Goal: Task Accomplishment & Management: Use online tool/utility

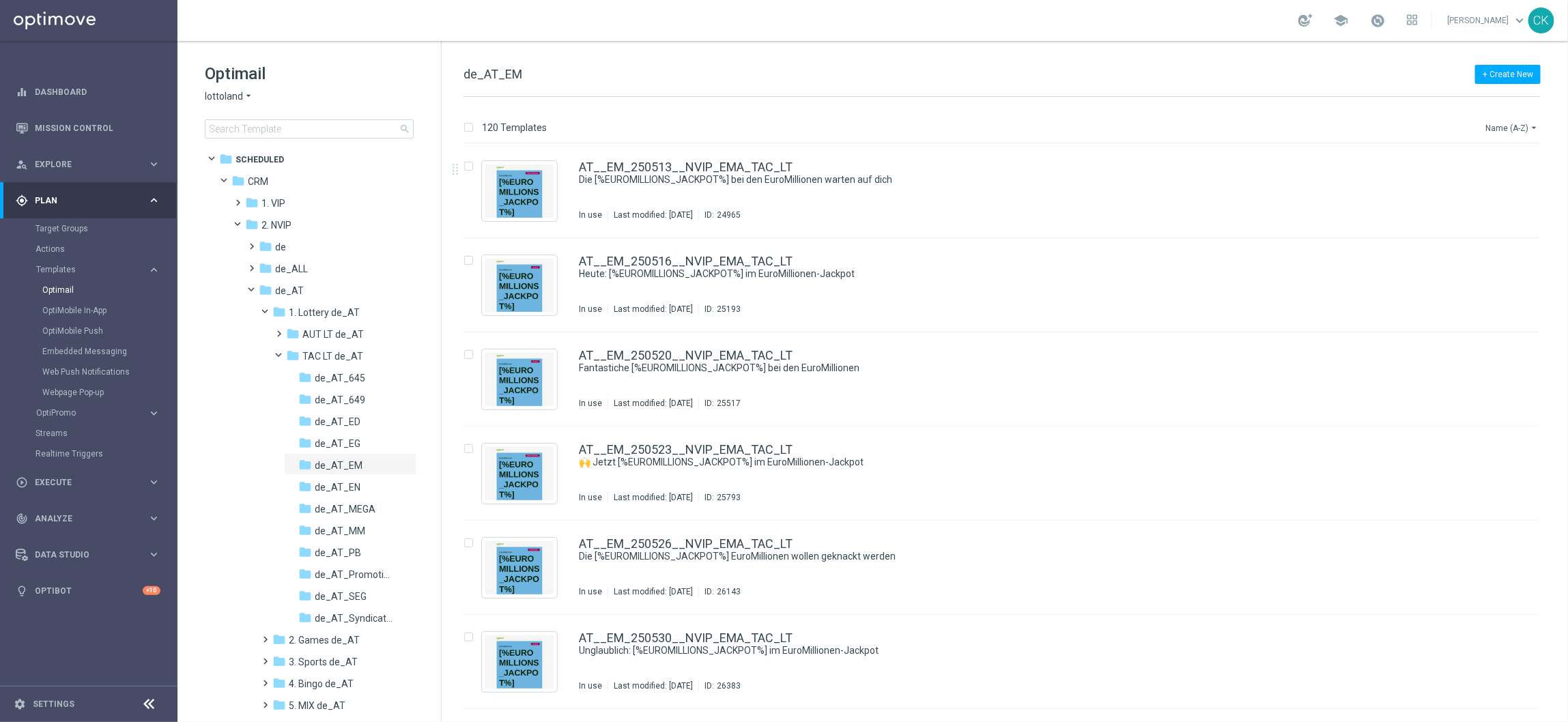
click at [1532, 125] on icon "arrow_drop_down" at bounding box center [1534, 127] width 11 height 11
click at [1472, 184] on span "Date Modified (Newest)" at bounding box center [1489, 189] width 92 height 10
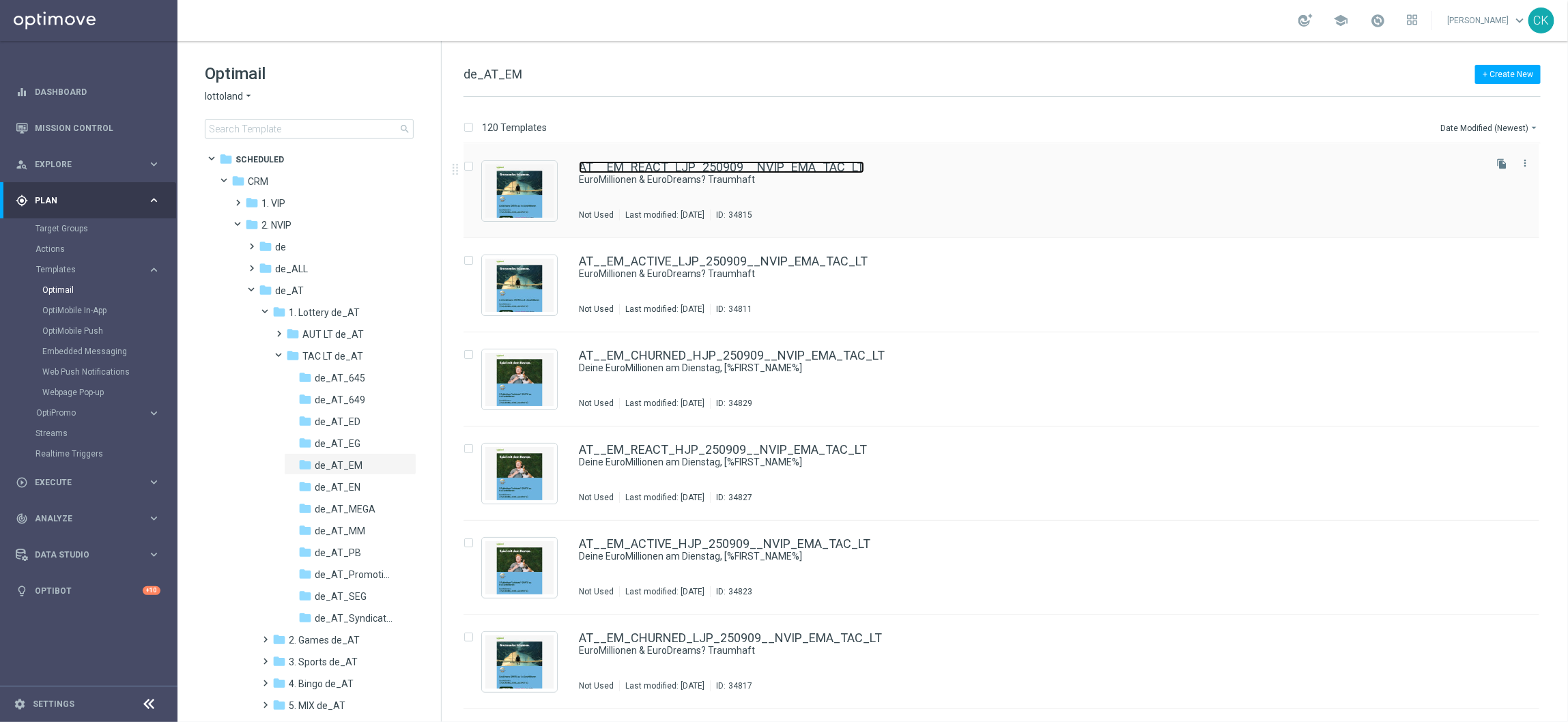
click at [691, 169] on link "AT__EM_REACT_LJP_250909__NVIP_EMA_TAC_LT" at bounding box center [722, 167] width 285 height 12
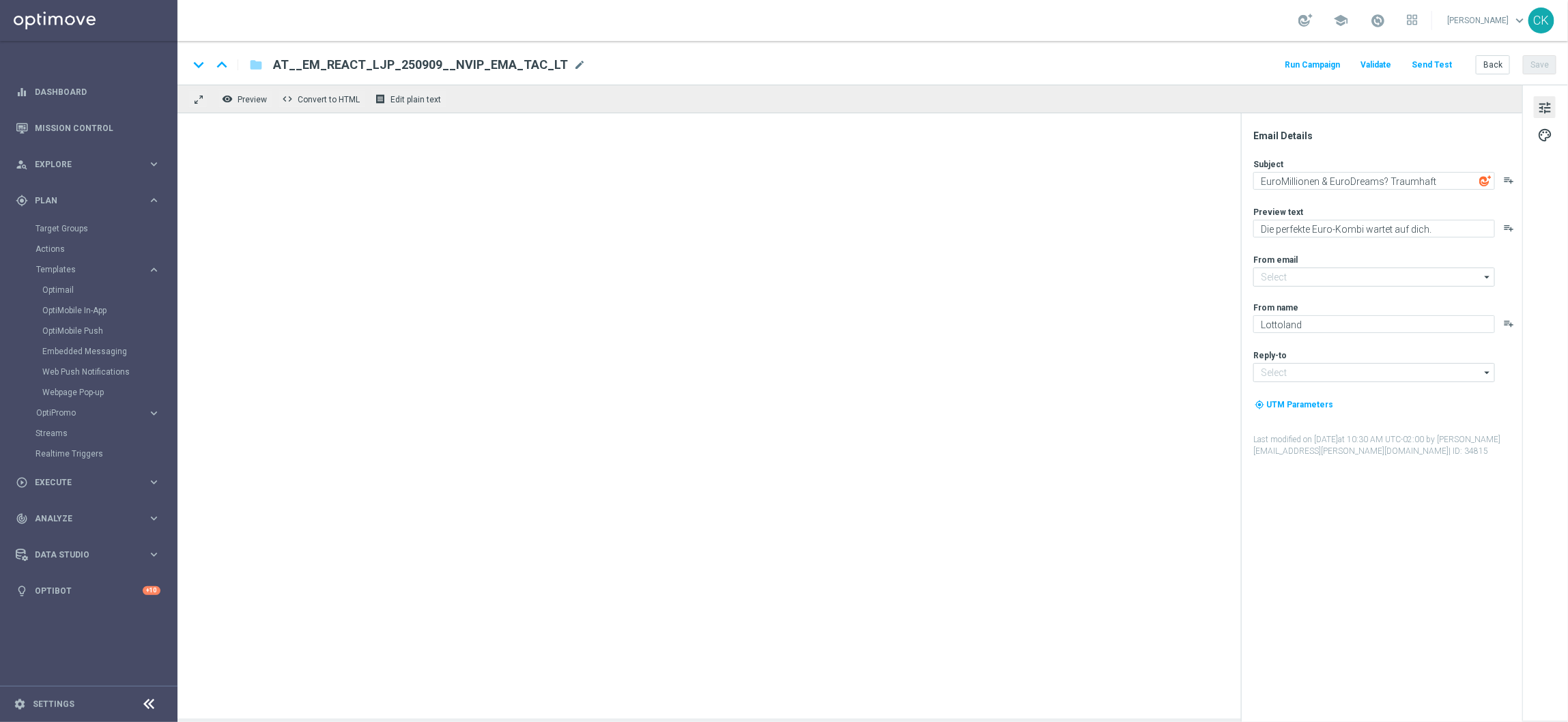
type input "[EMAIL_ADDRESS][DOMAIN_NAME]"
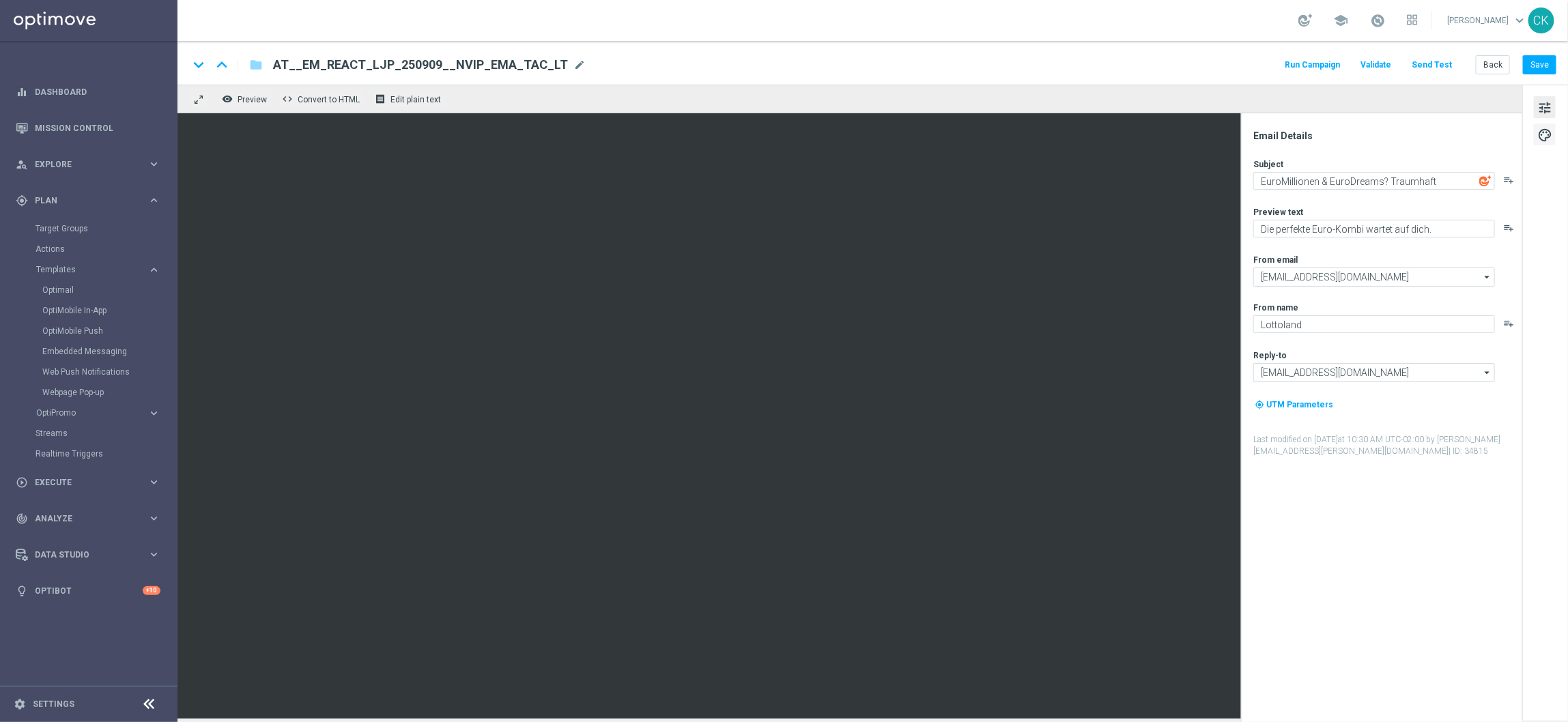
click at [1539, 134] on span "palette" at bounding box center [1545, 135] width 15 height 18
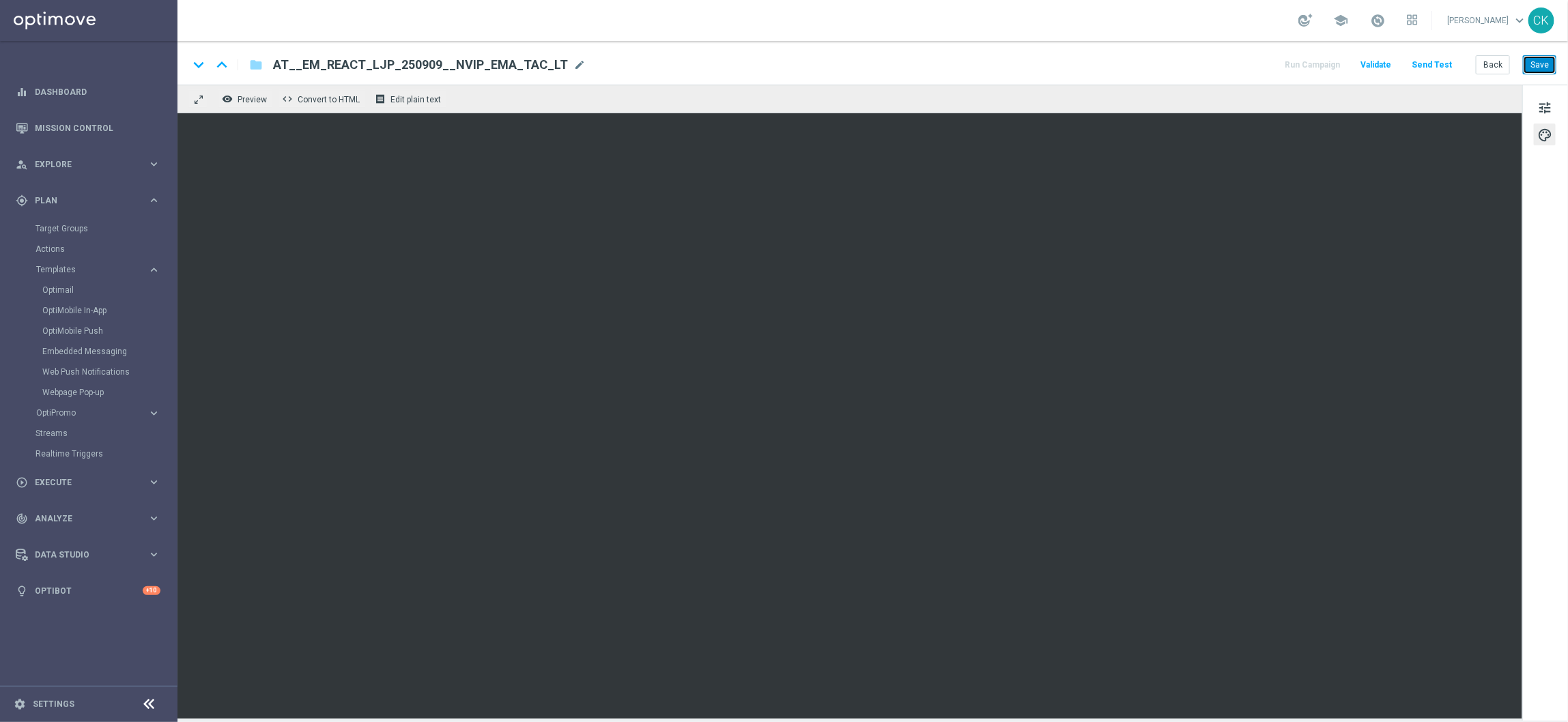
click at [1551, 62] on button "Save" at bounding box center [1540, 65] width 34 height 19
click at [1548, 62] on button "Save" at bounding box center [1540, 65] width 34 height 19
click at [1544, 63] on button "Save" at bounding box center [1540, 65] width 34 height 19
click at [1543, 67] on button "Save" at bounding box center [1540, 65] width 34 height 19
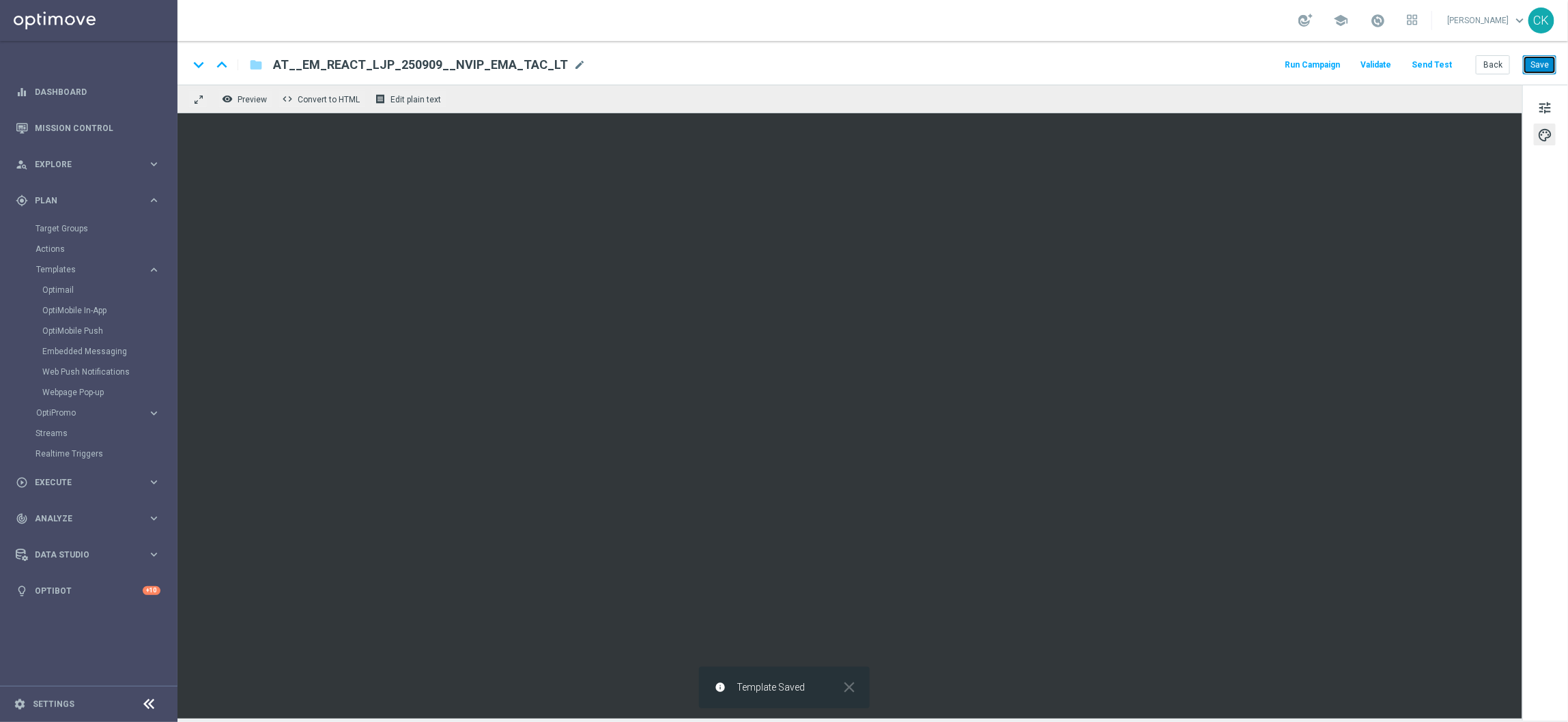
click at [1543, 67] on button "Save" at bounding box center [1540, 65] width 34 height 19
click at [1487, 62] on button "Back" at bounding box center [1493, 65] width 34 height 19
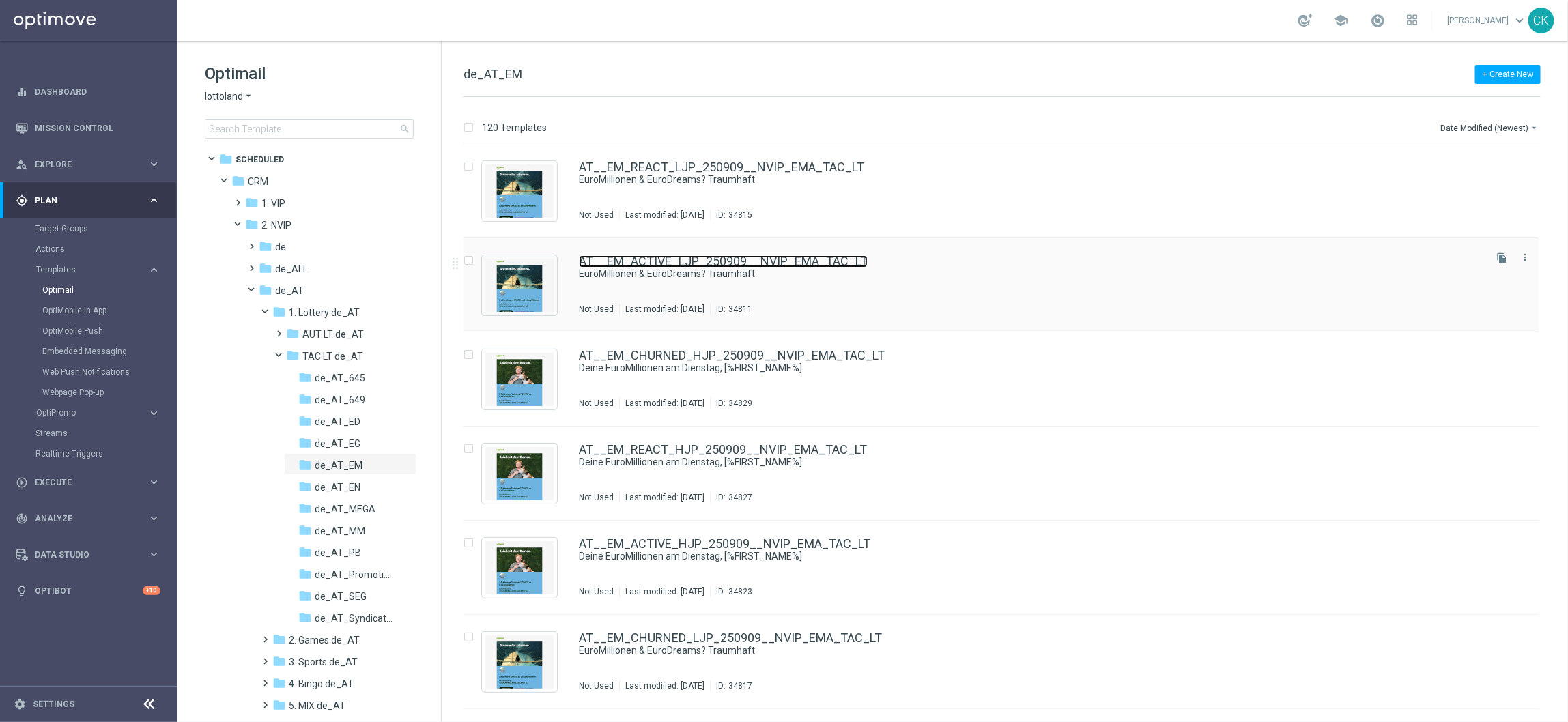
click at [630, 255] on link "AT__EM_ACTIVE_LJP_250909__NVIP_EMA_TAC_LT" at bounding box center [723, 262] width 289 height 12
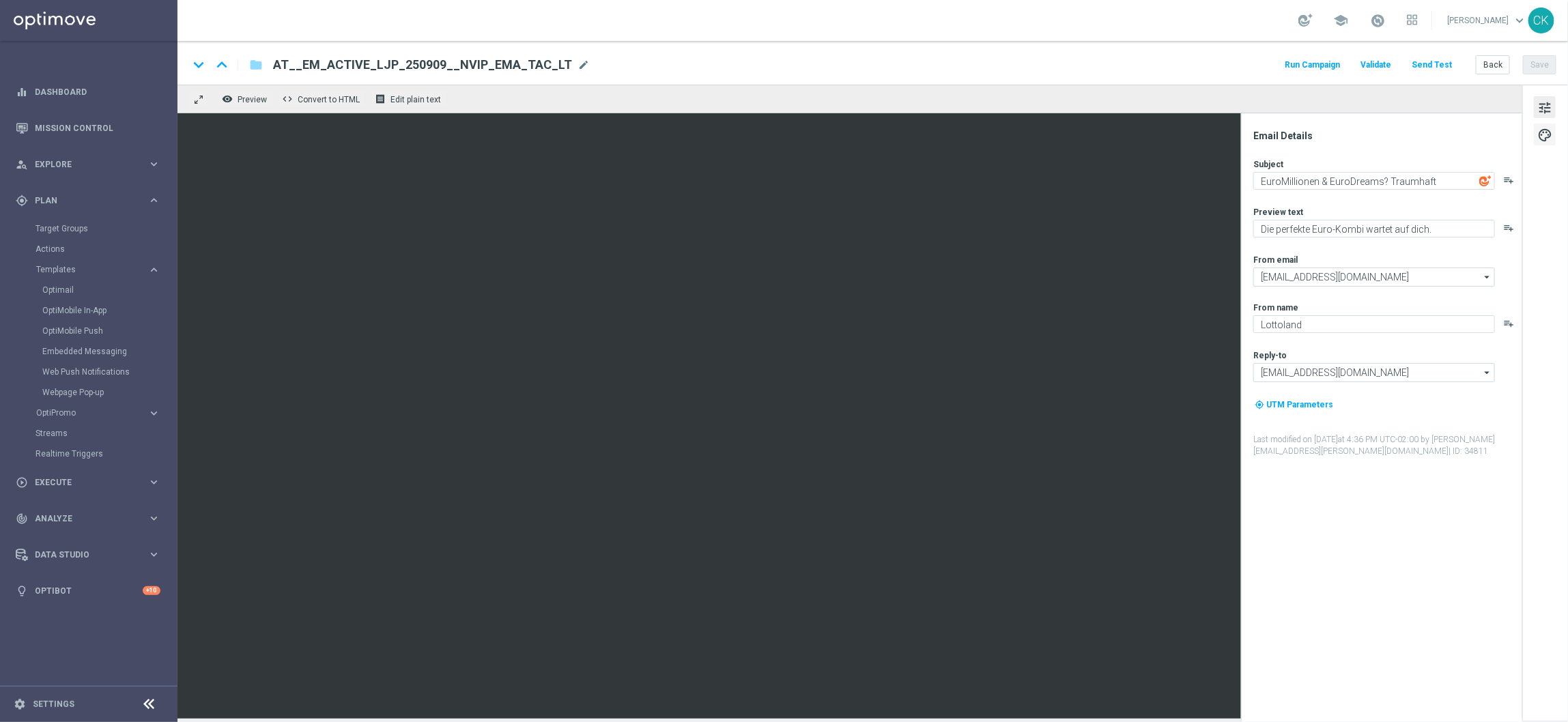
click at [1545, 135] on span "palette" at bounding box center [1545, 135] width 15 height 18
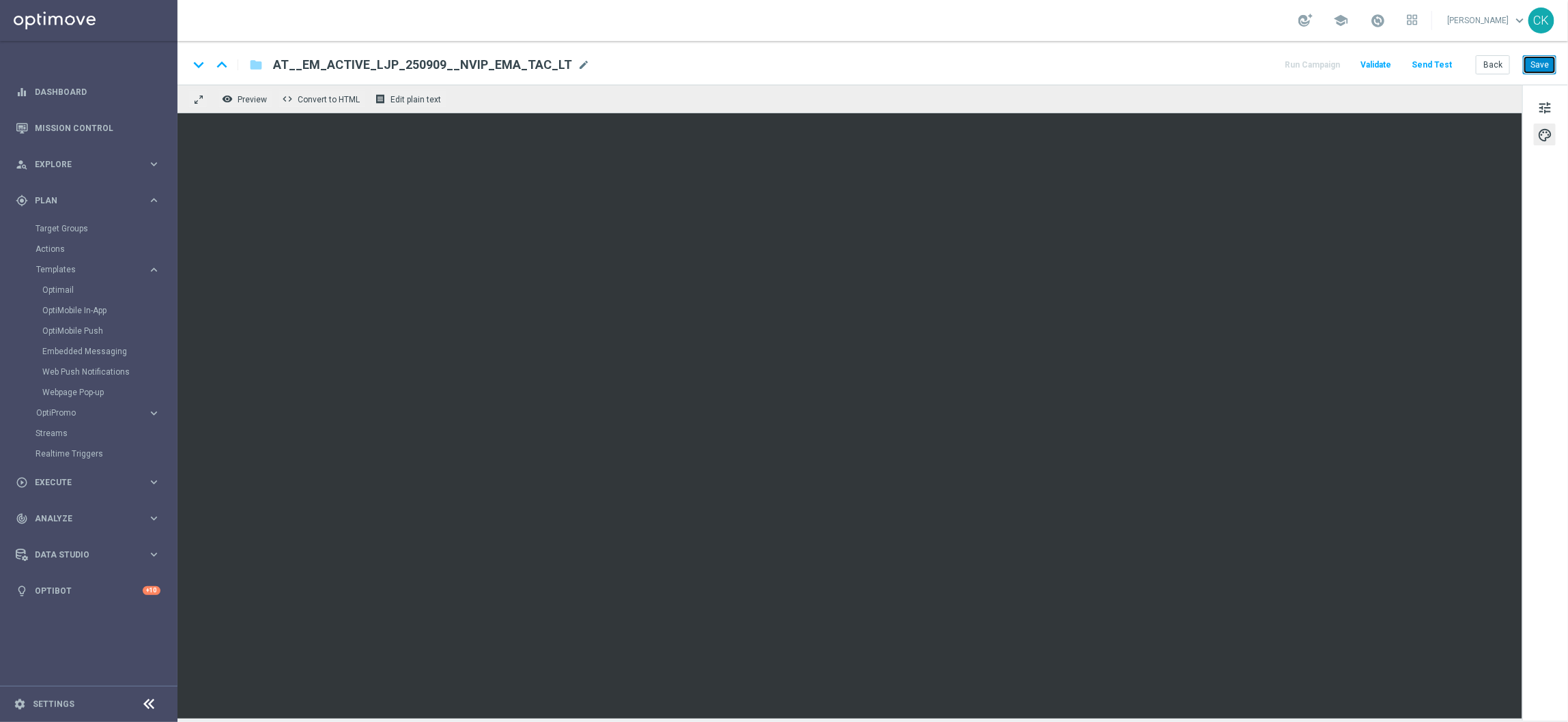
click at [1547, 56] on button "Save" at bounding box center [1540, 65] width 34 height 19
click at [1547, 57] on button "Save" at bounding box center [1540, 65] width 34 height 19
click at [1539, 70] on button "Save" at bounding box center [1540, 65] width 34 height 19
click at [1486, 67] on button "Back" at bounding box center [1493, 65] width 34 height 19
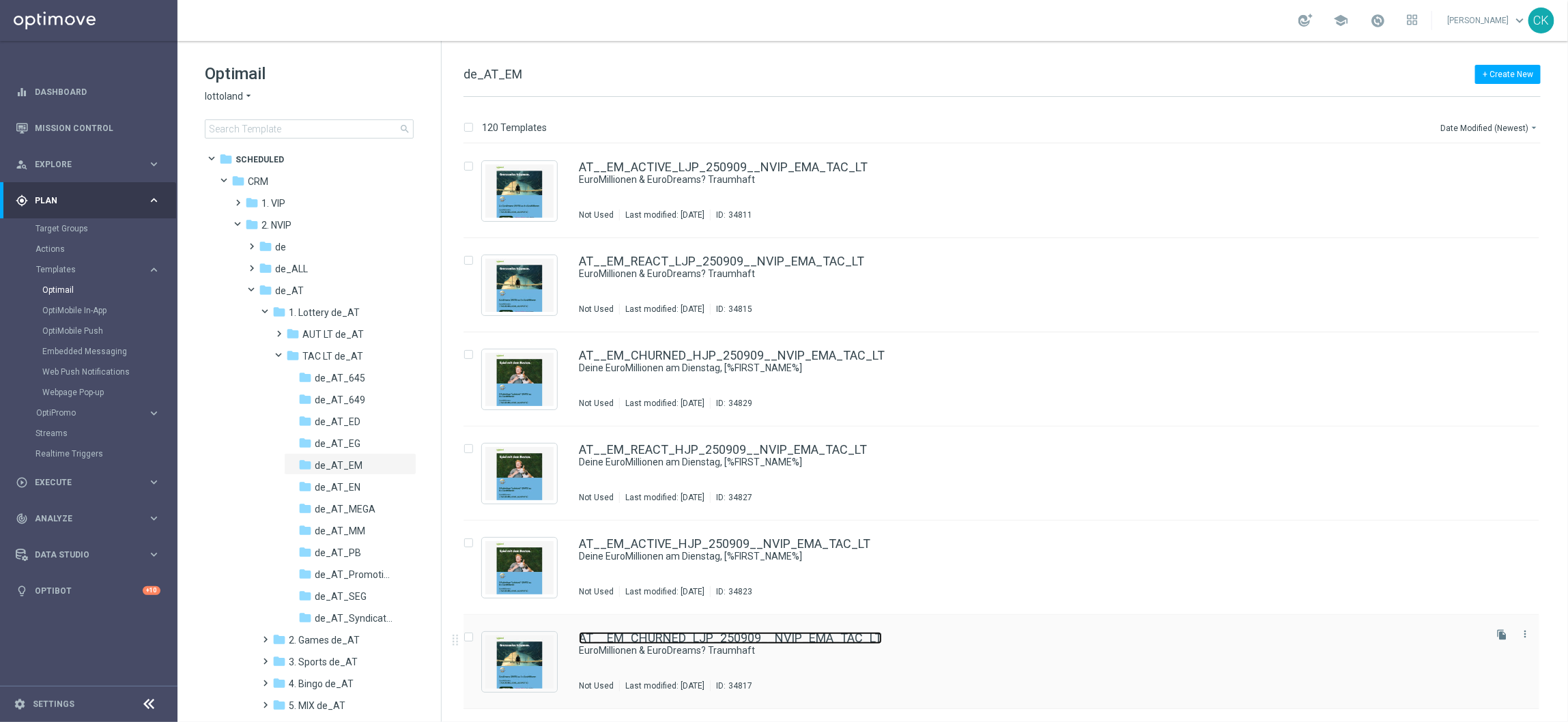
click at [671, 637] on link "AT__EM_CHURNED_LJP_250909__NVIP_EMA_TAC_LT" at bounding box center [731, 638] width 303 height 12
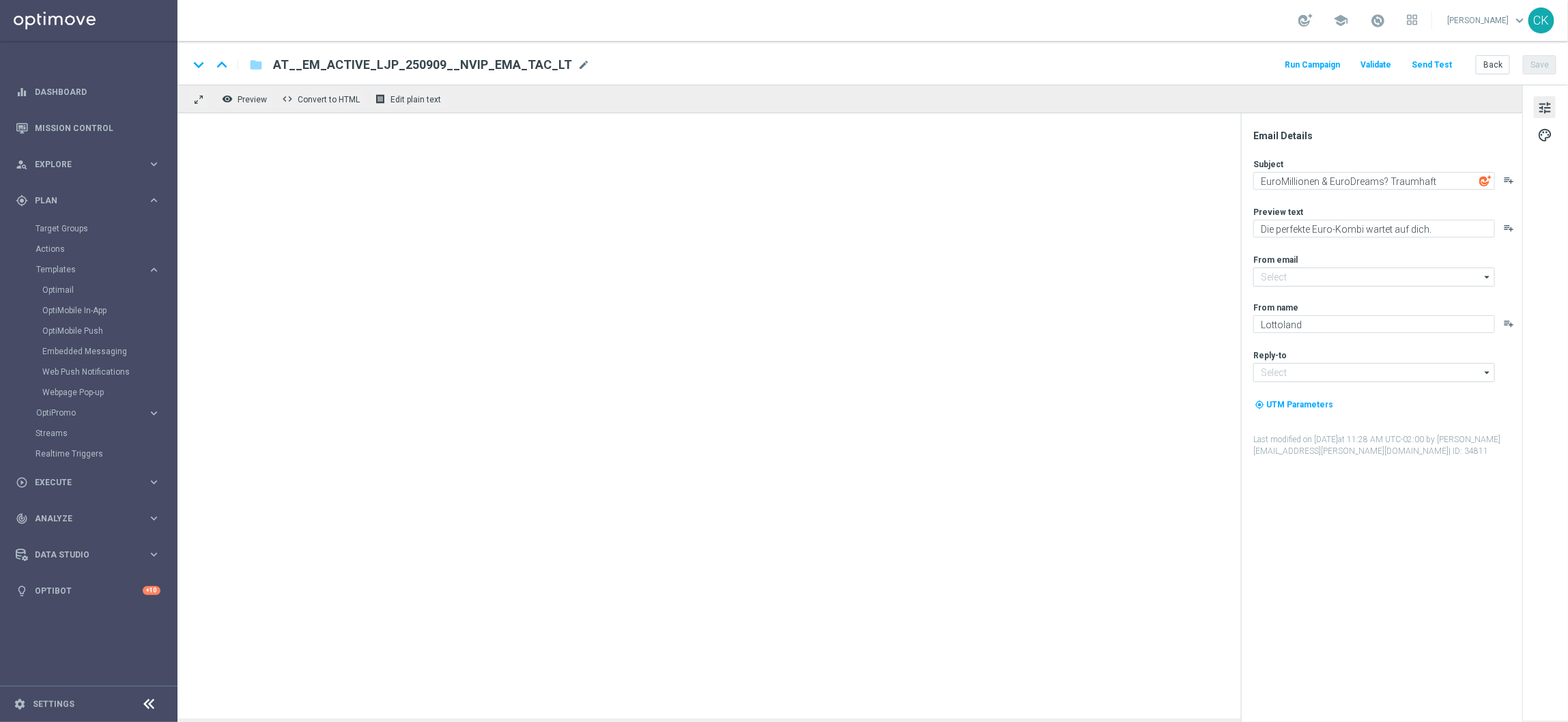
type input "[EMAIL_ADDRESS][DOMAIN_NAME]"
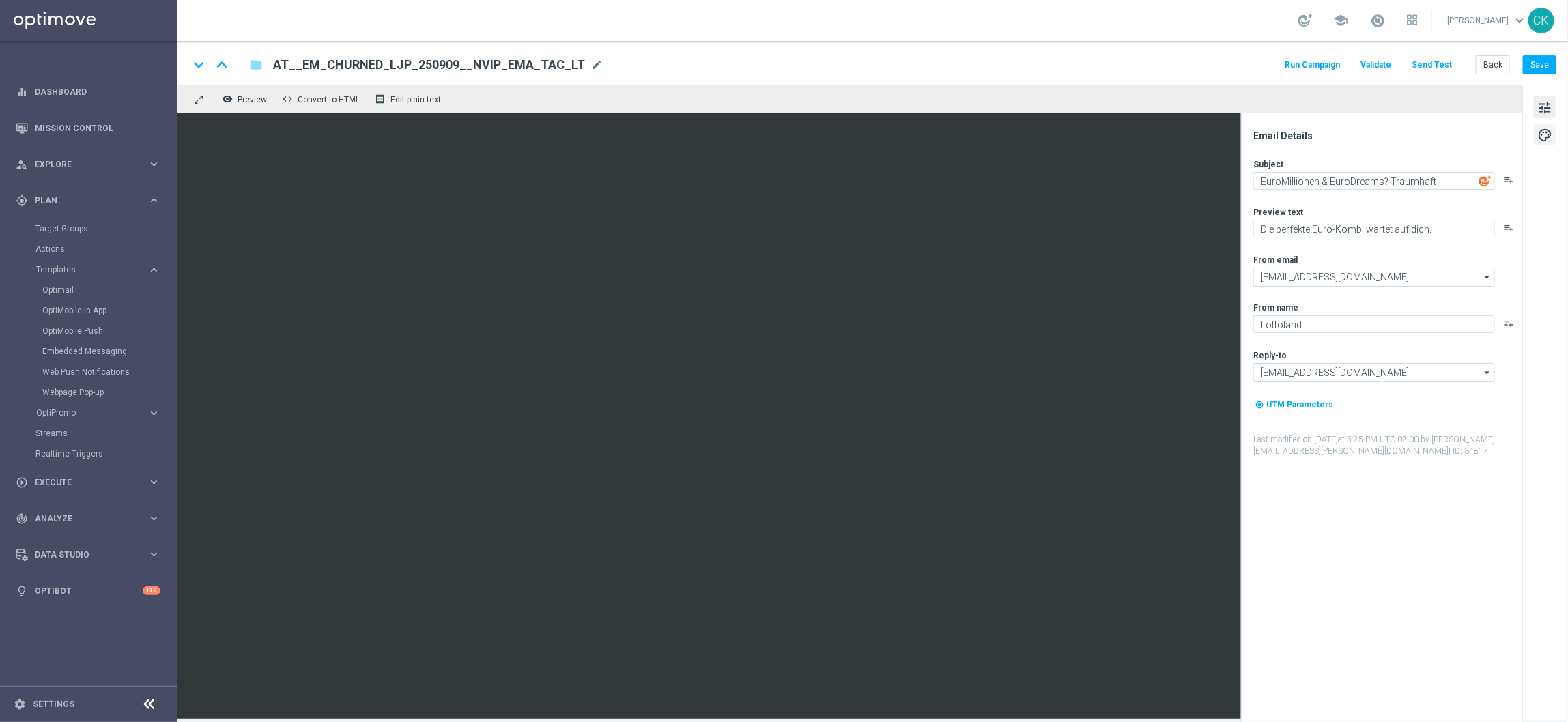
click at [1544, 130] on span "palette" at bounding box center [1545, 135] width 15 height 18
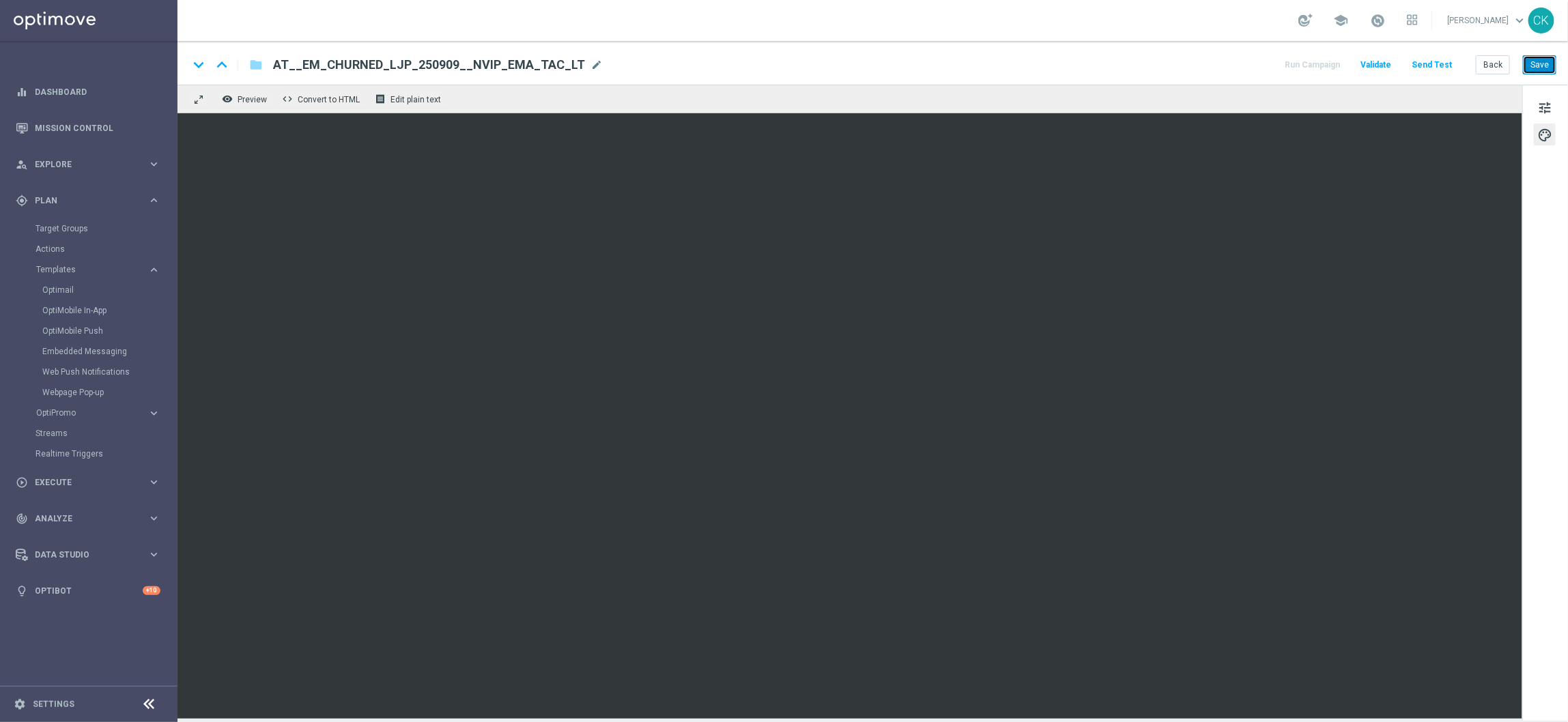
click at [1551, 63] on button "Save" at bounding box center [1540, 65] width 34 height 19
click at [1532, 63] on button "Save" at bounding box center [1540, 65] width 34 height 19
click at [1497, 61] on button "Back" at bounding box center [1493, 65] width 34 height 19
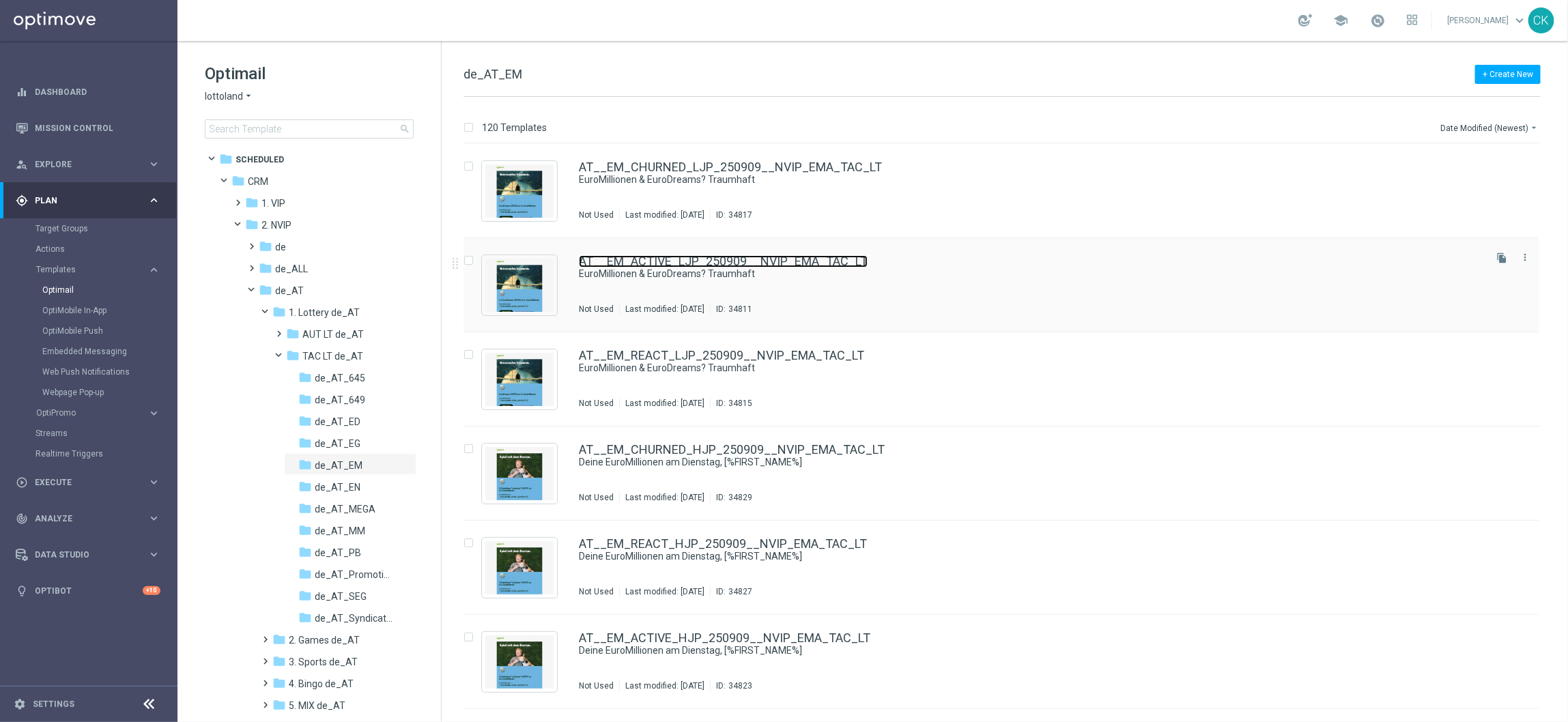
click at [672, 258] on link "AT__EM_ACTIVE_LJP_250909__NVIP_EMA_TAC_LT" at bounding box center [723, 262] width 289 height 12
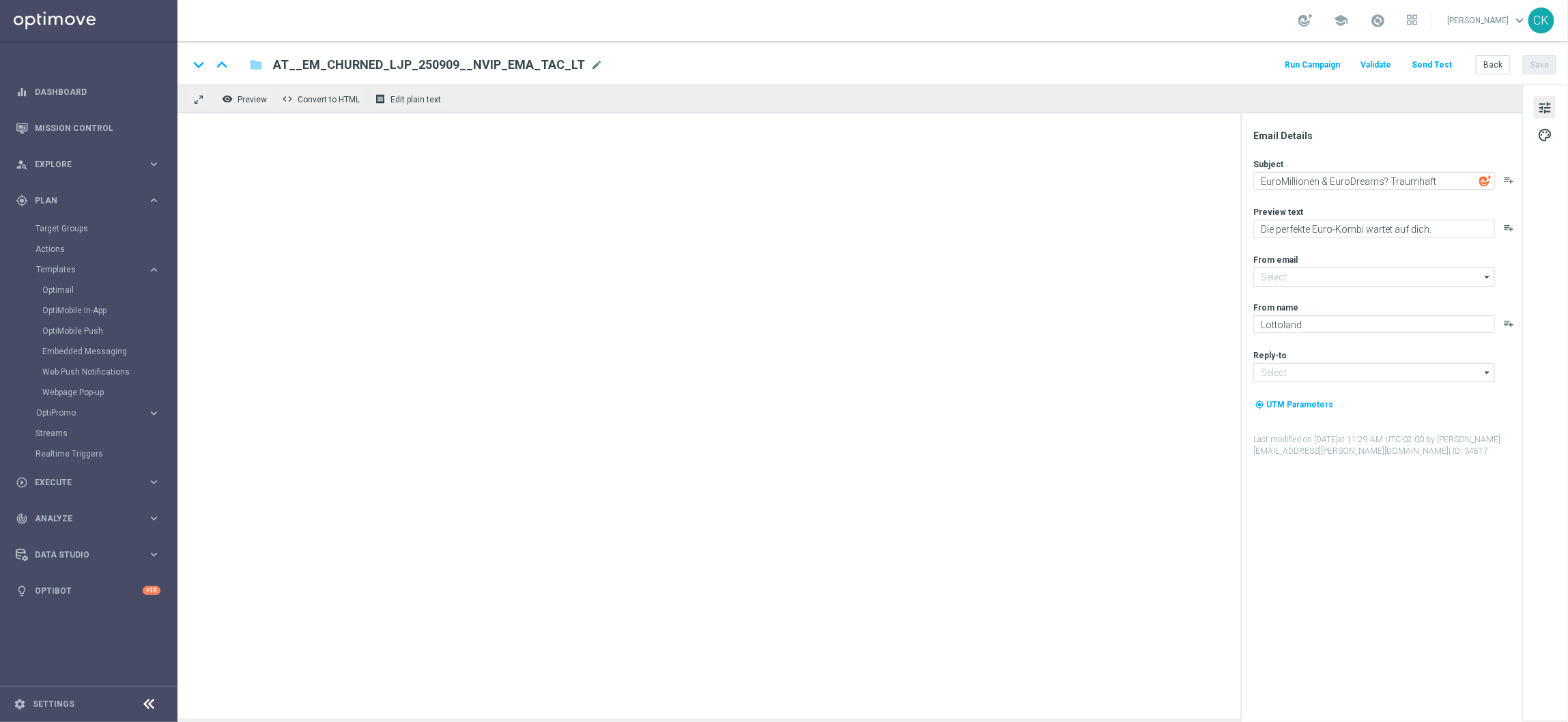
type input "[EMAIL_ADDRESS][DOMAIN_NAME]"
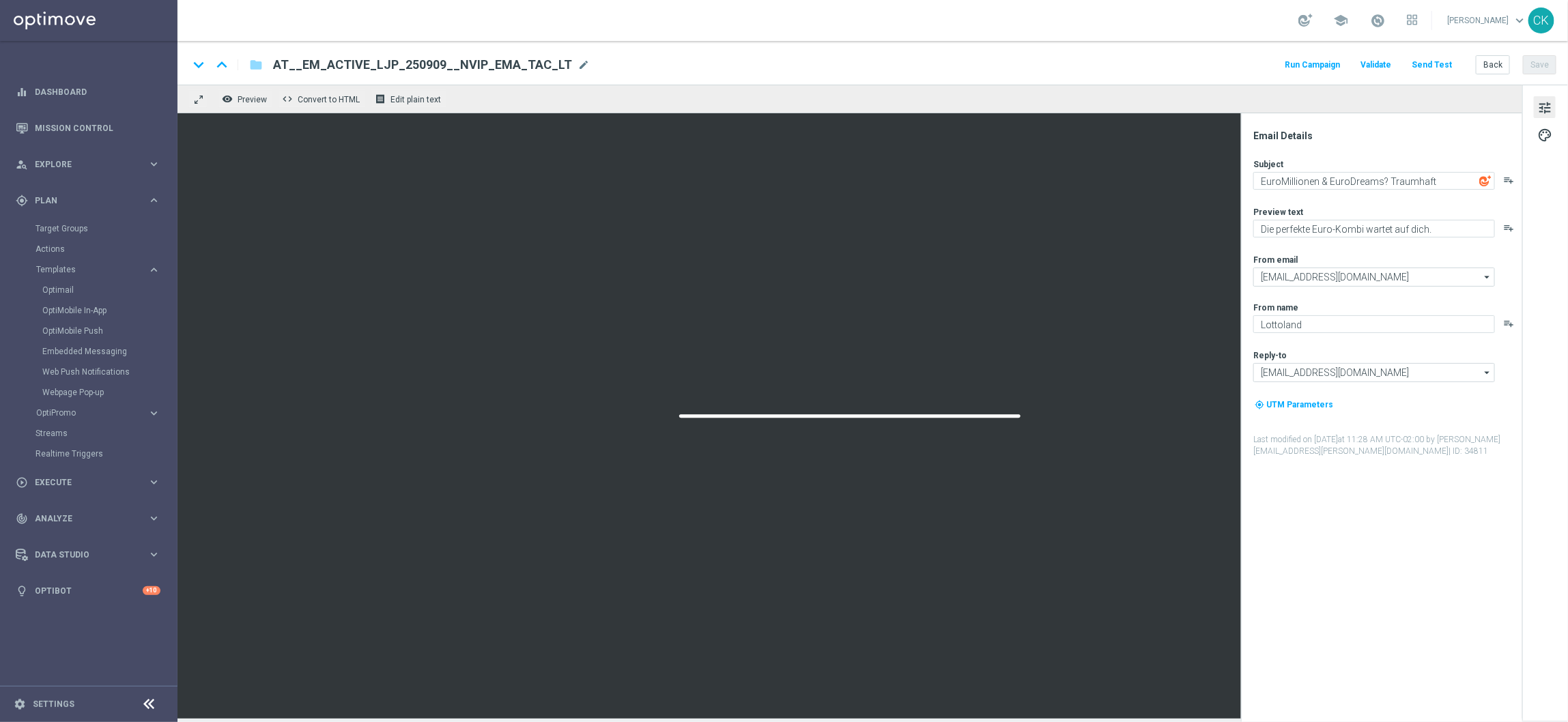
click at [1439, 63] on button "Send Test" at bounding box center [1432, 65] width 44 height 19
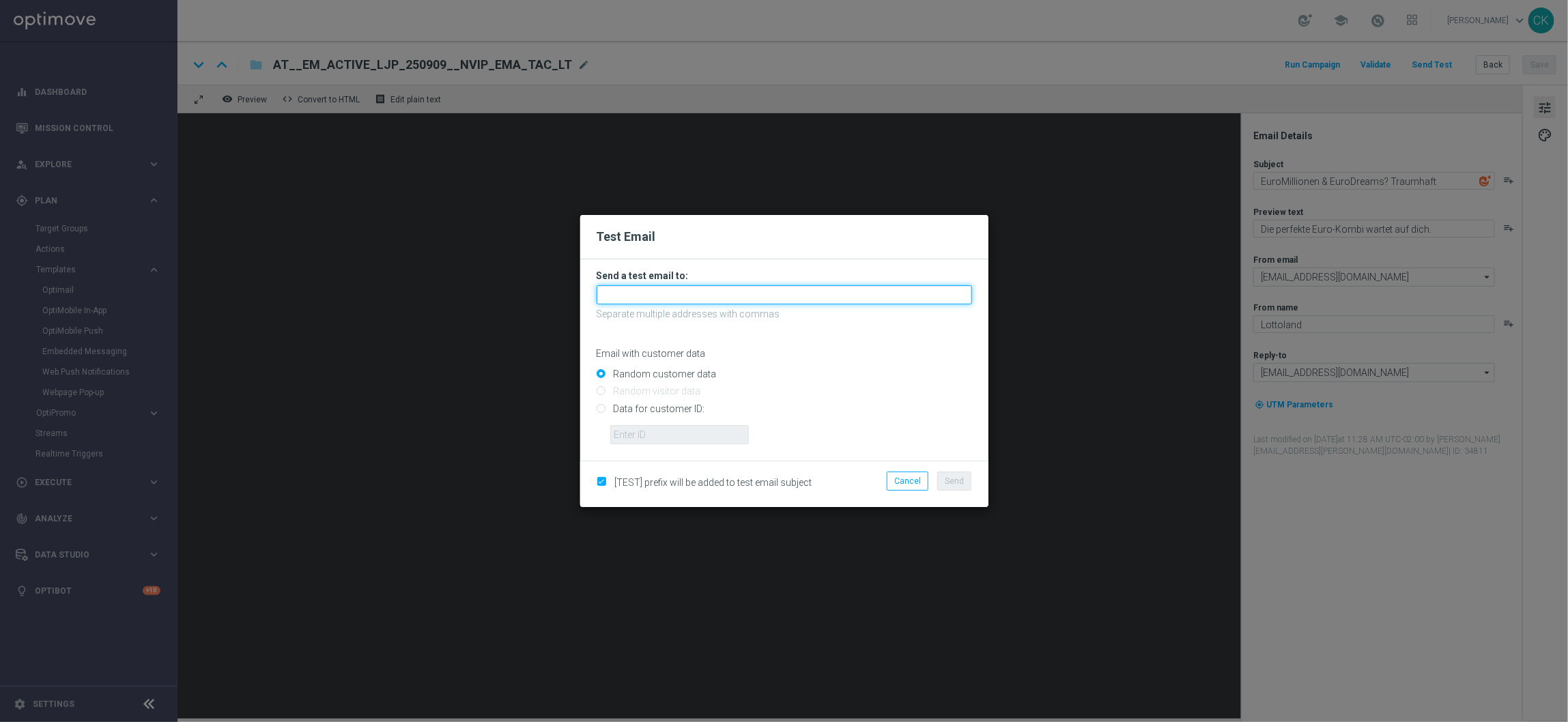
click at [678, 296] on input "text" at bounding box center [784, 295] width 375 height 19
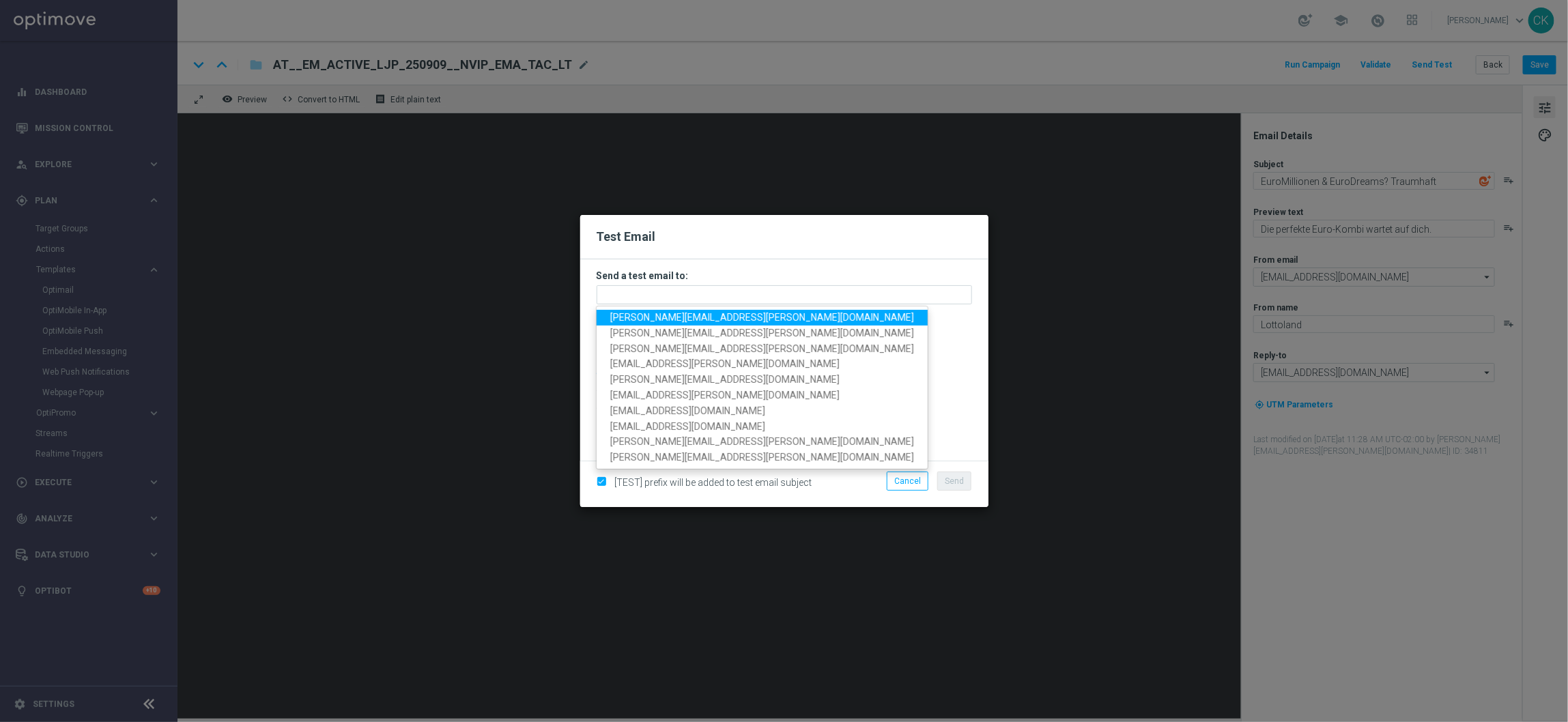
click at [703, 315] on span "[PERSON_NAME][EMAIL_ADDRESS][PERSON_NAME][DOMAIN_NAME]" at bounding box center [762, 317] width 304 height 11
type input "[PERSON_NAME][EMAIL_ADDRESS][PERSON_NAME][DOMAIN_NAME]"
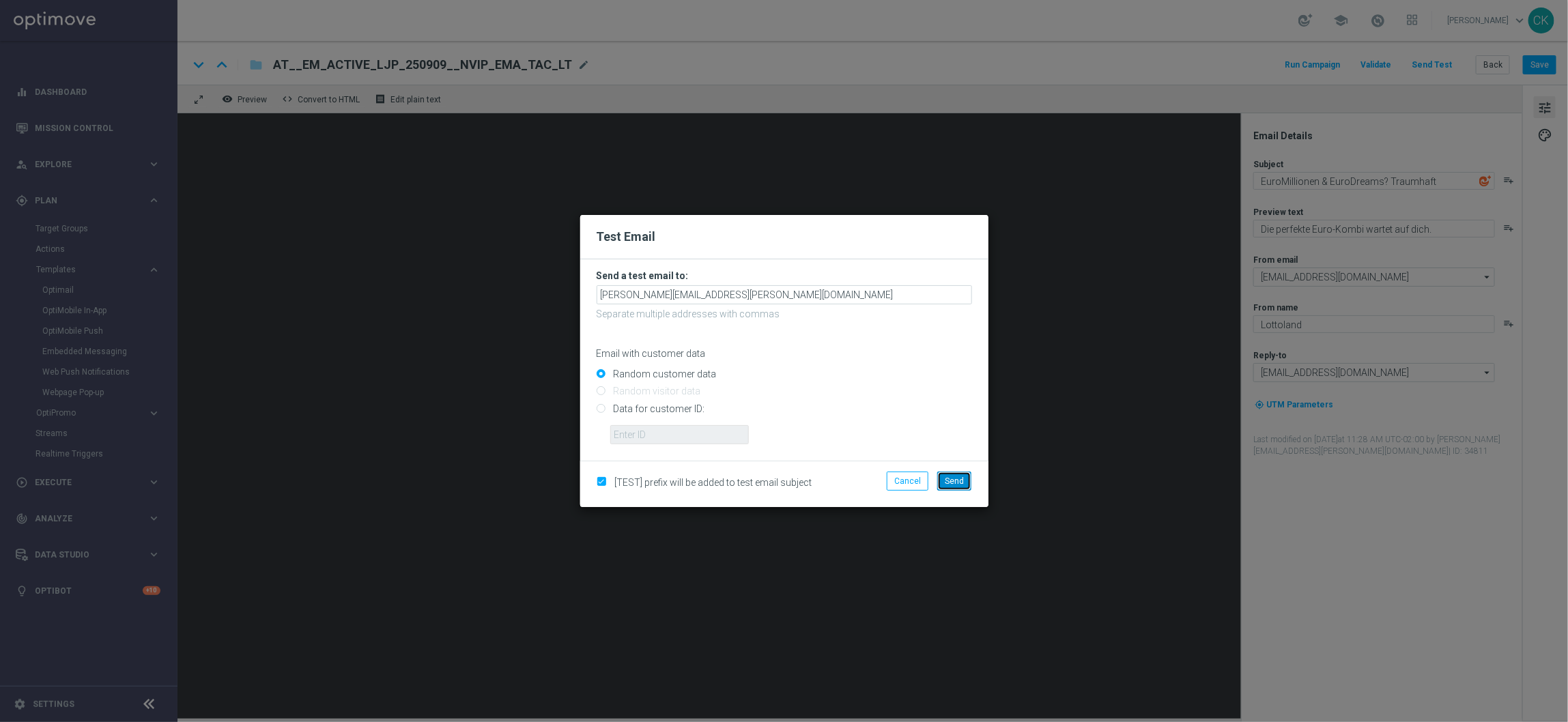
click at [963, 480] on span "Send" at bounding box center [954, 481] width 19 height 10
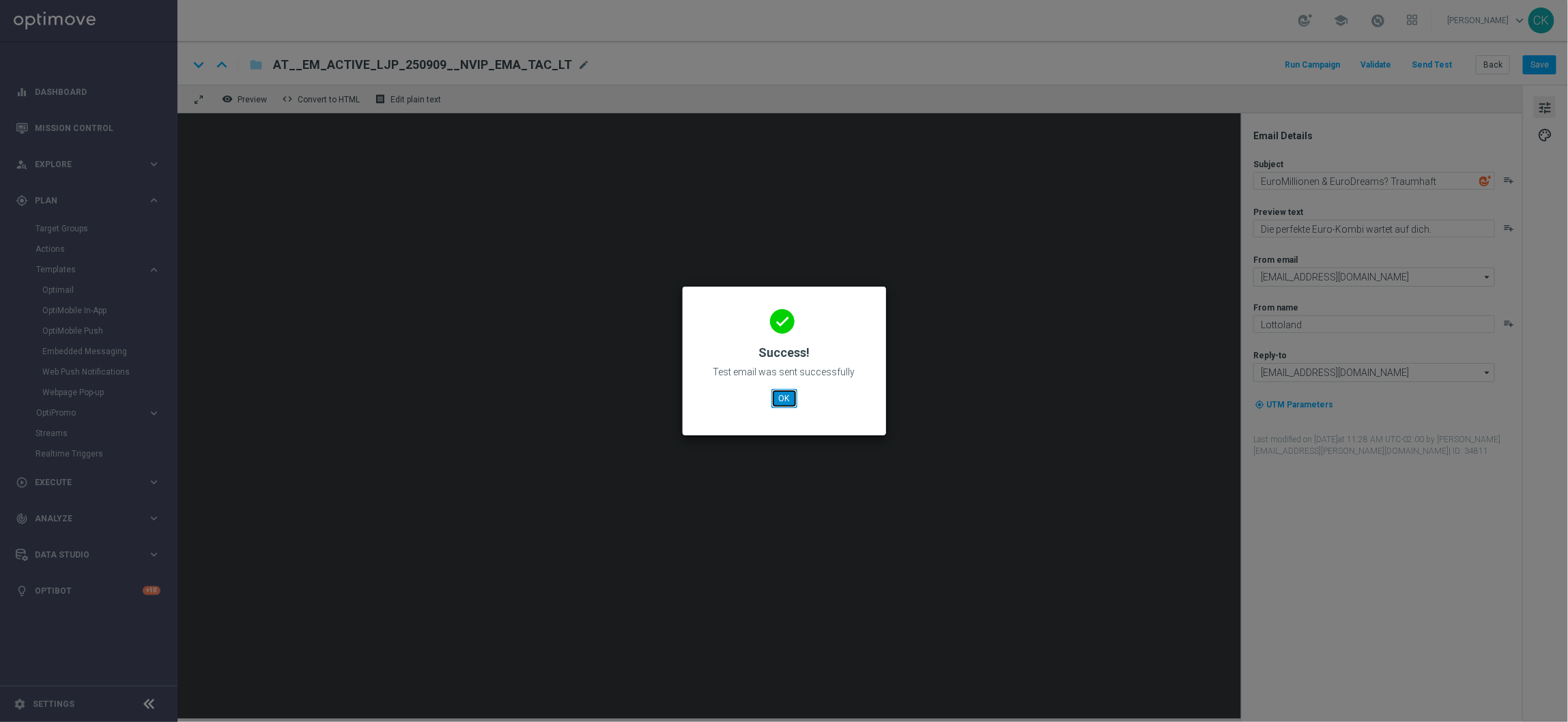
click at [784, 399] on button "OK" at bounding box center [784, 399] width 26 height 19
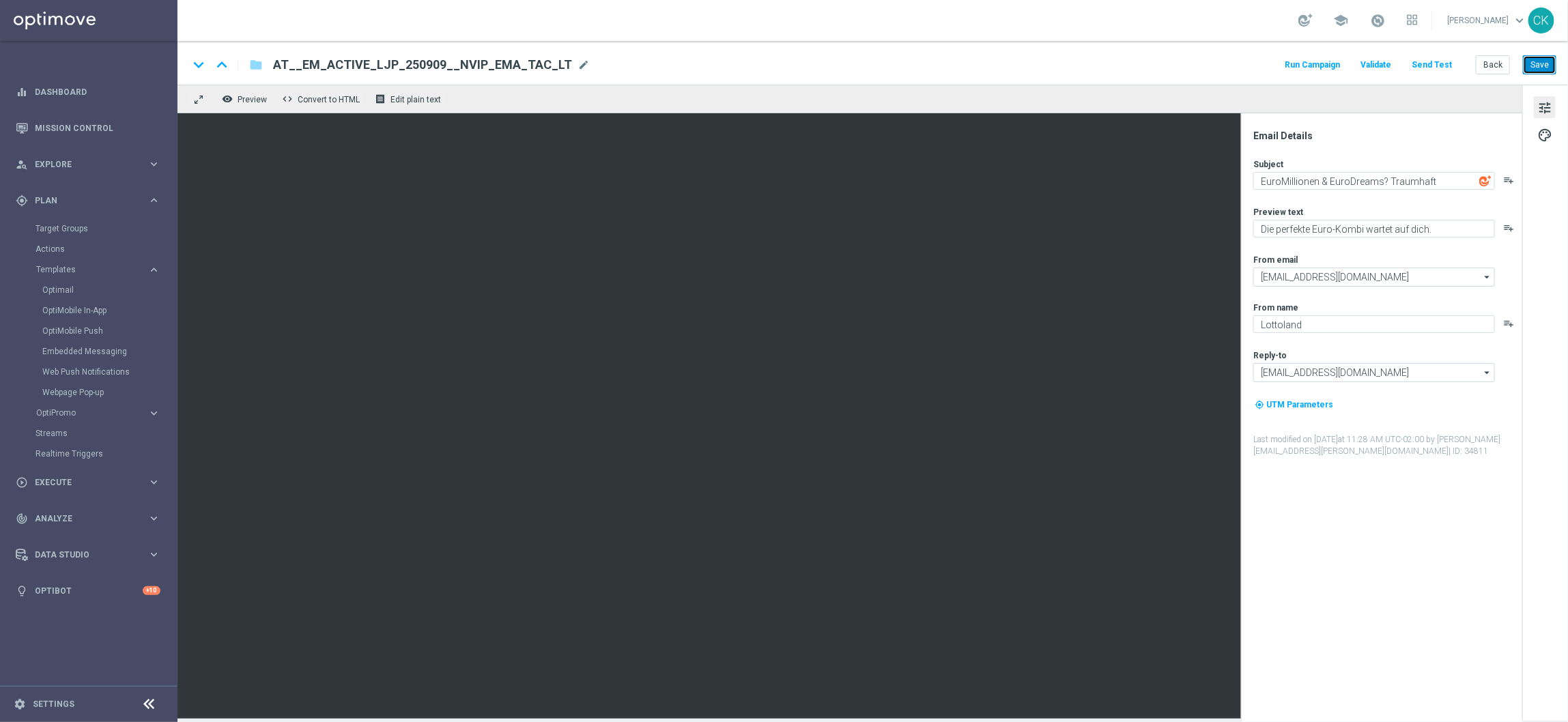
click at [1546, 66] on button "Save" at bounding box center [1540, 65] width 34 height 19
click at [1481, 65] on button "Back" at bounding box center [1493, 65] width 34 height 19
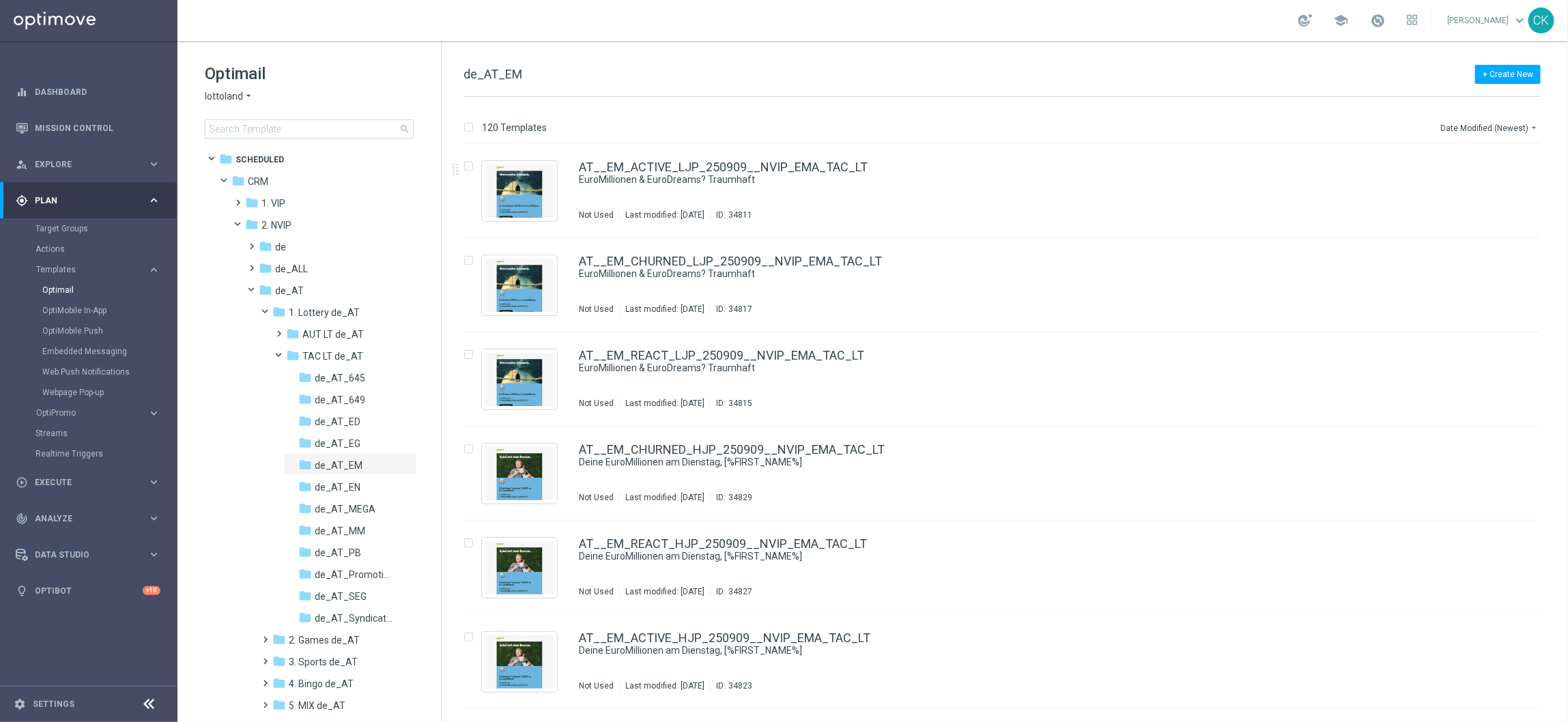
scroll to position [16, 0]
click at [253, 248] on span at bounding box center [249, 246] width 6 height 6
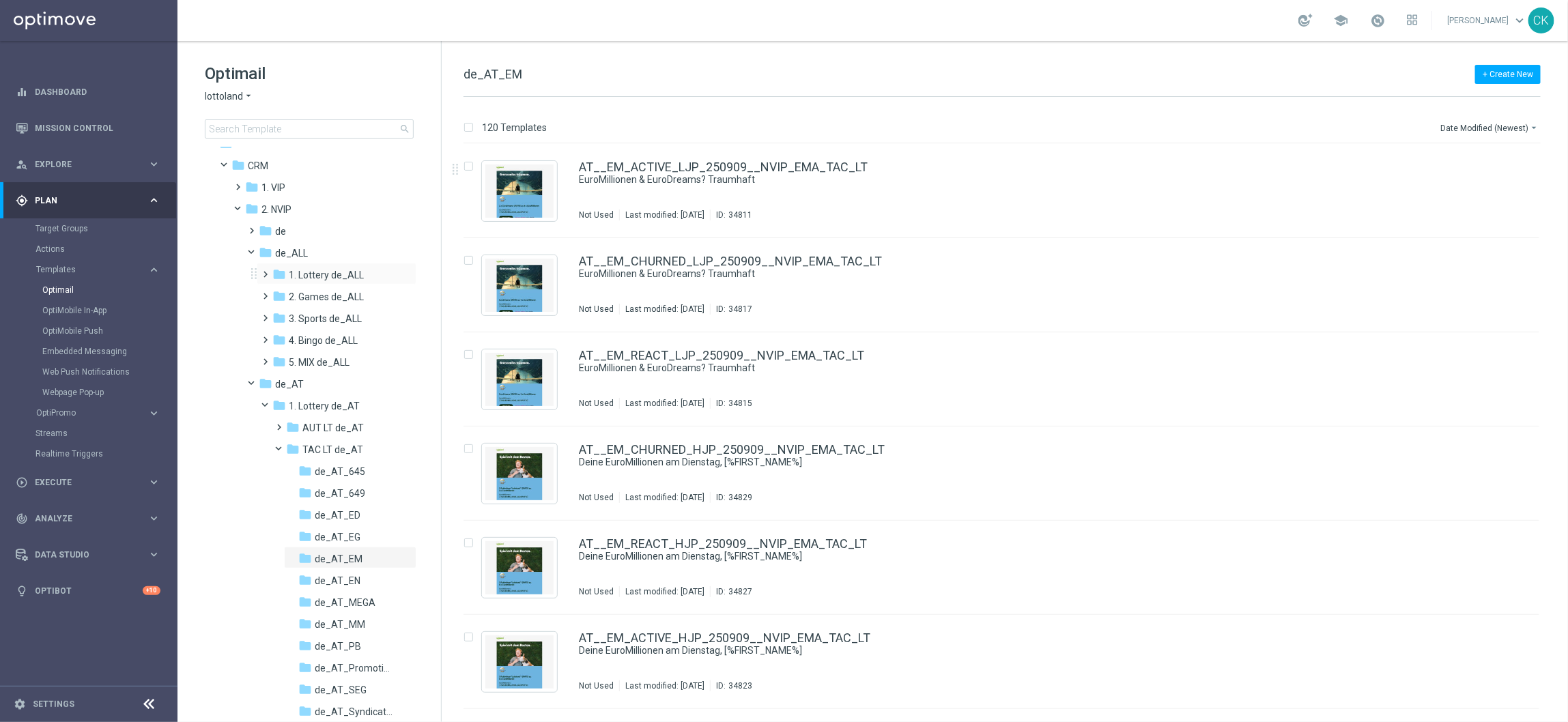
click at [266, 271] on span at bounding box center [263, 268] width 6 height 6
click at [280, 315] on span at bounding box center [277, 312] width 6 height 6
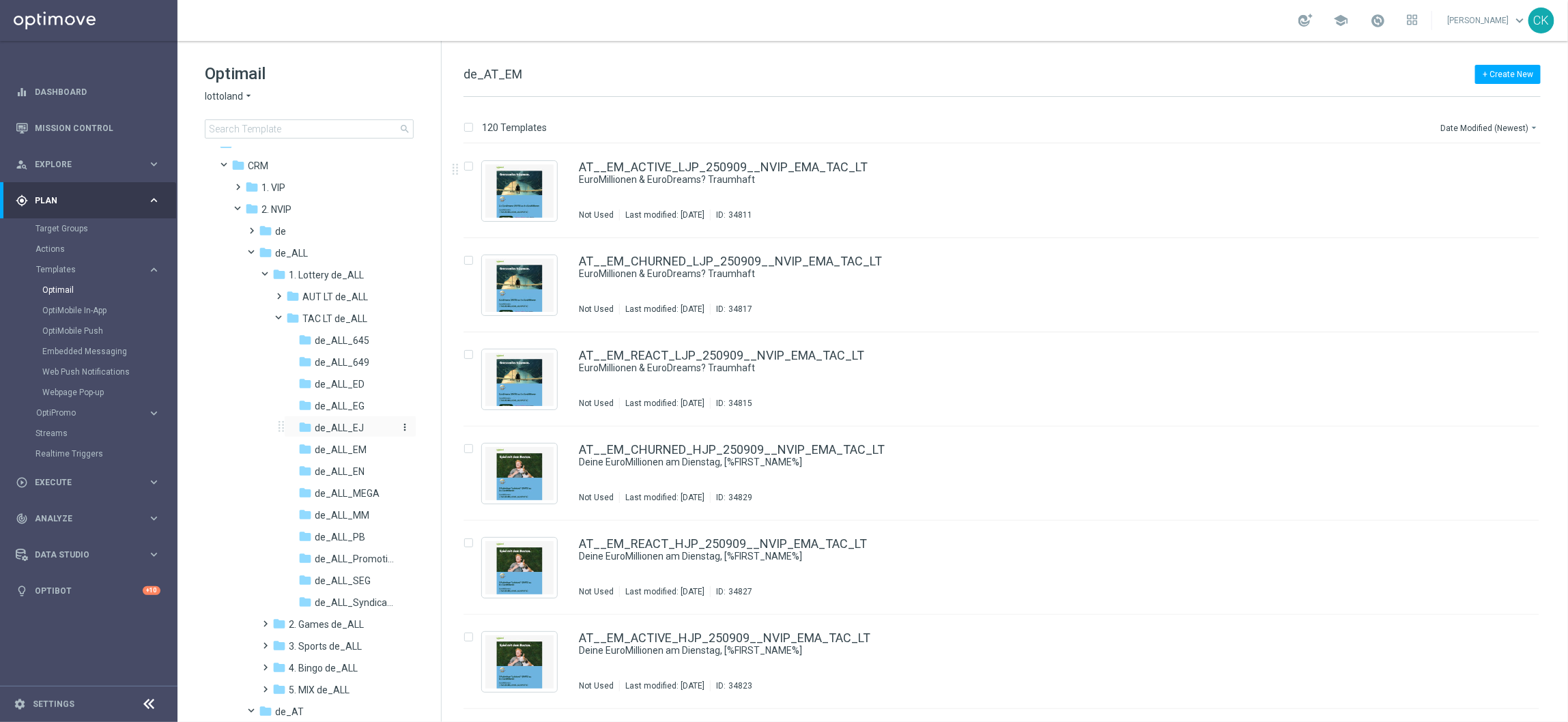
click at [345, 423] on span "de_ALL_EJ" at bounding box center [339, 428] width 49 height 12
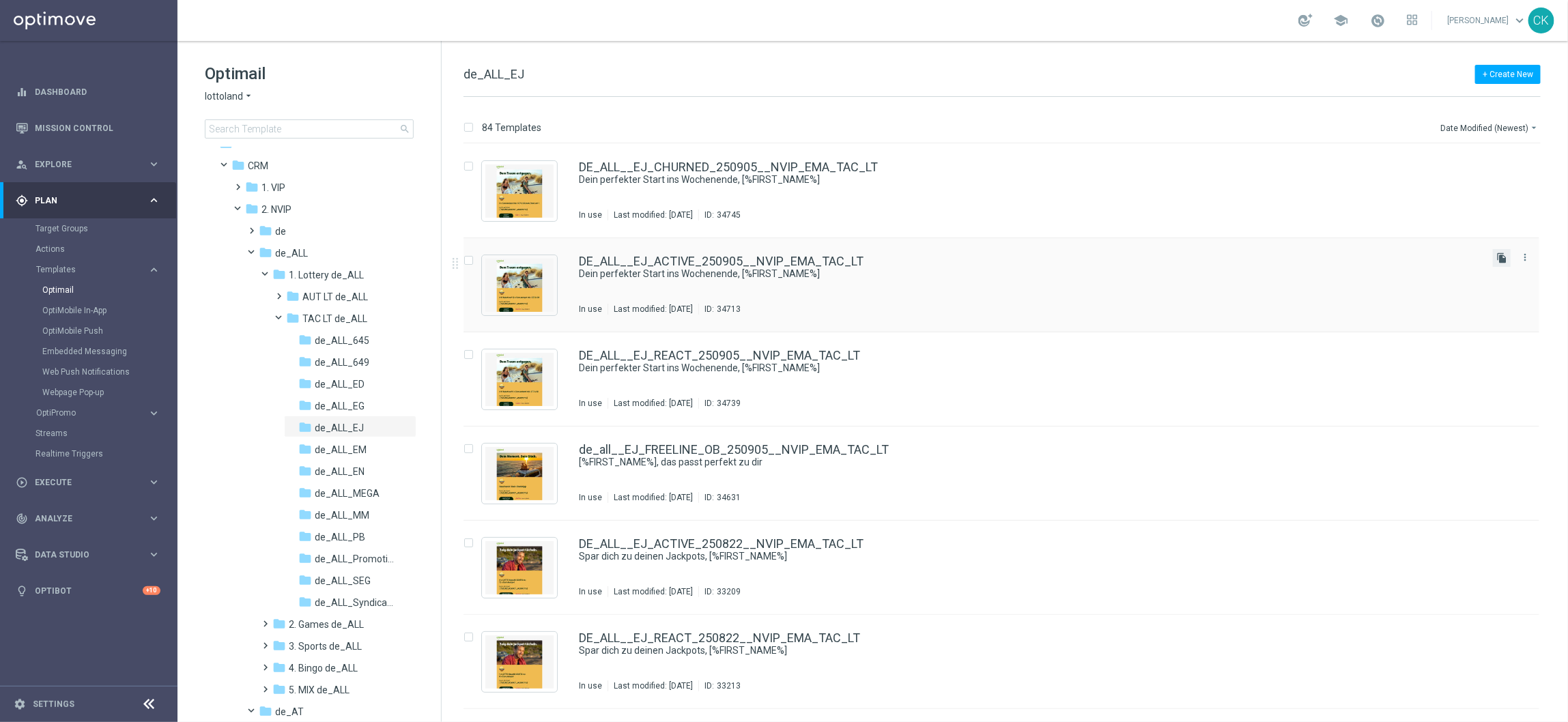
click at [1499, 257] on icon "file_copy" at bounding box center [1502, 258] width 11 height 11
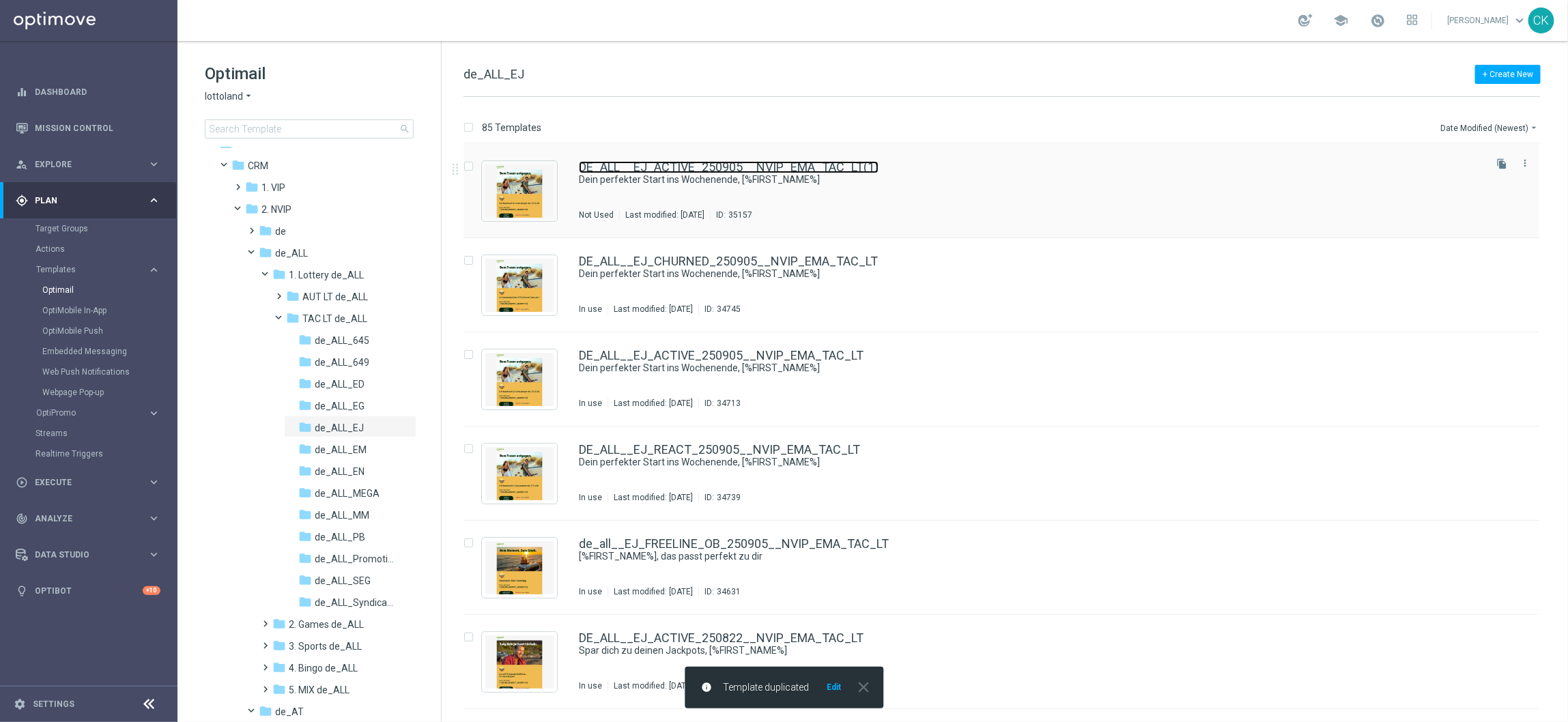
click at [786, 164] on link "DE_ALL__EJ_ACTIVE_250905__NVIP_EMA_TAC_LT(1)" at bounding box center [729, 167] width 300 height 12
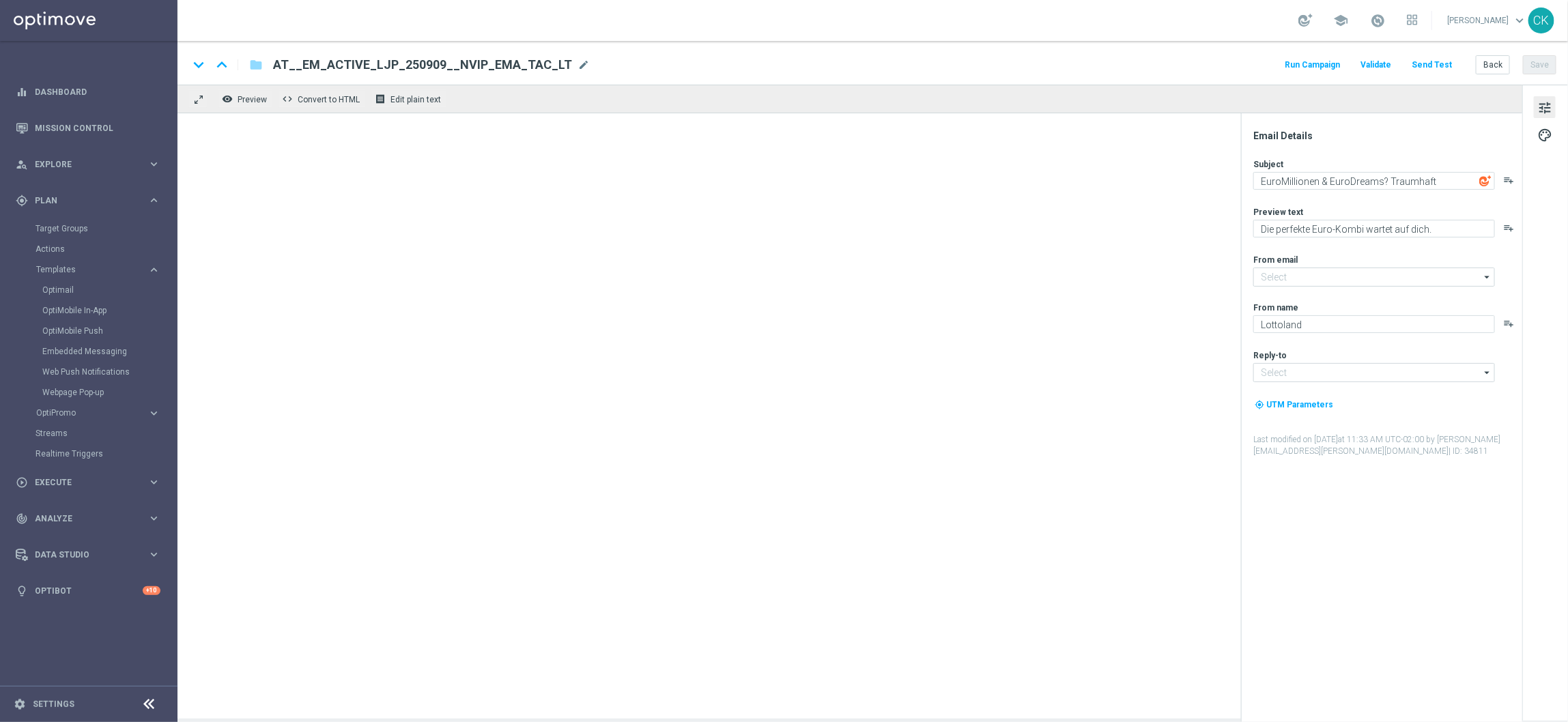
type input "[EMAIL_ADDRESS][DOMAIN_NAME]"
type textarea "Dein perfekter Start ins Wochenende, [%FIRST_NAME%]"
type textarea "Dein Rabatt auf den EuroJackpot."
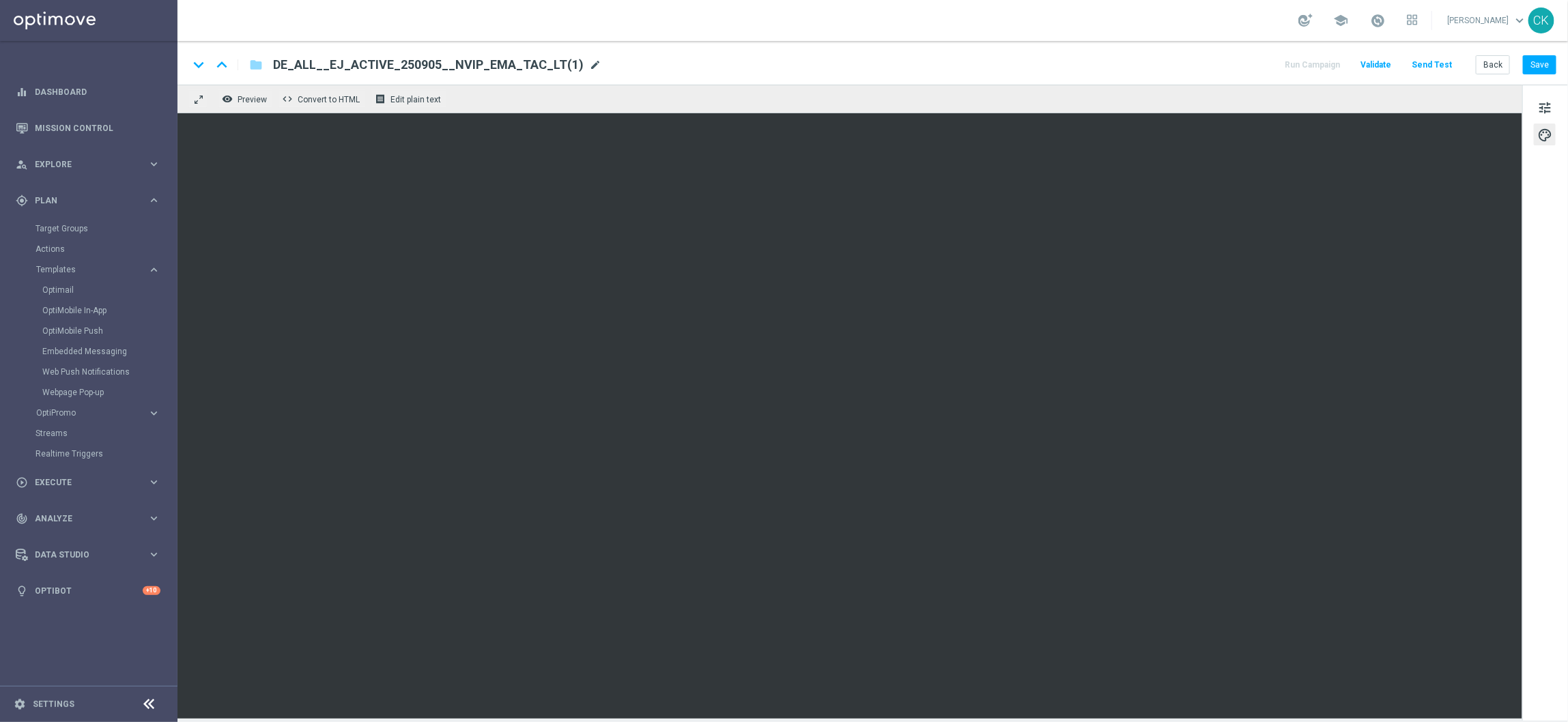
click at [589, 63] on span "mode_edit" at bounding box center [596, 65] width 12 height 12
click at [519, 72] on input "DE_ALL__EJ_ACTIVE_250905__NVIP_EMA_TAC_LT(1)" at bounding box center [443, 65] width 339 height 18
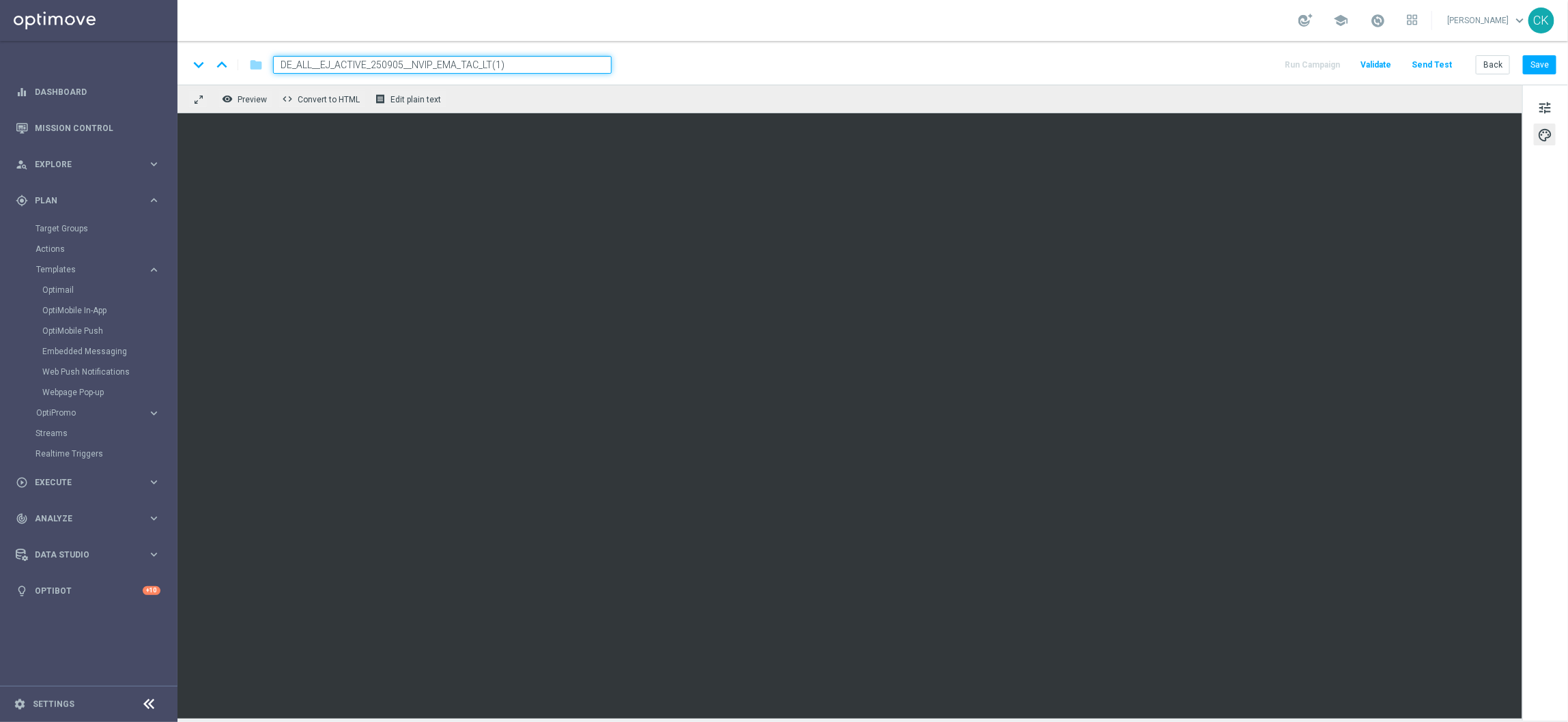
paste input "9__NVIP_EMA_TAC_LT"
type input "DE_ALL__EJ_ACTIVE_250909__NVIP_EMA_TAC_LT"
click at [683, 68] on div "keyboard_arrow_down keyboard_arrow_up folder DE_ALL__EJ_ACTIVE_250909__NVIP_EMA…" at bounding box center [872, 65] width 1368 height 18
click at [1540, 103] on span "tune" at bounding box center [1545, 108] width 15 height 18
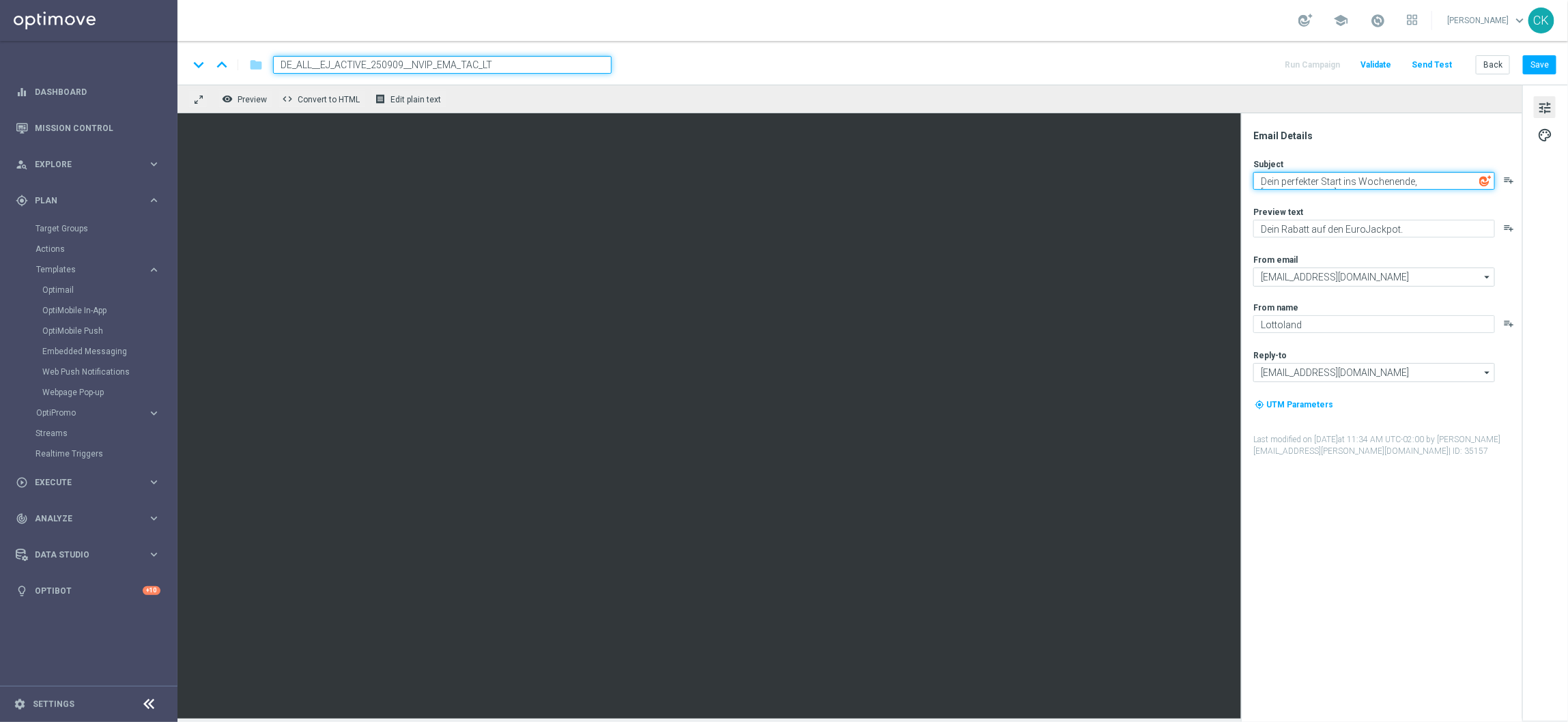
click at [1322, 184] on textarea "Dein perfekter Start ins Wochenende, [%FIRST_NAME%]" at bounding box center [1374, 181] width 242 height 18
paste textarea "EuroMillionen & EuroDreams? Traumhaft"
drag, startPoint x: 1319, startPoint y: 182, endPoint x: 1319, endPoint y: 220, distance: 38.0
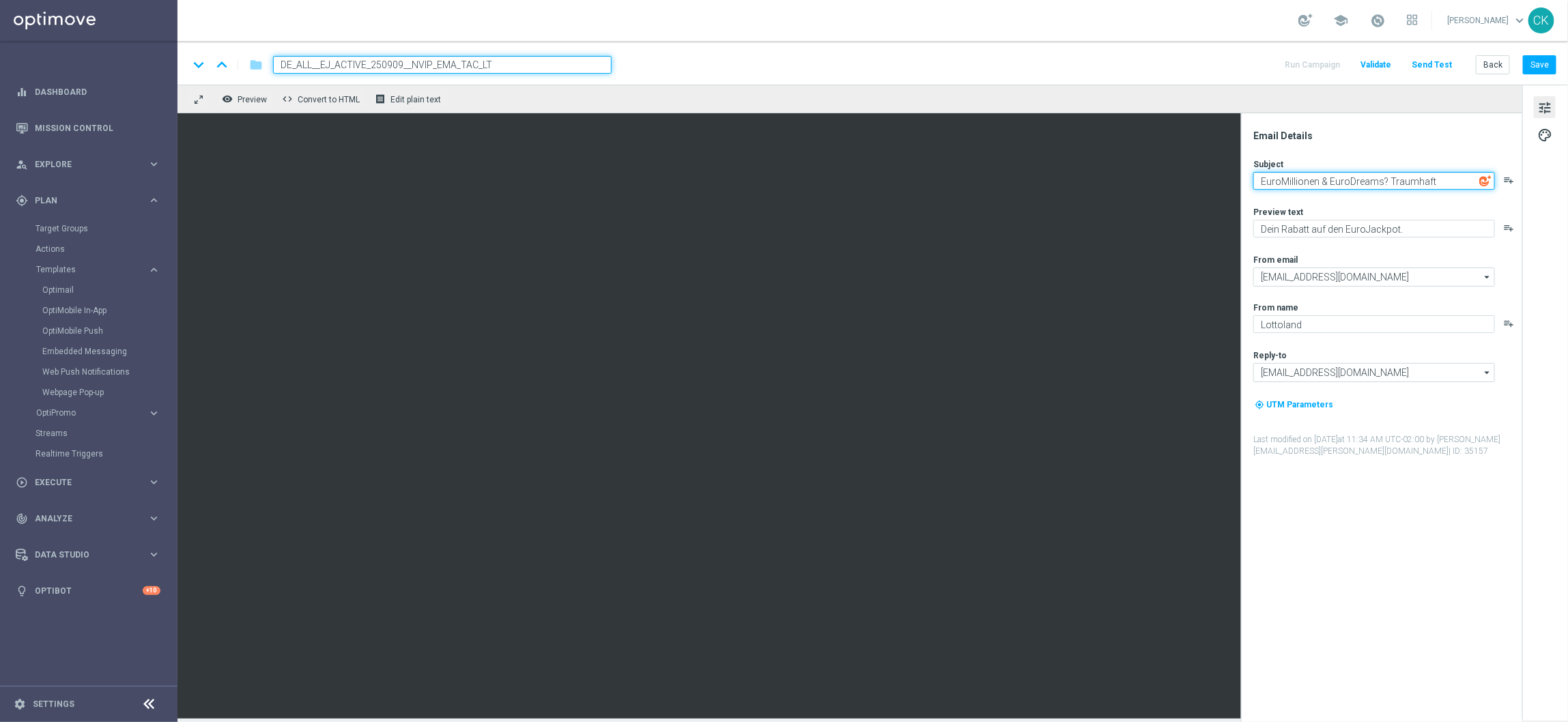
click at [1319, 183] on textarea "EuroMillionen & EuroDreams? Traumhaft" at bounding box center [1374, 181] width 242 height 18
type textarea "EuroJackpot & EuroDreams? Traumhaft"
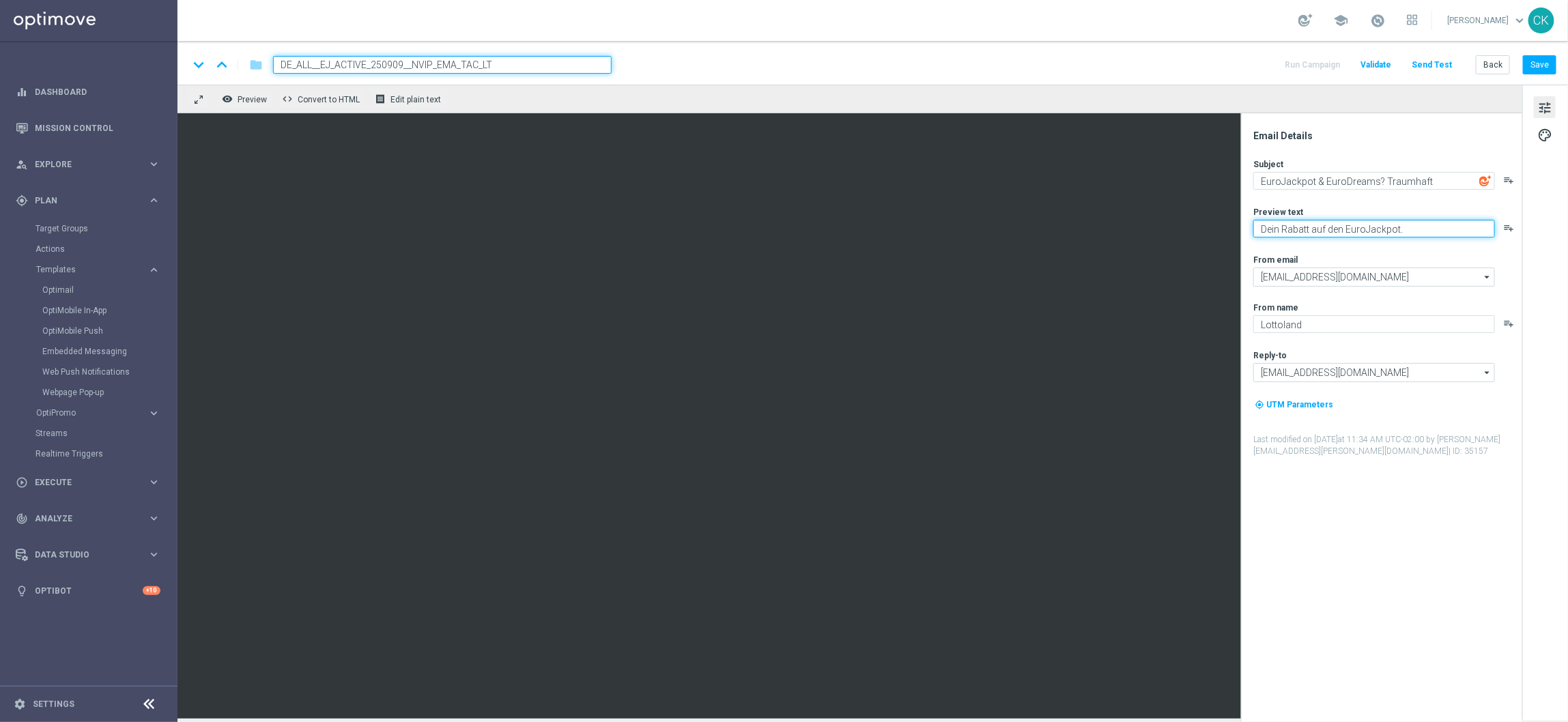
click at [1444, 229] on textarea "Dein Rabatt auf den EuroJackpot." at bounding box center [1374, 229] width 242 height 18
paste textarea "ie perfekte Euro-Kombi wartet auf dich"
type textarea "Die perfekte Euro-Kombi wartet auf dich."
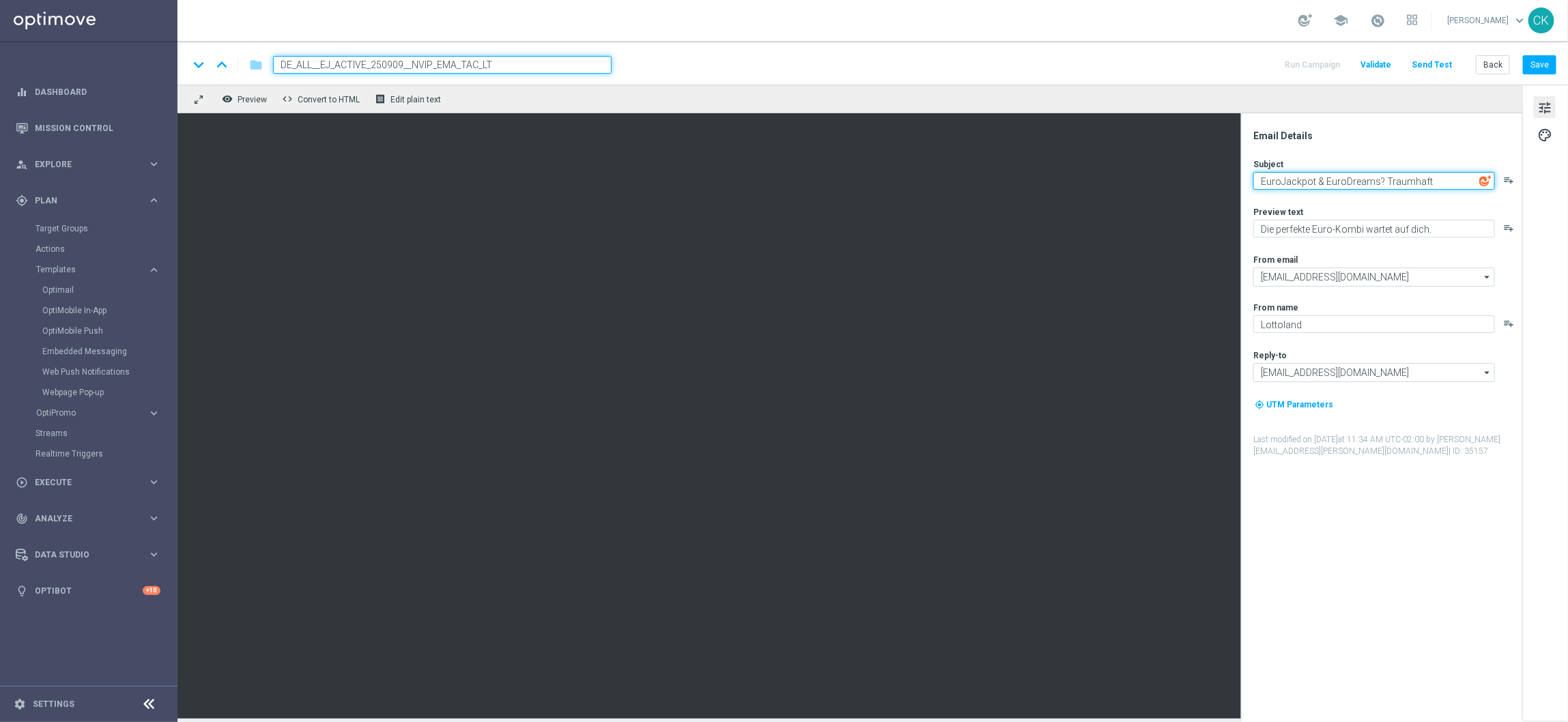
click at [1310, 182] on textarea "EuroJackpot & EuroDreams? Traumhaft" at bounding box center [1374, 181] width 242 height 18
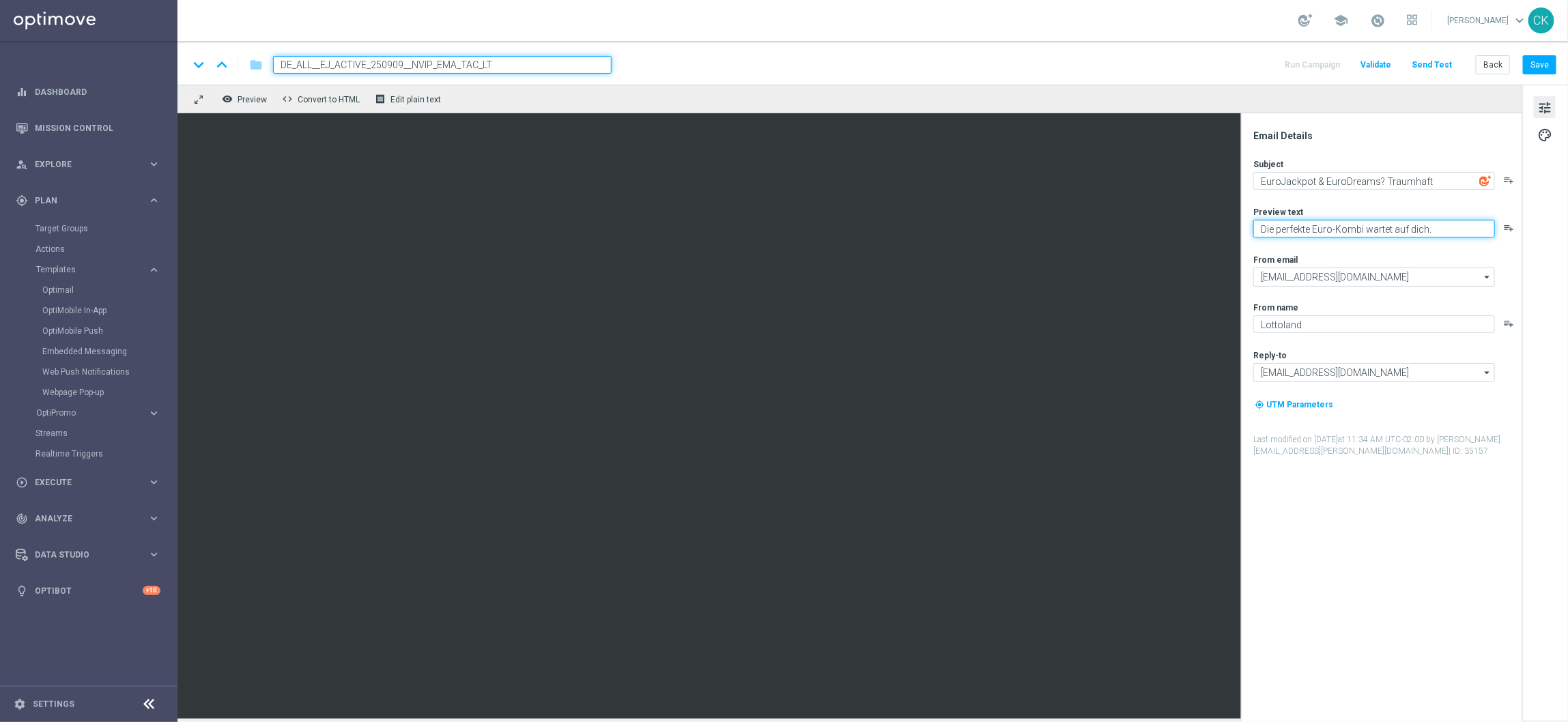
click at [1330, 227] on textarea "Die perfekte Euro-Kombi wartet auf dich." at bounding box center [1374, 229] width 242 height 18
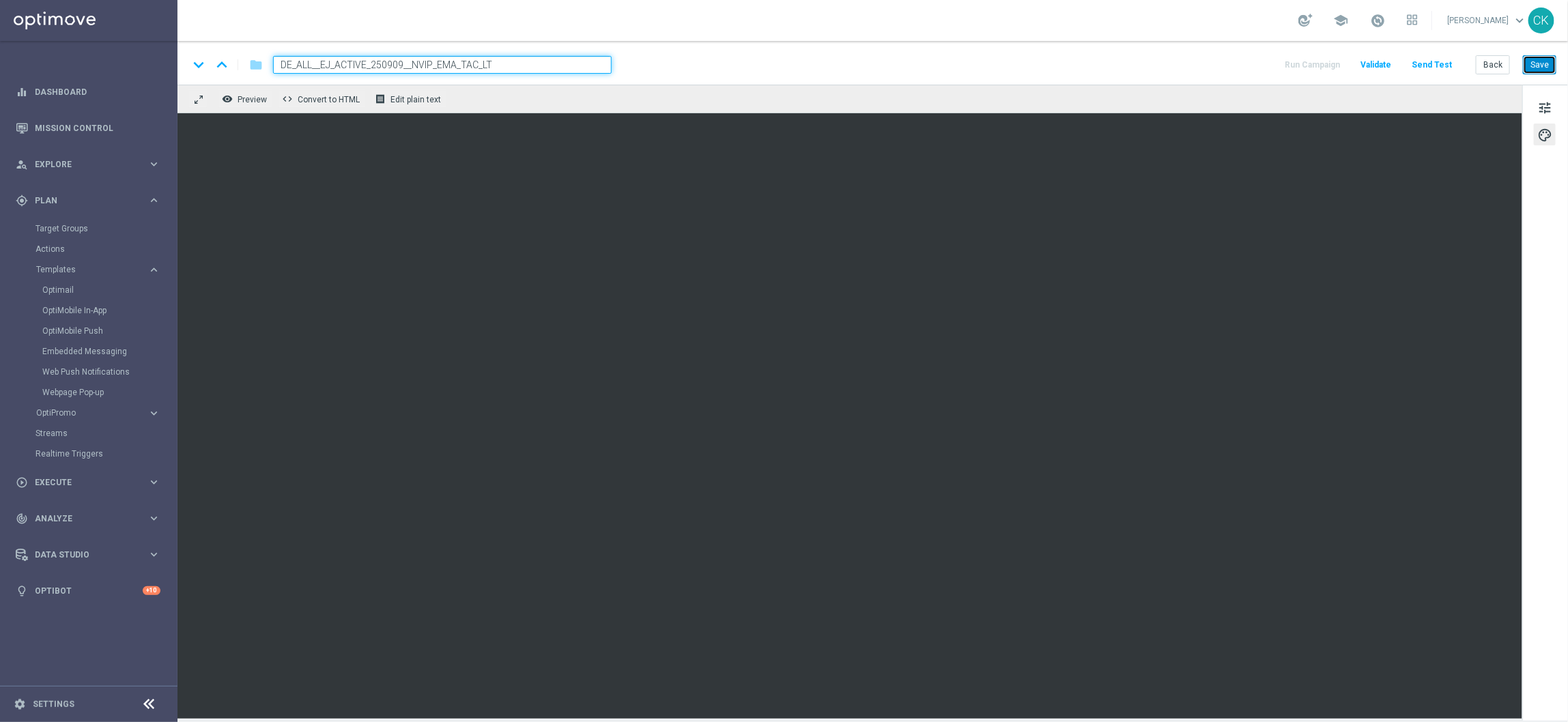
click at [1534, 61] on button "Save" at bounding box center [1540, 65] width 34 height 19
click at [1550, 71] on button "Save" at bounding box center [1540, 65] width 34 height 19
click at [1540, 61] on button "Save" at bounding box center [1540, 65] width 34 height 19
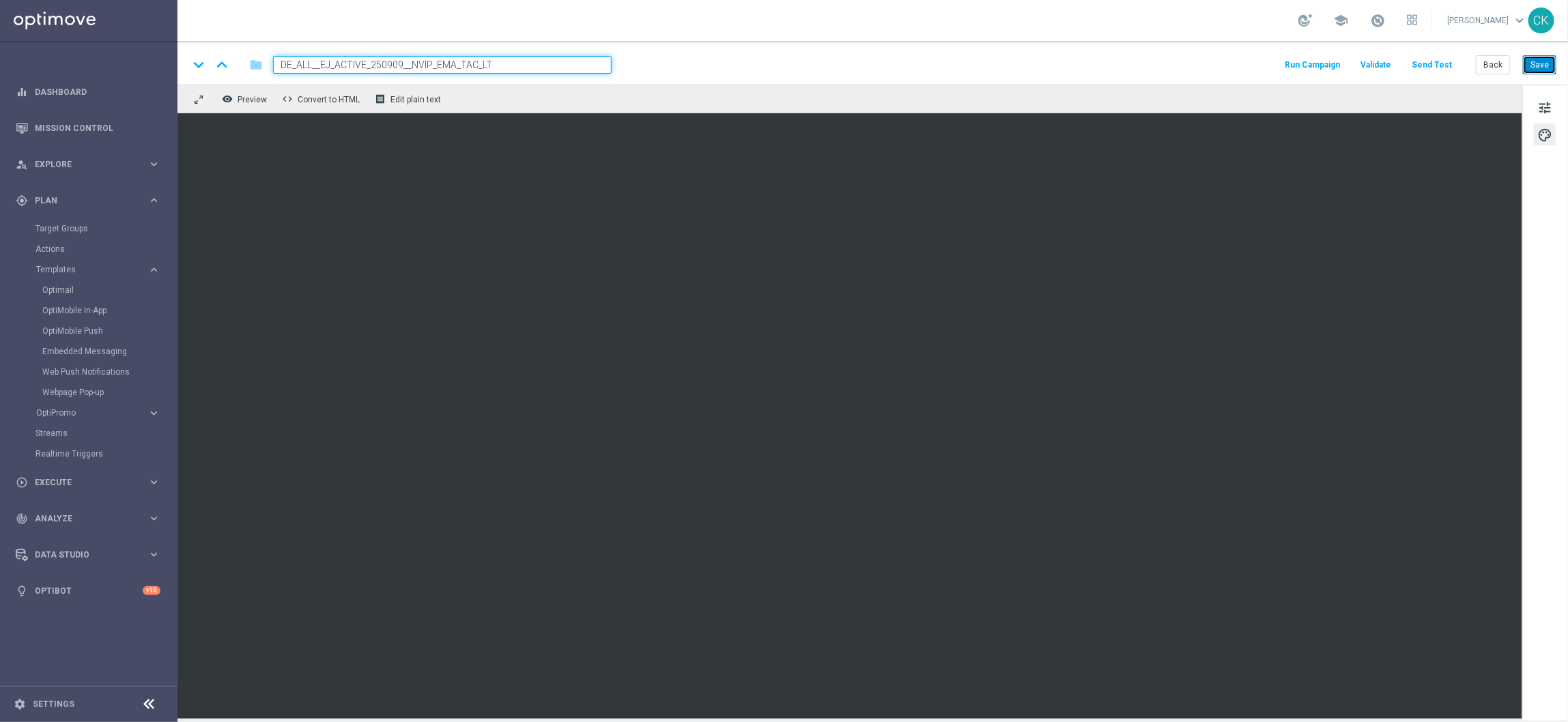
click at [1547, 67] on button "Save" at bounding box center [1540, 65] width 34 height 19
click at [1445, 61] on button "Send Test" at bounding box center [1432, 65] width 44 height 19
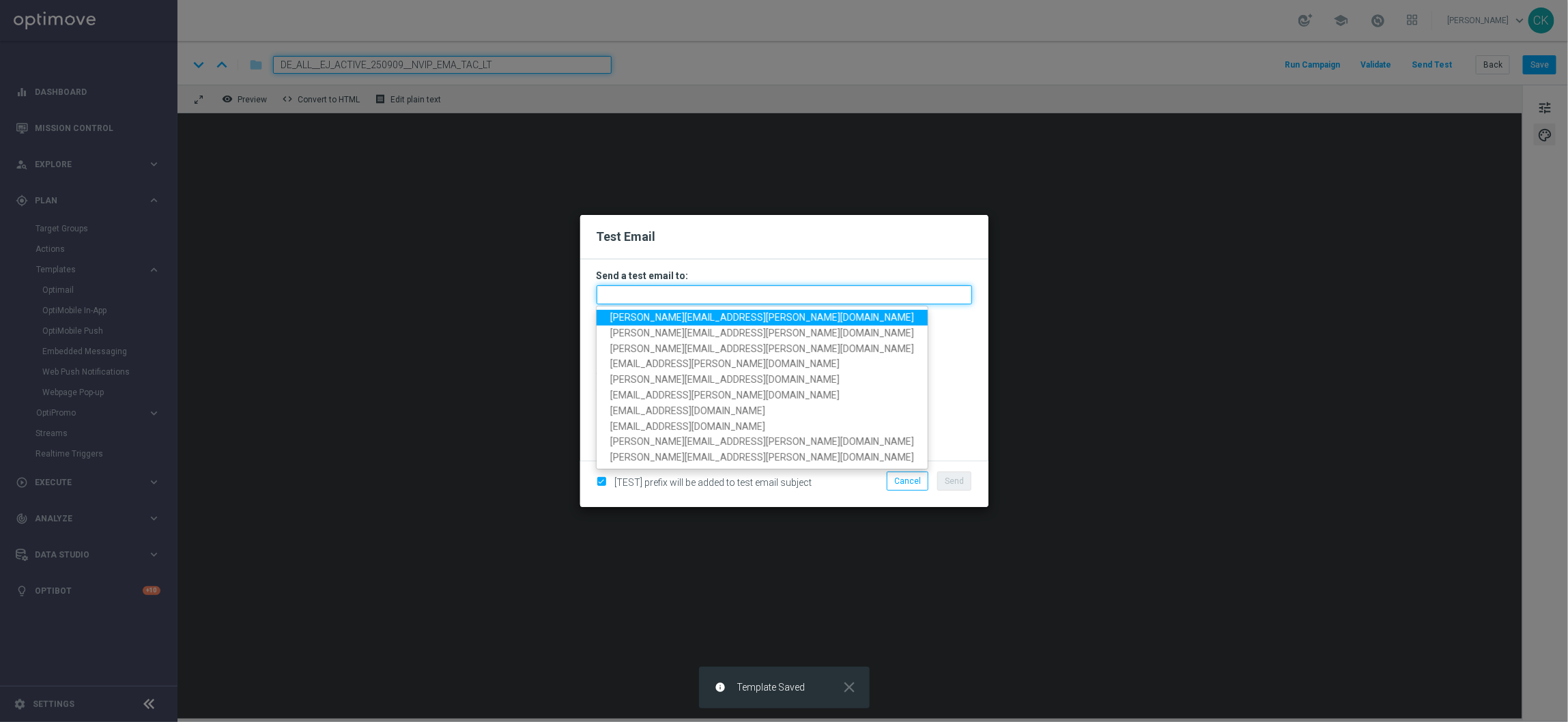
click at [658, 293] on input "text" at bounding box center [784, 295] width 375 height 19
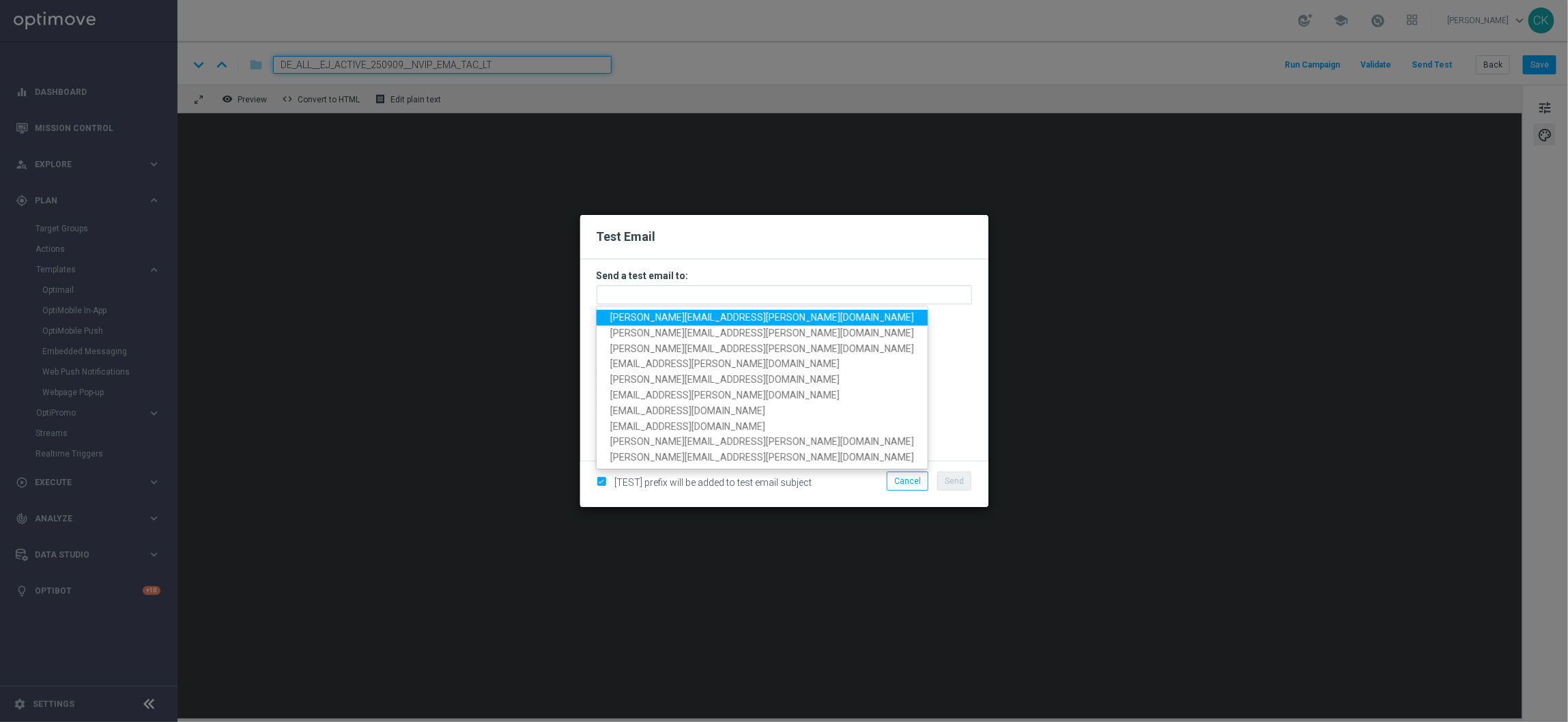
click at [671, 314] on span "[PERSON_NAME][EMAIL_ADDRESS][PERSON_NAME][DOMAIN_NAME]" at bounding box center [762, 317] width 304 height 11
type input "[PERSON_NAME][EMAIL_ADDRESS][PERSON_NAME][DOMAIN_NAME]"
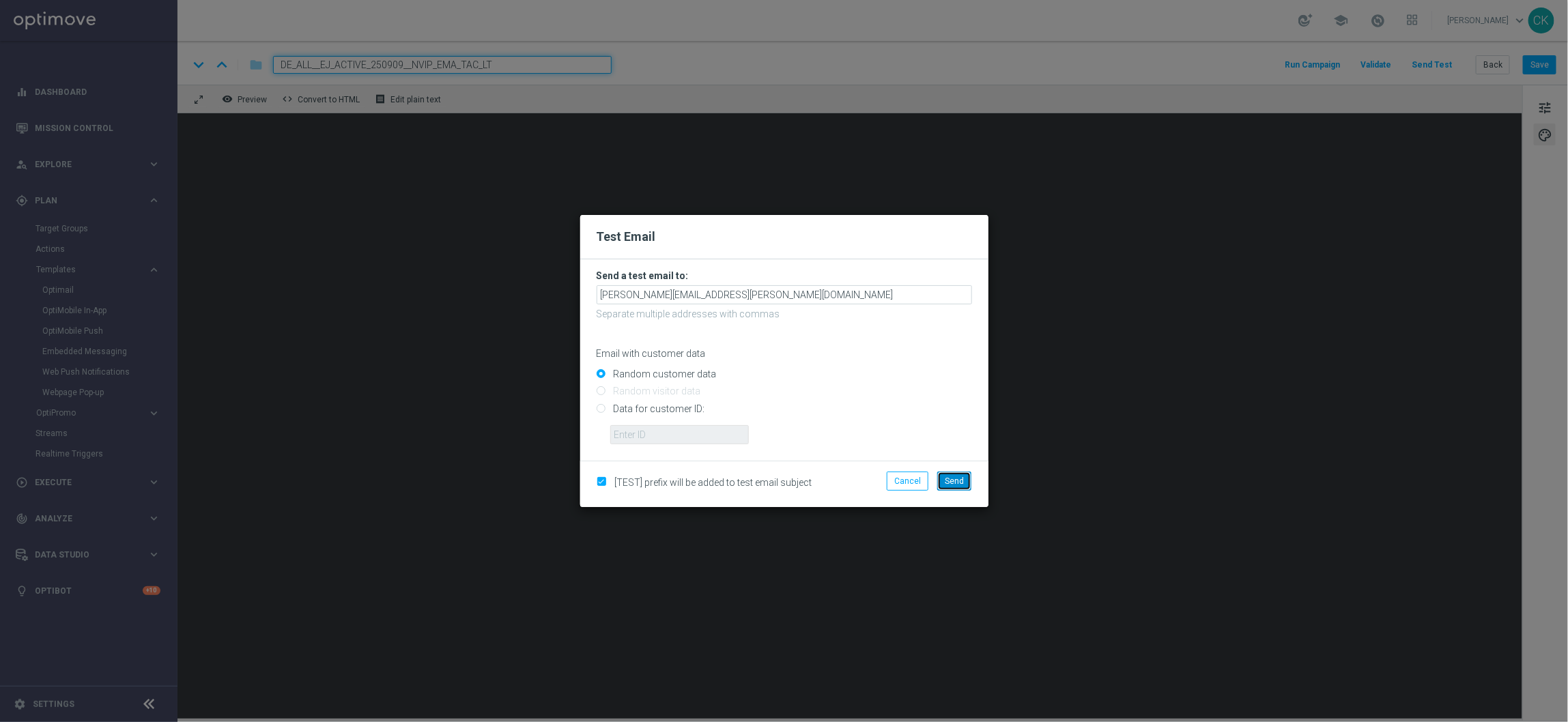
click at [962, 477] on span "Send" at bounding box center [954, 481] width 19 height 10
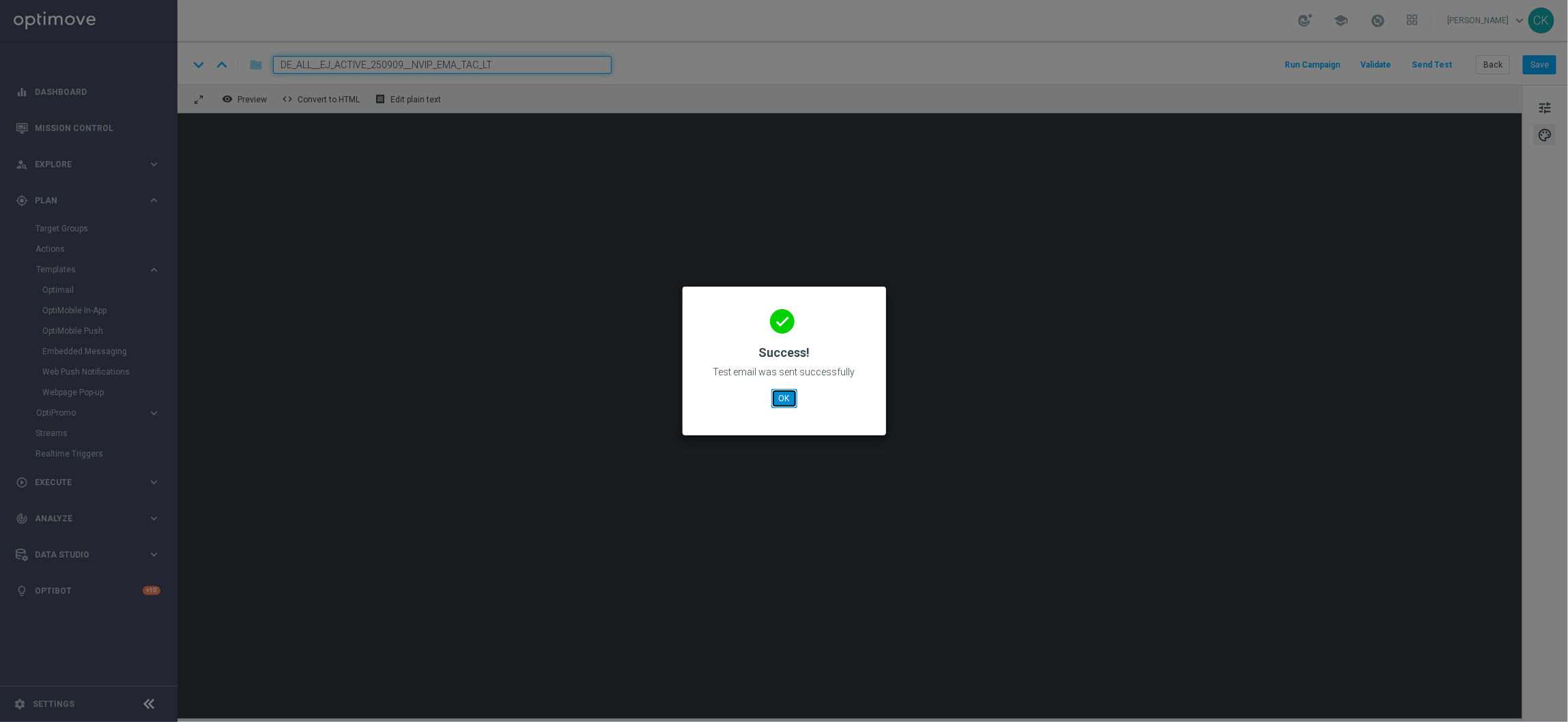
click at [777, 396] on button "OK" at bounding box center [784, 399] width 26 height 19
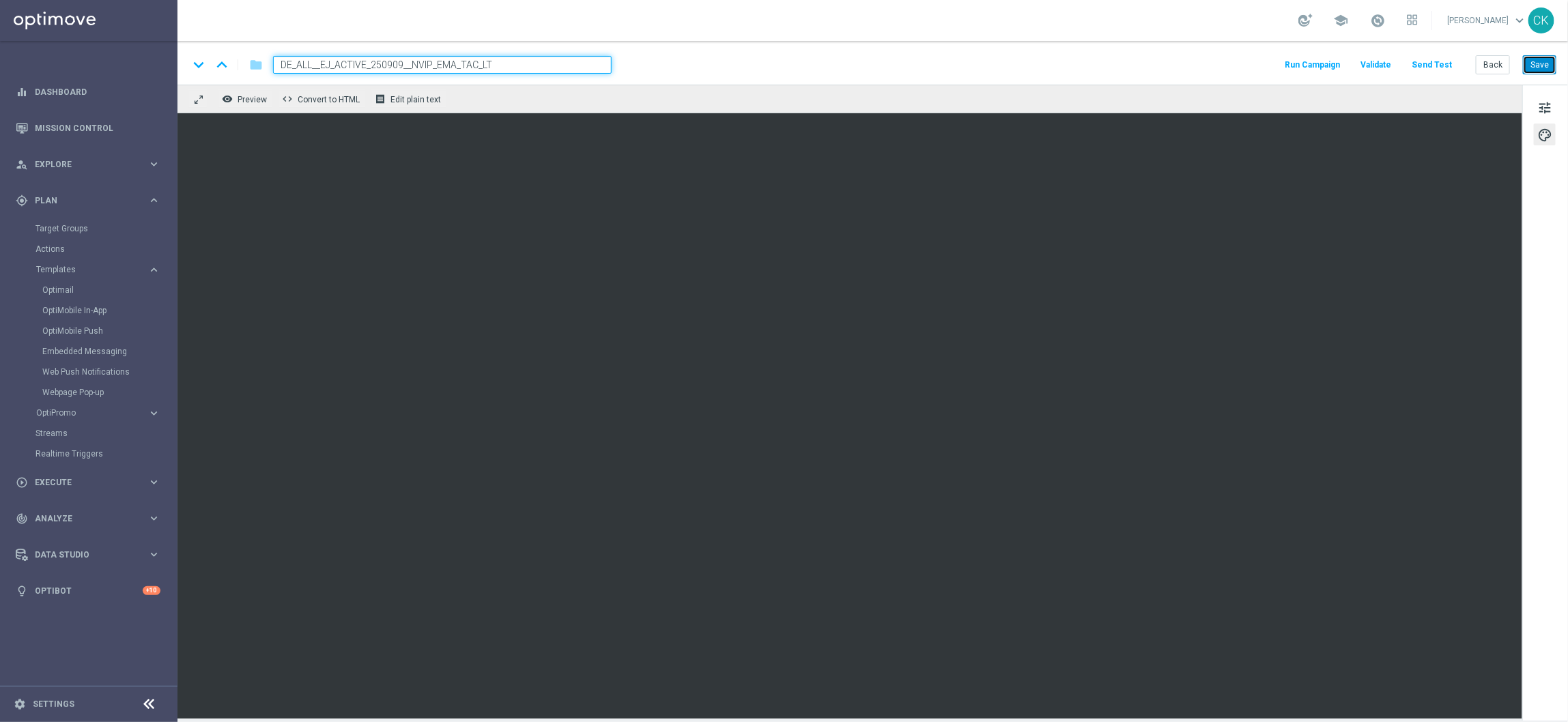
click at [1541, 67] on button "Save" at bounding box center [1540, 65] width 34 height 19
click at [1494, 61] on button "Back" at bounding box center [1493, 65] width 34 height 19
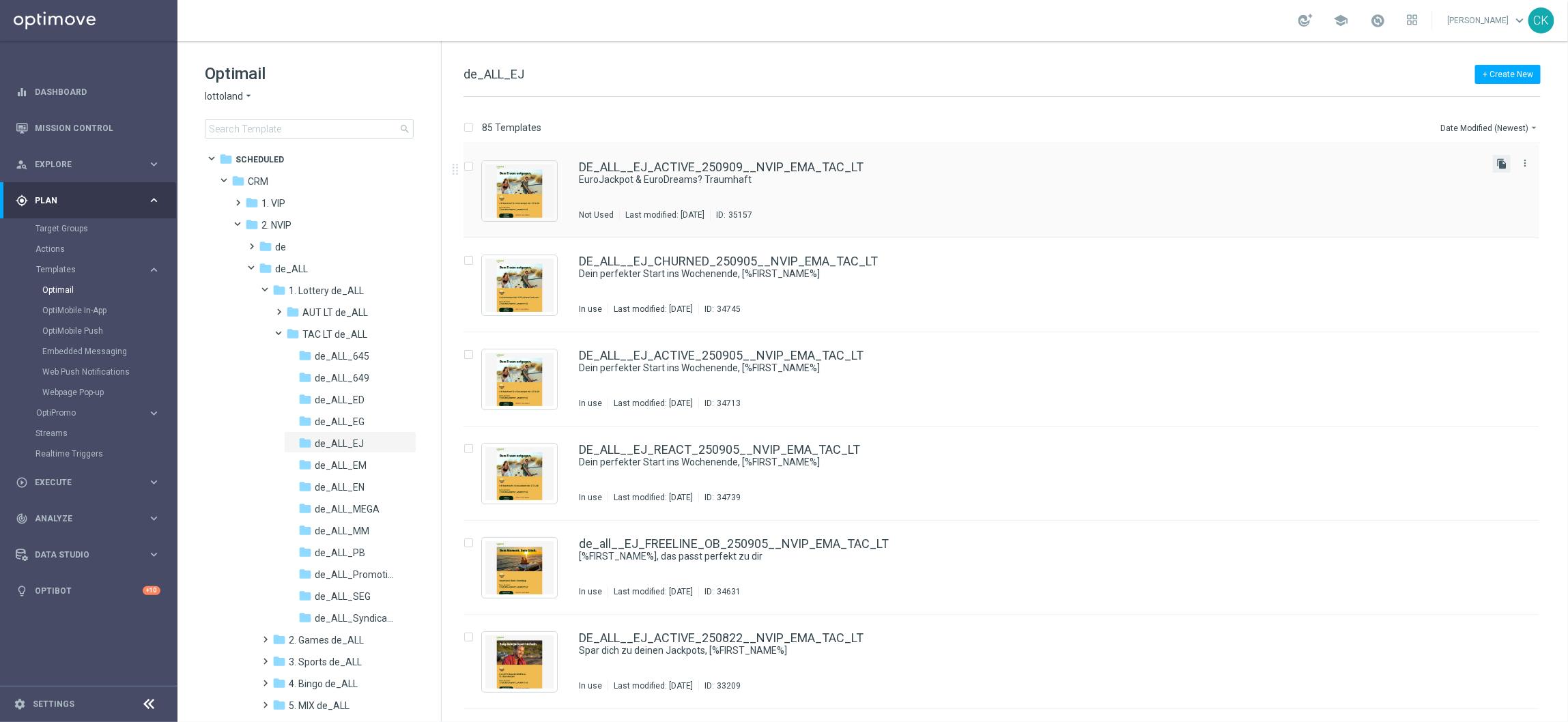
click at [1501, 165] on icon "file_copy" at bounding box center [1502, 164] width 11 height 11
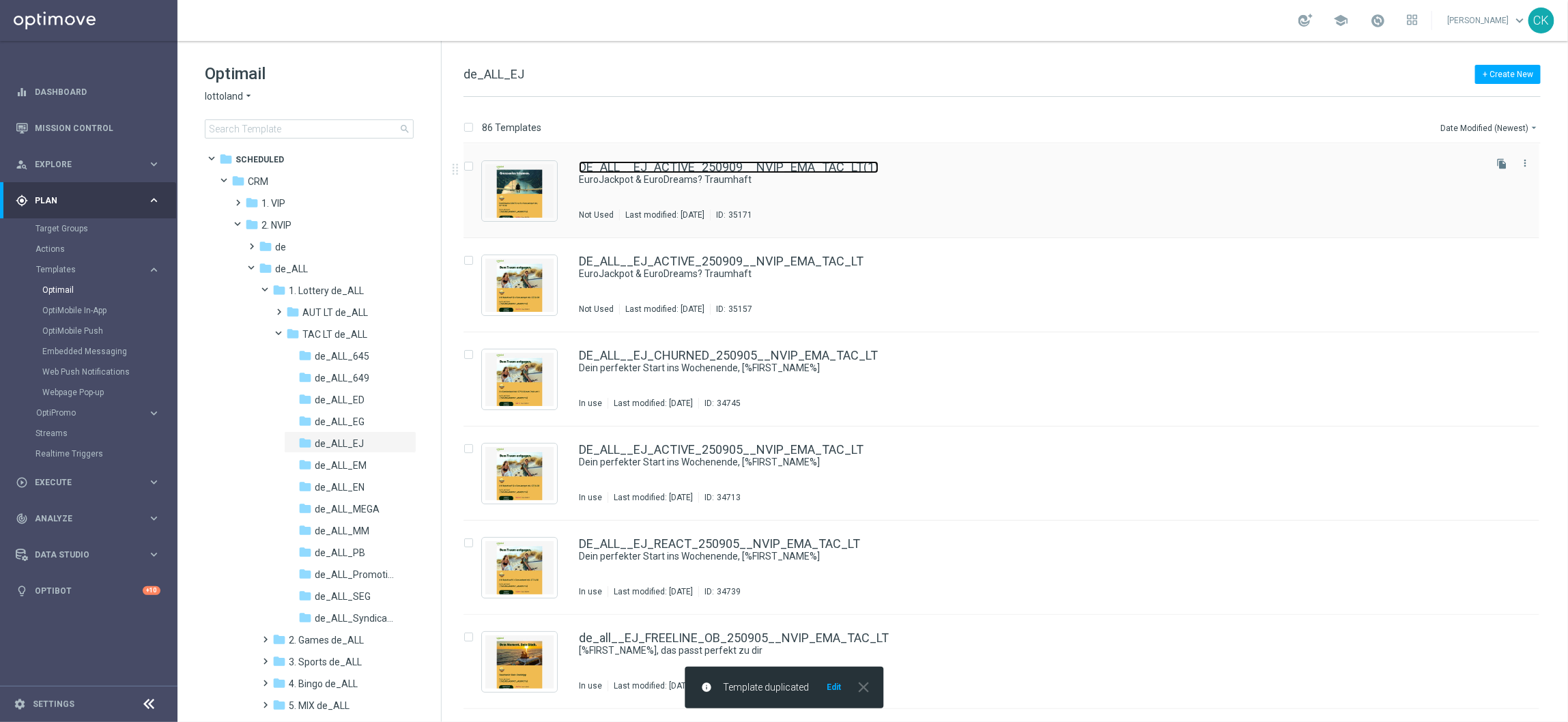
click at [696, 169] on link "DE_ALL__EJ_ACTIVE_250909__NVIP_EMA_TAC_LT(1)" at bounding box center [729, 167] width 300 height 12
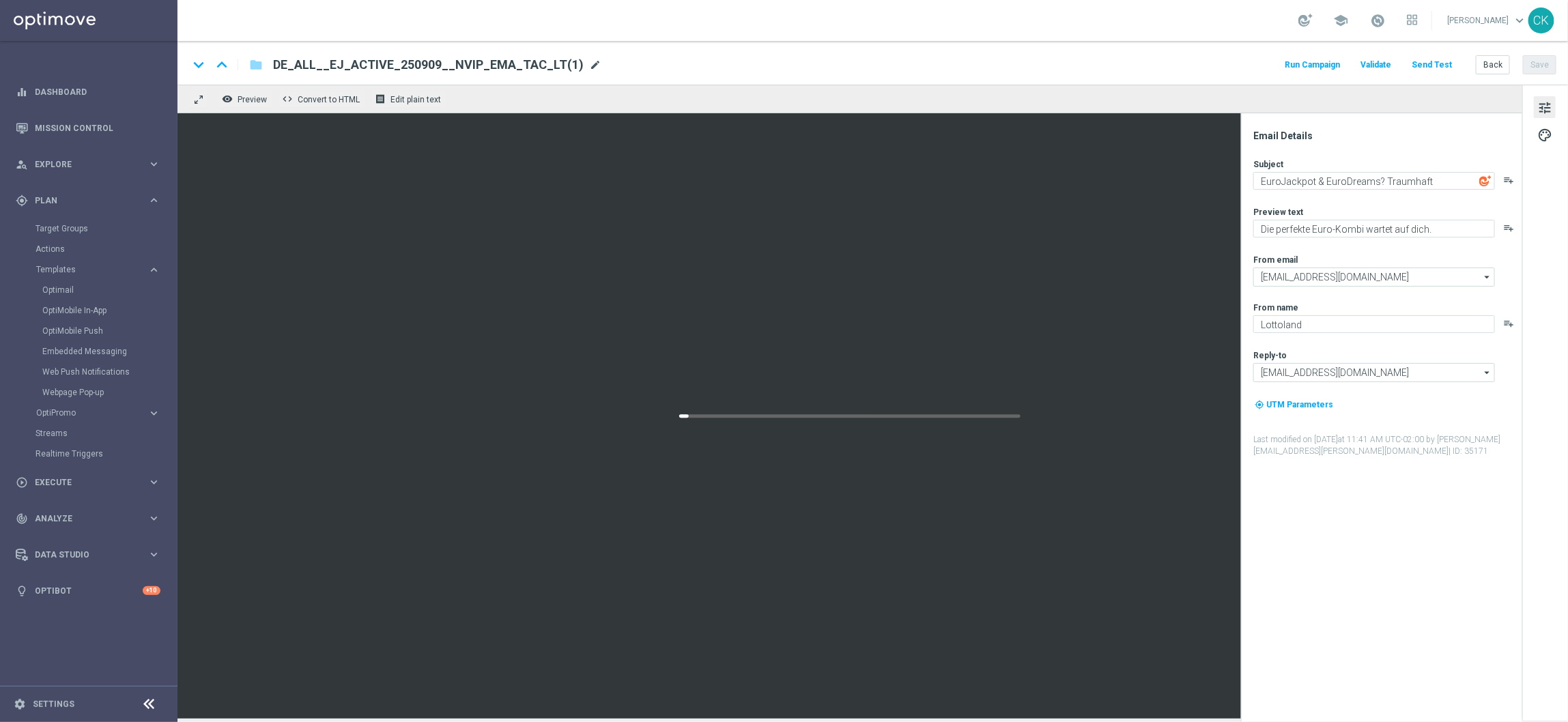
click at [589, 64] on span "mode_edit" at bounding box center [596, 65] width 12 height 12
click at [520, 59] on input "DE_ALL__EJ_ACTIVE_250909__NVIP_EMA_TAC_LT(1)" at bounding box center [443, 65] width 339 height 18
paste input "REACT_250909__NVIP_EMA_TAC_LT"
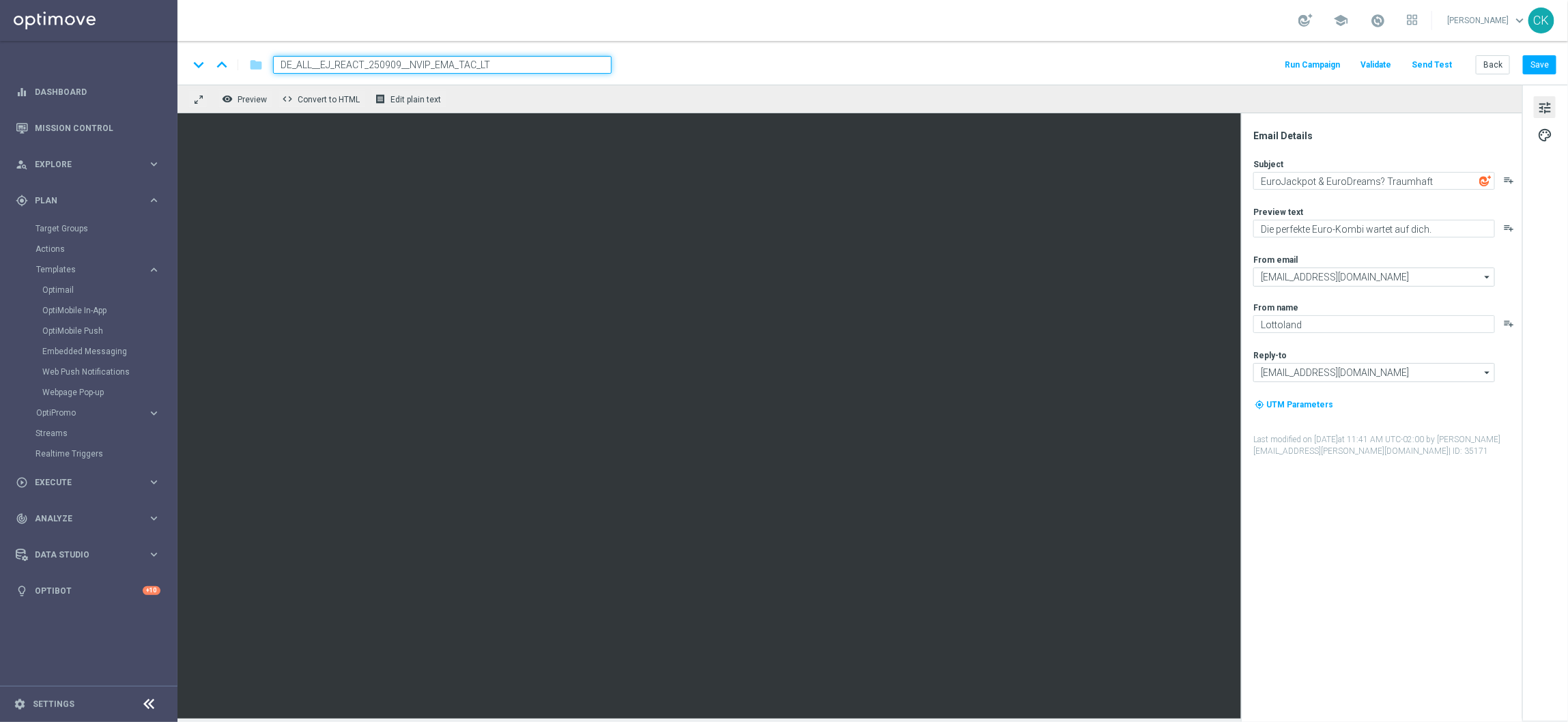
type input "DE_ALL__EJ_REACT_250909__NVIP_EMA_TAC_LT"
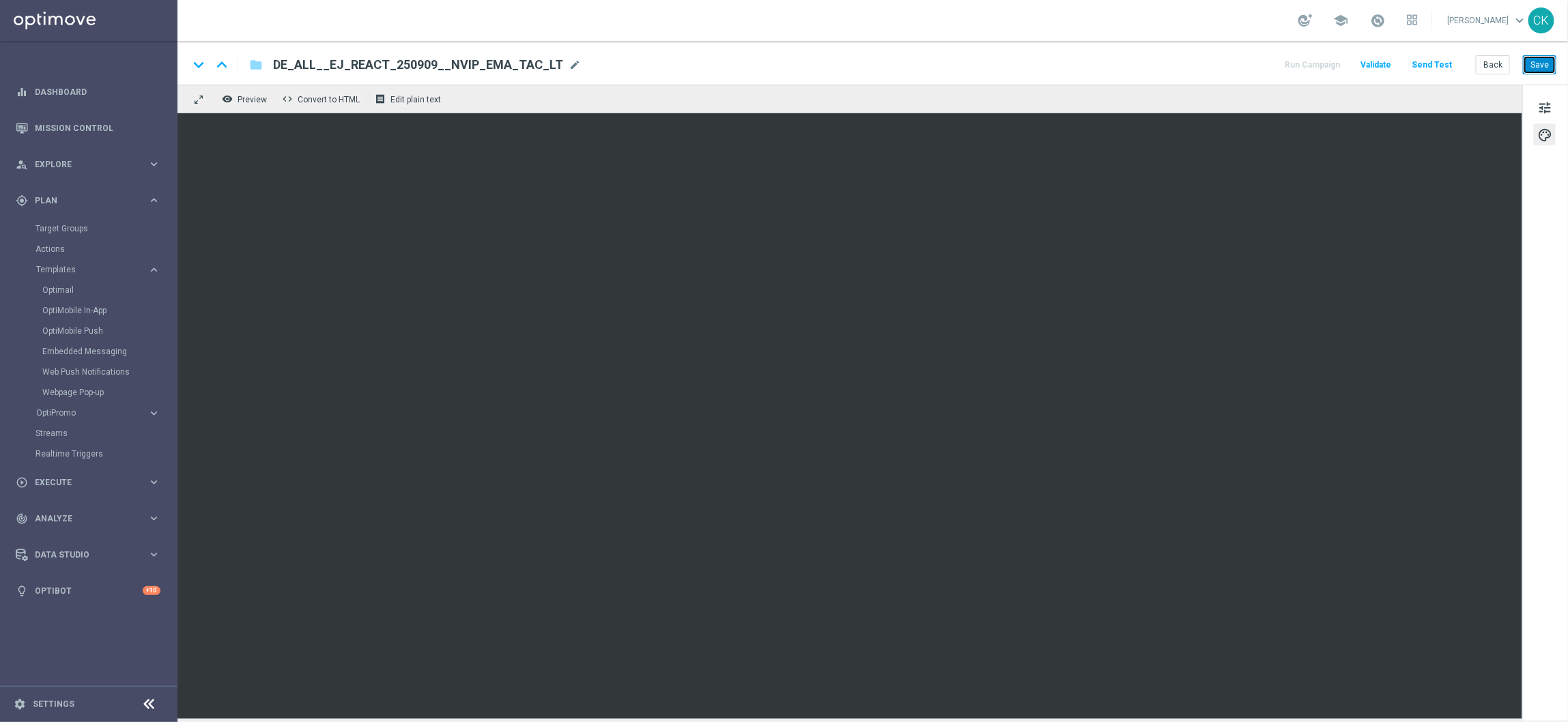
click at [1544, 70] on button "Save" at bounding box center [1540, 65] width 34 height 19
click at [1543, 65] on button "Save" at bounding box center [1540, 65] width 34 height 19
click at [1449, 69] on button "Send Test" at bounding box center [1432, 65] width 44 height 19
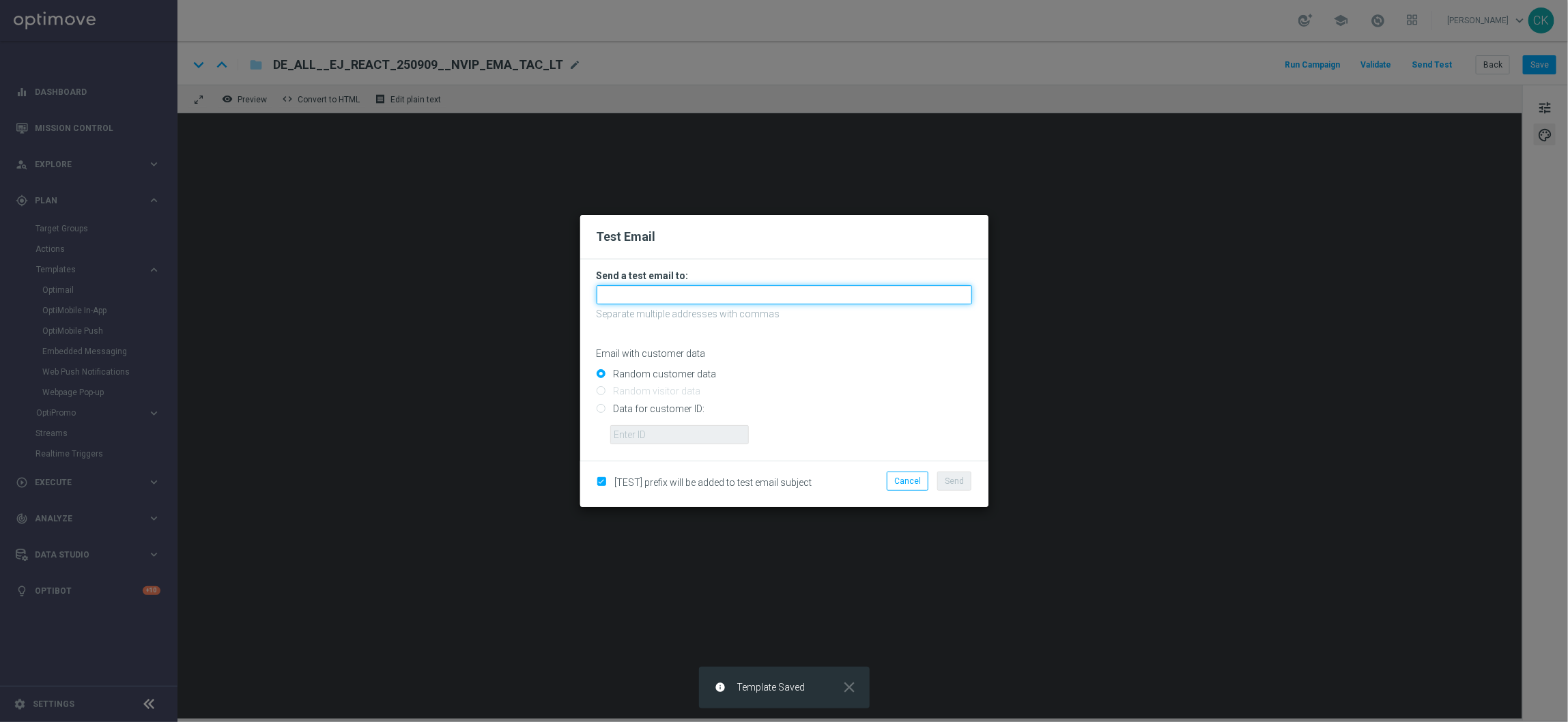
click at [789, 293] on input "text" at bounding box center [784, 295] width 375 height 19
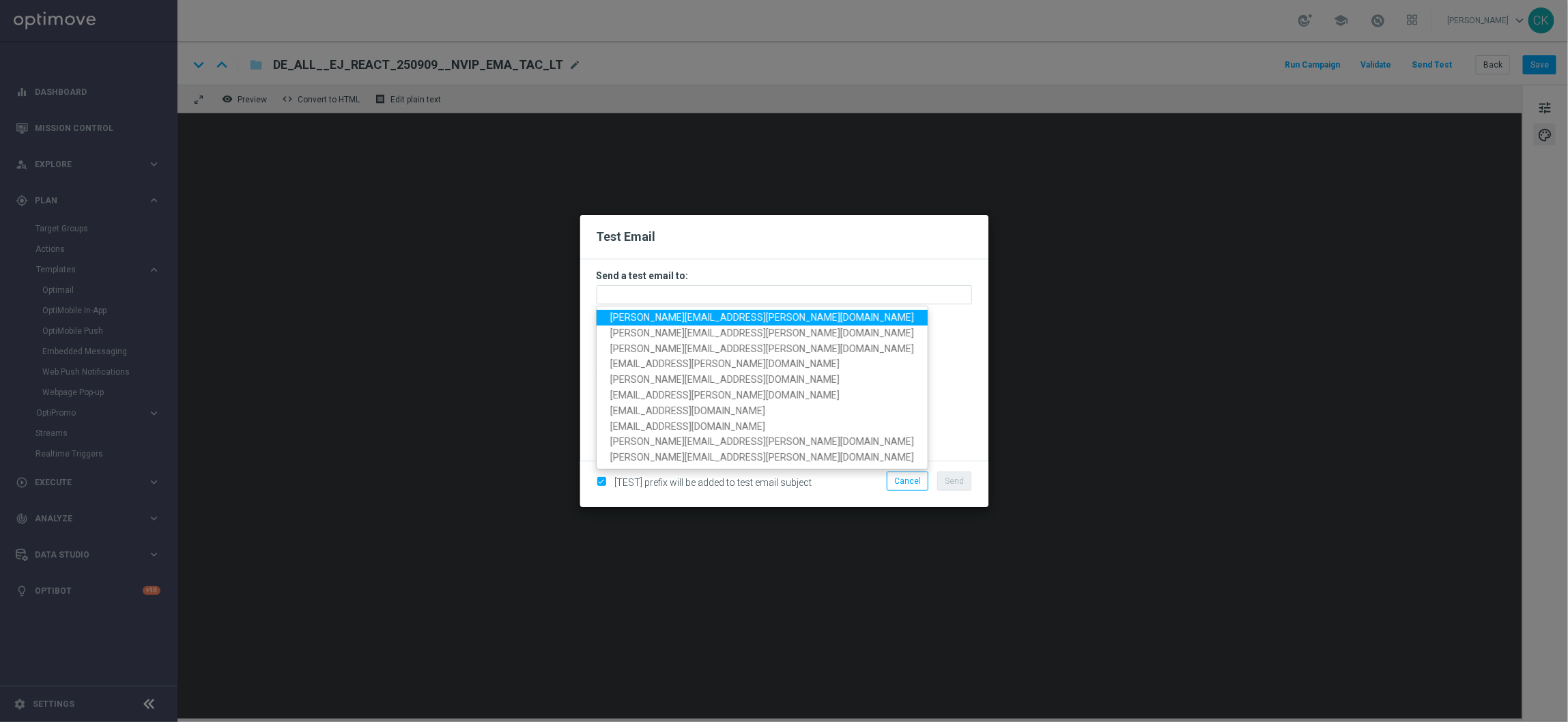
click at [709, 319] on span "[PERSON_NAME][EMAIL_ADDRESS][PERSON_NAME][DOMAIN_NAME]" at bounding box center [762, 317] width 304 height 11
type input "[PERSON_NAME][EMAIL_ADDRESS][PERSON_NAME][DOMAIN_NAME]"
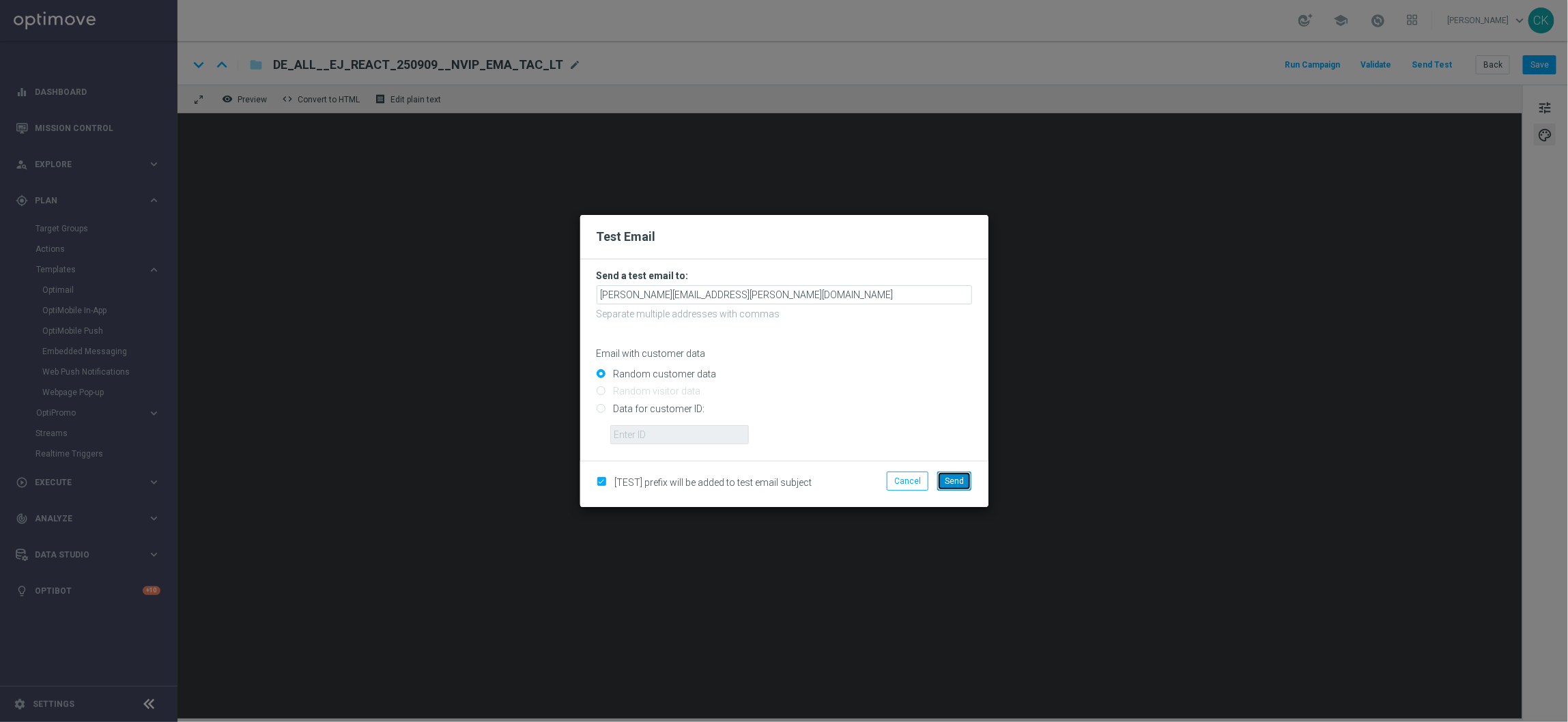
click at [963, 479] on span "Send" at bounding box center [954, 481] width 19 height 10
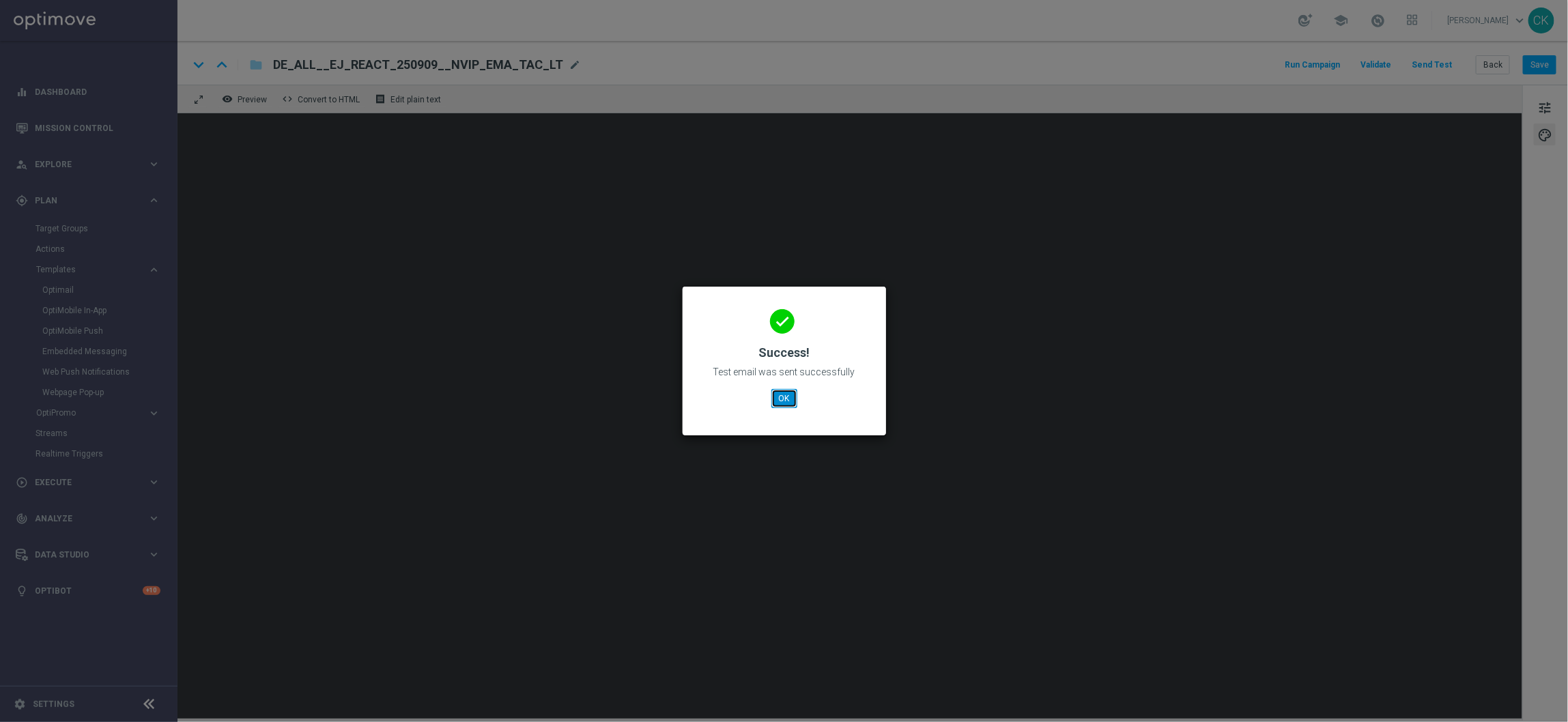
click at [782, 398] on button "OK" at bounding box center [784, 399] width 26 height 19
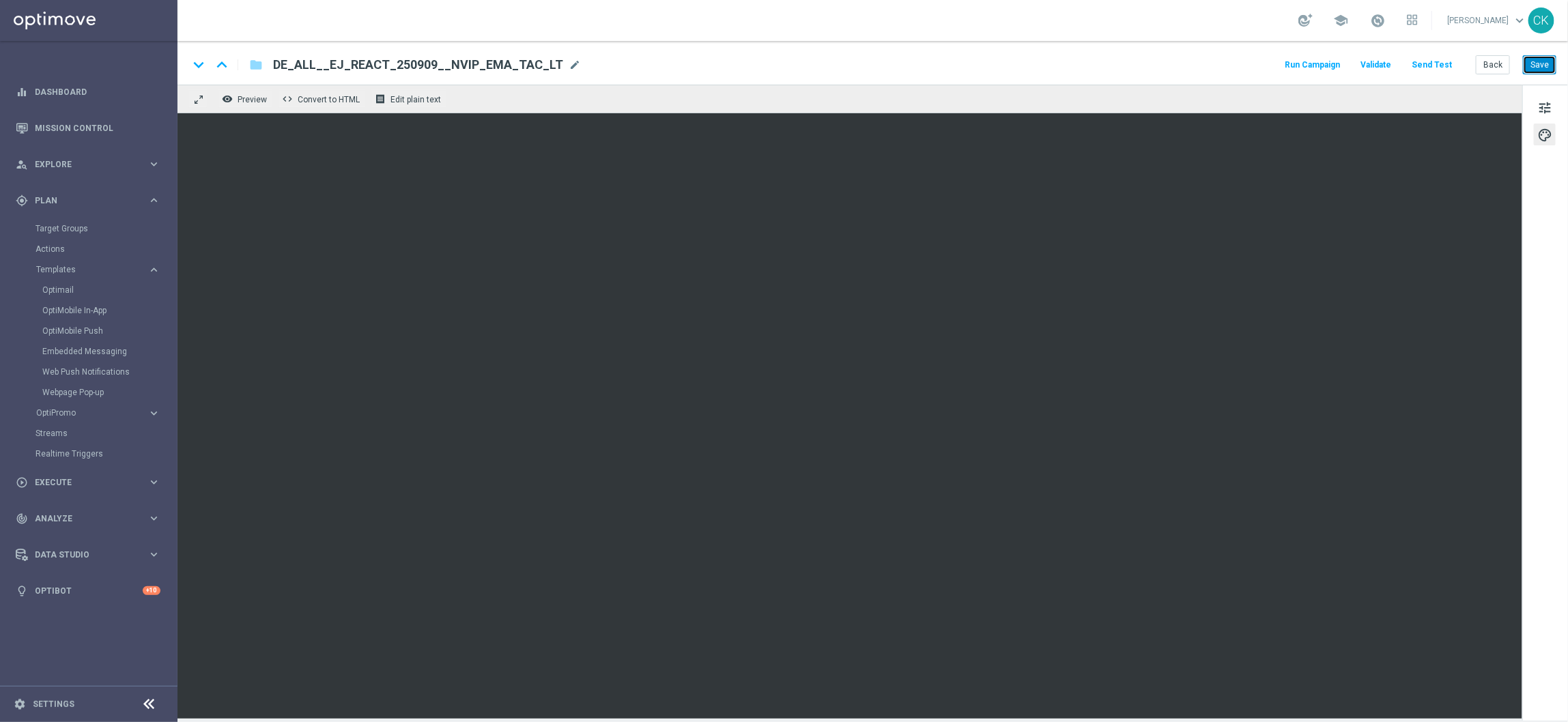
click at [1540, 69] on button "Save" at bounding box center [1540, 65] width 34 height 19
click at [1540, 73] on button "Save" at bounding box center [1540, 65] width 34 height 19
click at [1430, 61] on button "Send Test" at bounding box center [1432, 65] width 44 height 19
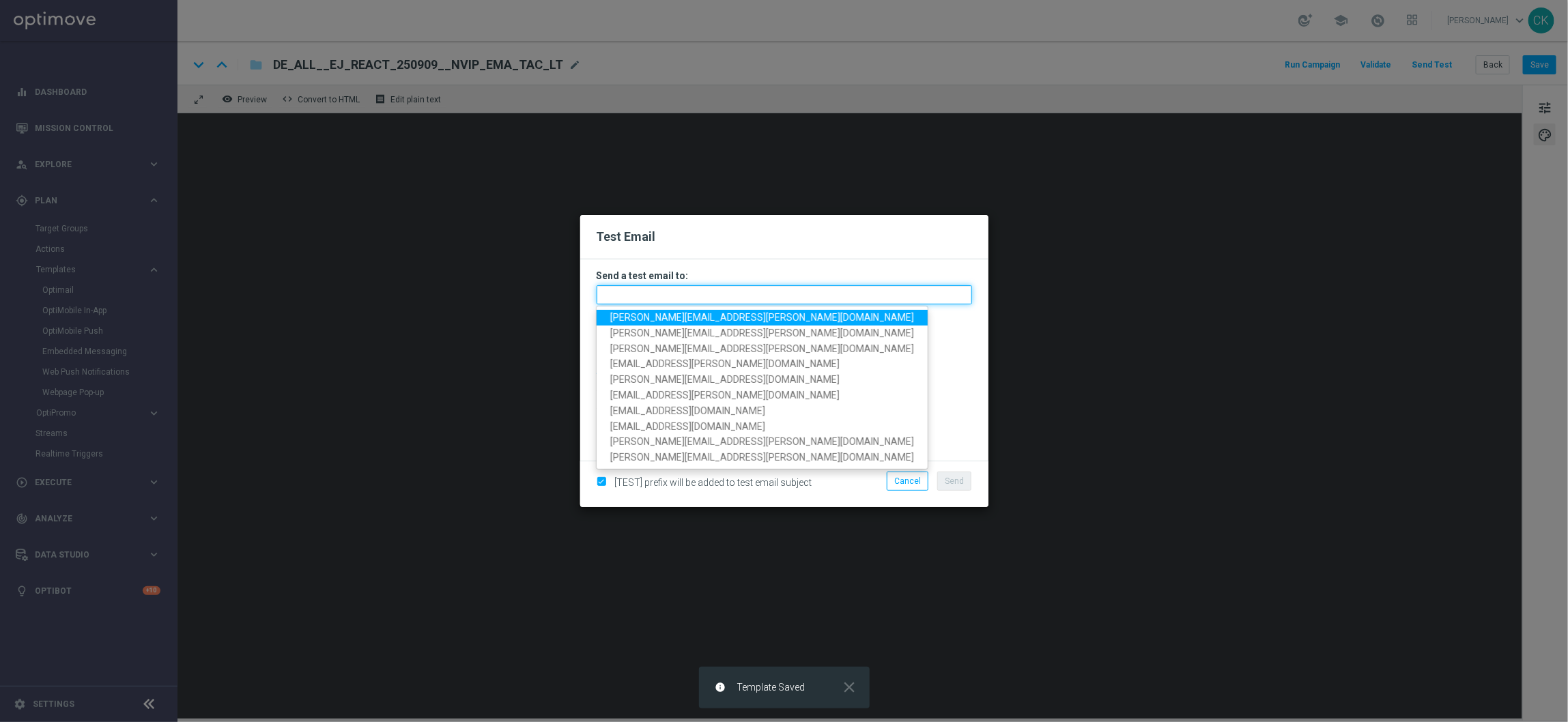
click at [710, 291] on input "text" at bounding box center [784, 295] width 375 height 19
click at [684, 317] on span "[PERSON_NAME][EMAIL_ADDRESS][PERSON_NAME][DOMAIN_NAME]" at bounding box center [762, 317] width 304 height 11
type input "[PERSON_NAME][EMAIL_ADDRESS][PERSON_NAME][DOMAIN_NAME]"
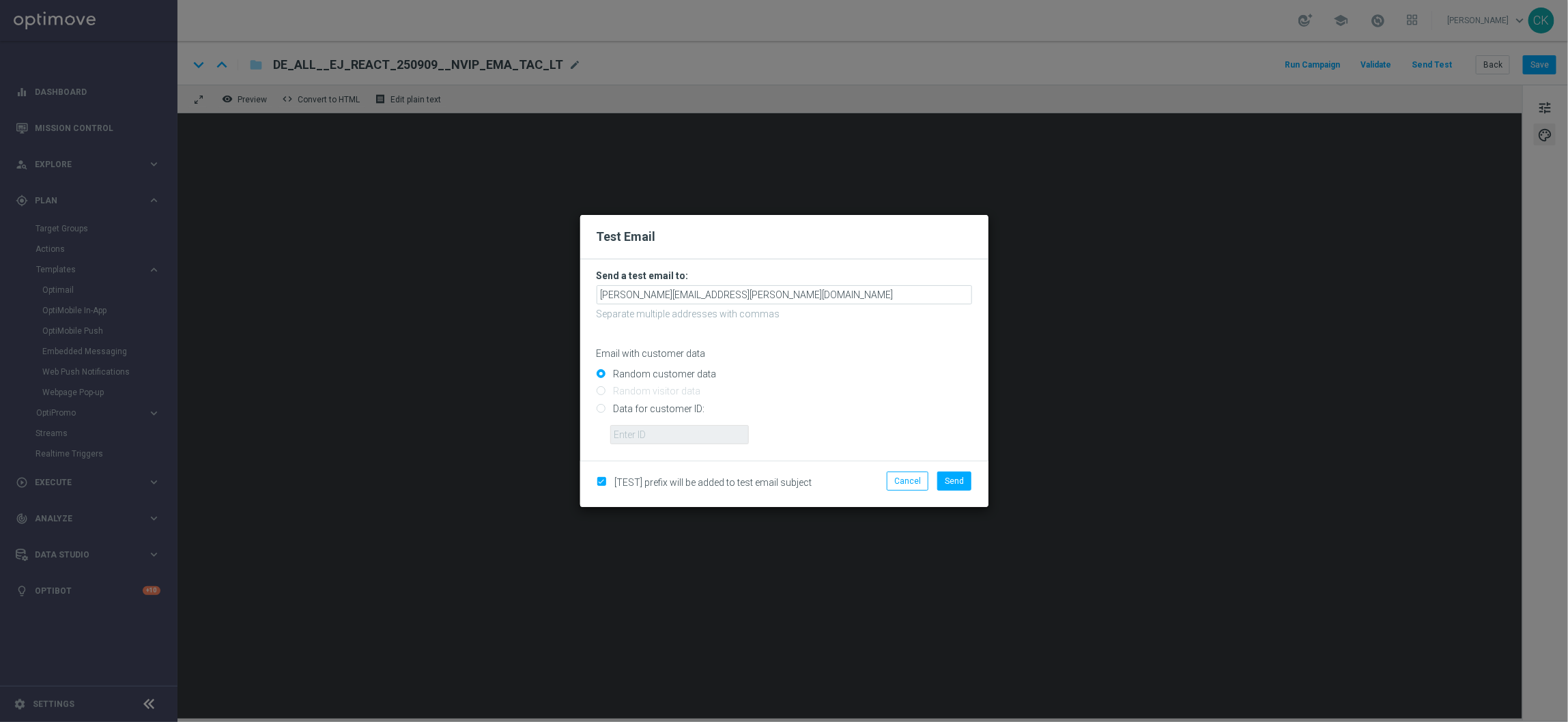
click at [645, 406] on input "Data for customer ID:" at bounding box center [784, 414] width 375 height 19
radio input "true"
click at [645, 429] on input "text" at bounding box center [679, 435] width 138 height 19
type input "14586067"
click at [947, 484] on span "Send" at bounding box center [954, 481] width 19 height 10
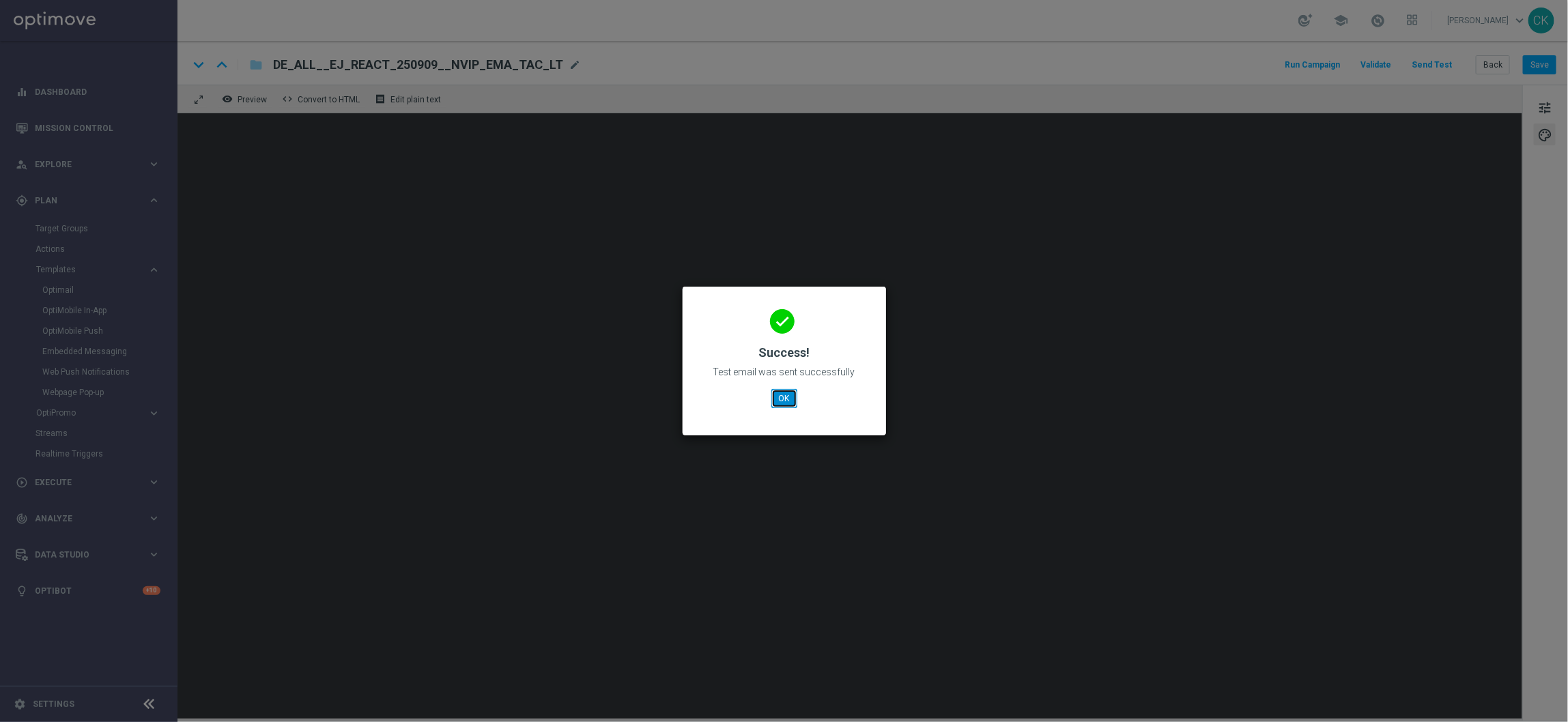
click at [778, 397] on button "OK" at bounding box center [784, 399] width 26 height 19
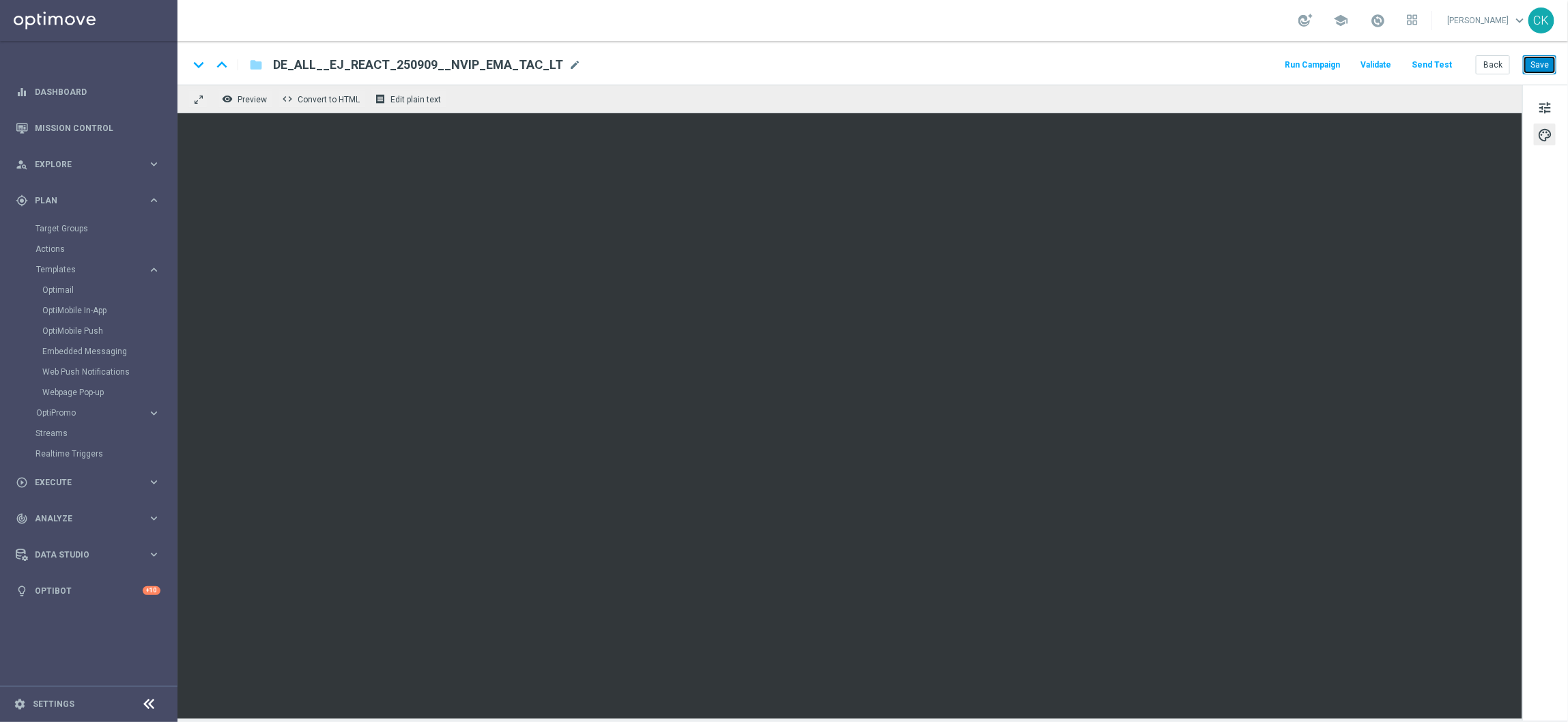
click at [1539, 68] on button "Save" at bounding box center [1540, 65] width 34 height 19
click at [1487, 65] on button "Back" at bounding box center [1493, 65] width 34 height 19
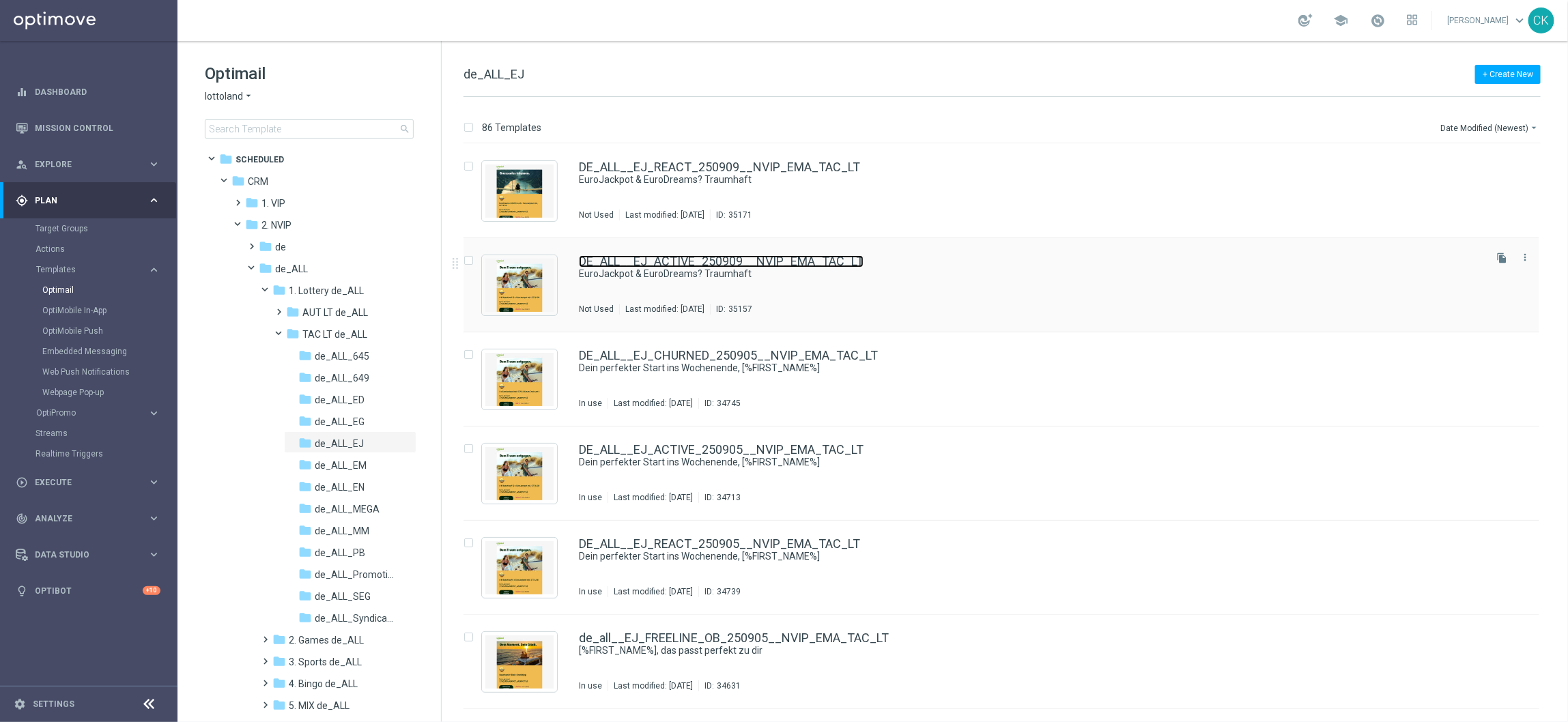
click at [646, 257] on link "DE_ALL__EJ_ACTIVE_250909__NVIP_EMA_TAC_LT" at bounding box center [721, 262] width 284 height 12
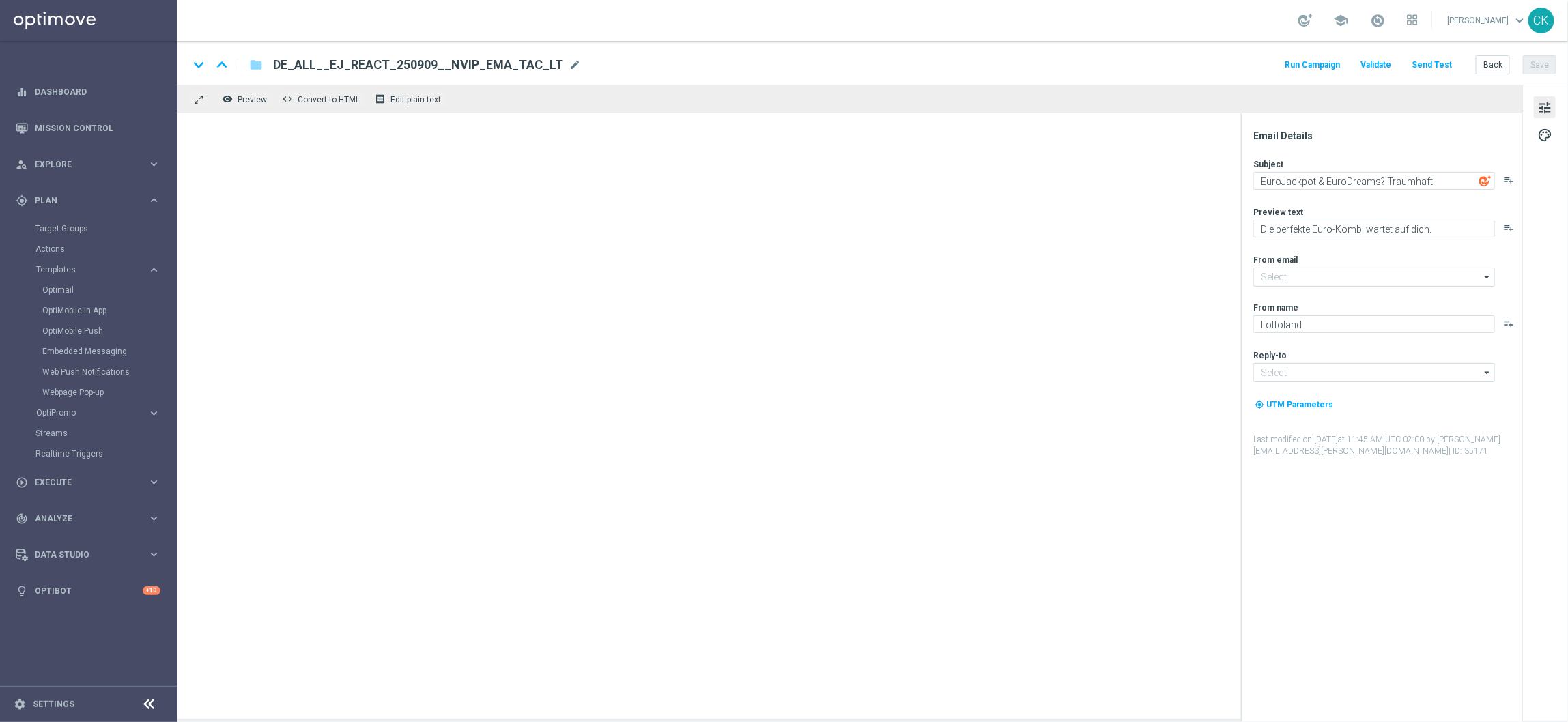
type input "[EMAIL_ADDRESS][DOMAIN_NAME]"
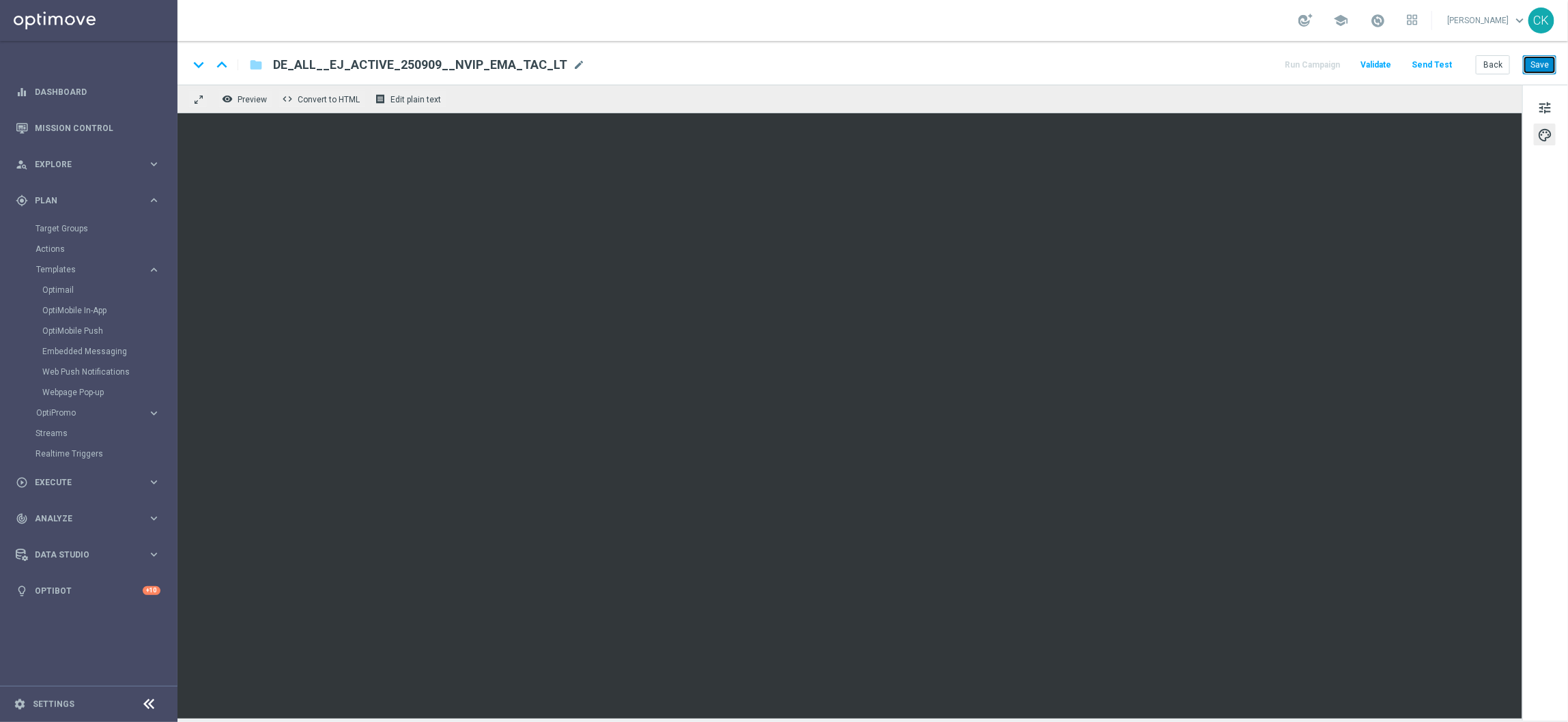
click at [1554, 72] on button "Save" at bounding box center [1540, 65] width 34 height 19
click at [1544, 68] on button "Save" at bounding box center [1540, 65] width 34 height 19
click at [1495, 65] on button "Back" at bounding box center [1493, 65] width 34 height 19
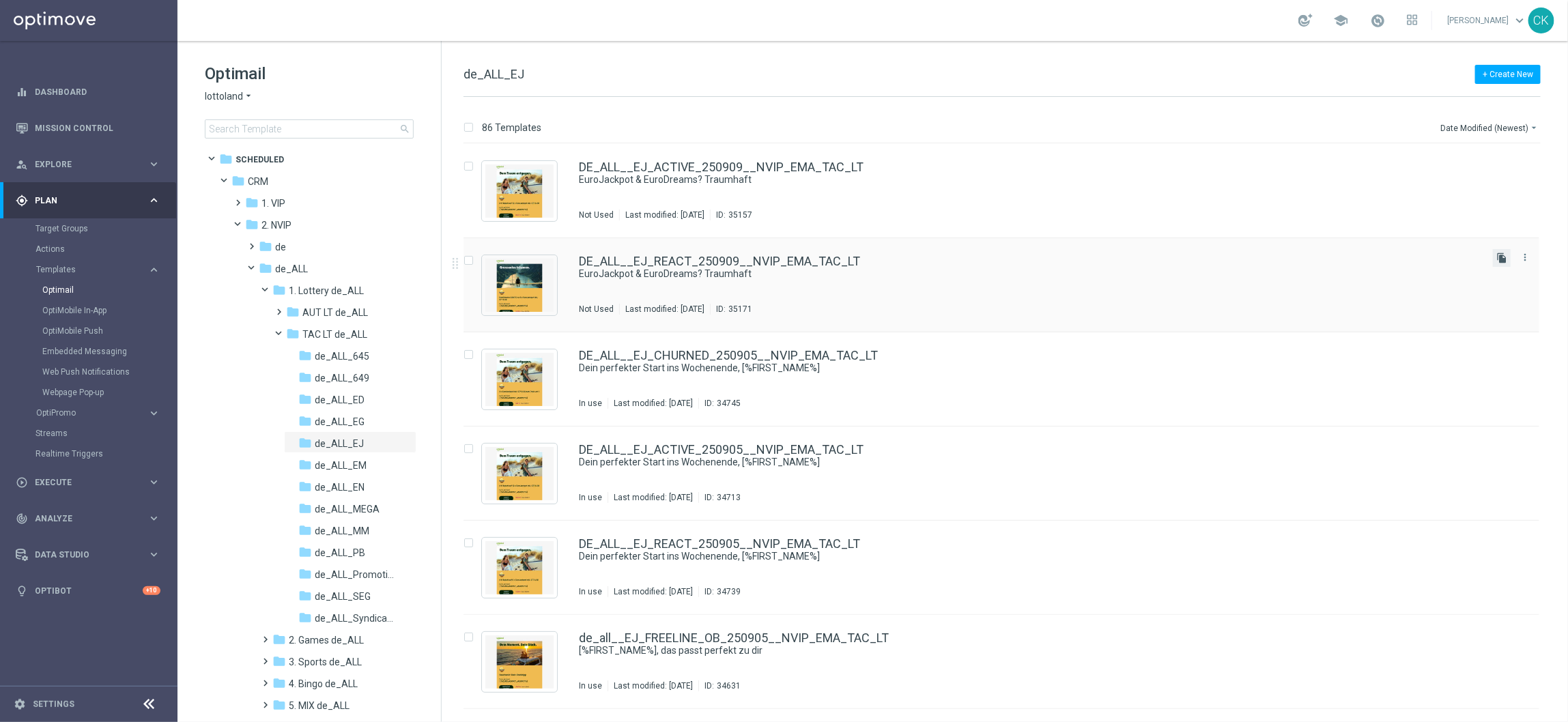
click at [1496, 255] on icon "file_copy" at bounding box center [1502, 258] width 11 height 11
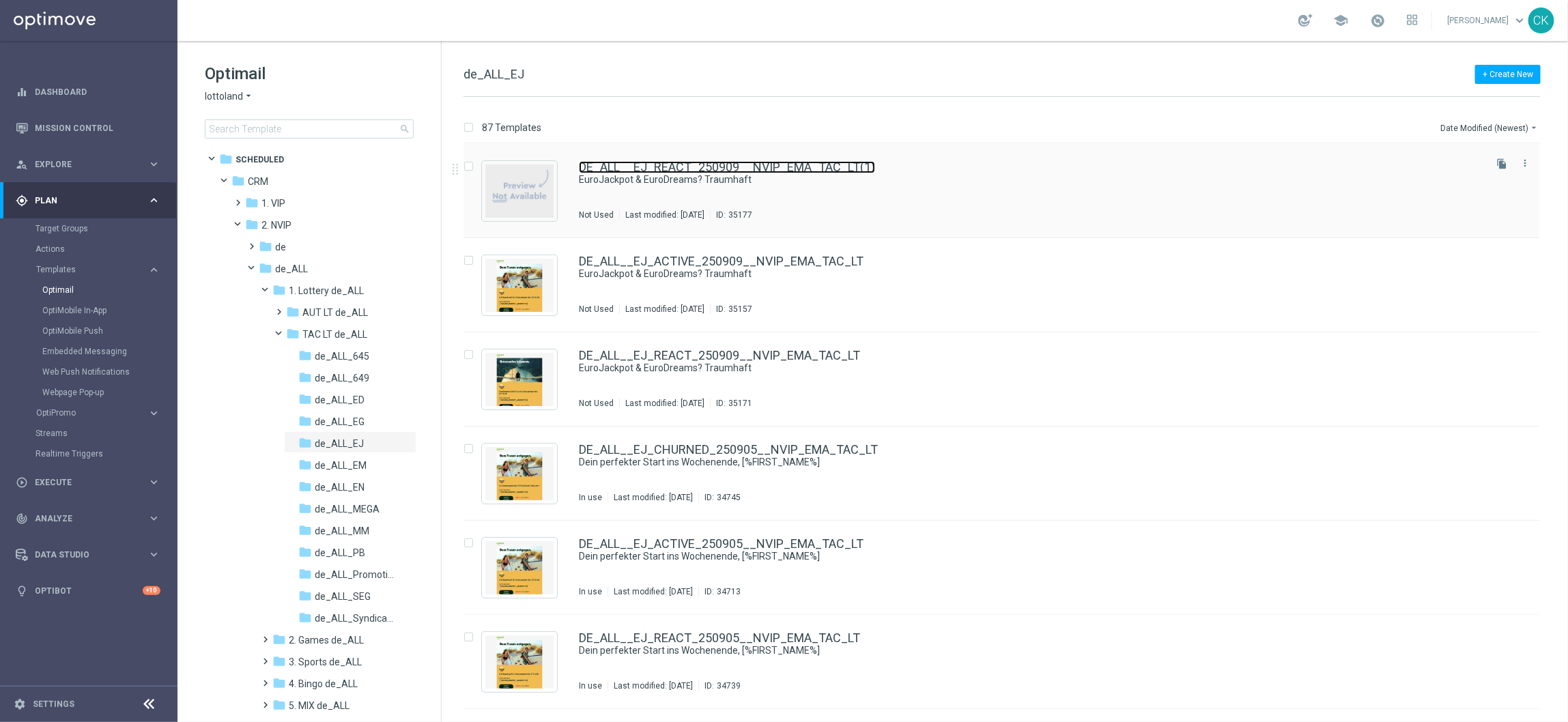
click at [701, 170] on link "DE_ALL__EJ_REACT_250909__NVIP_EMA_TAC_LT(1)" at bounding box center [727, 167] width 296 height 12
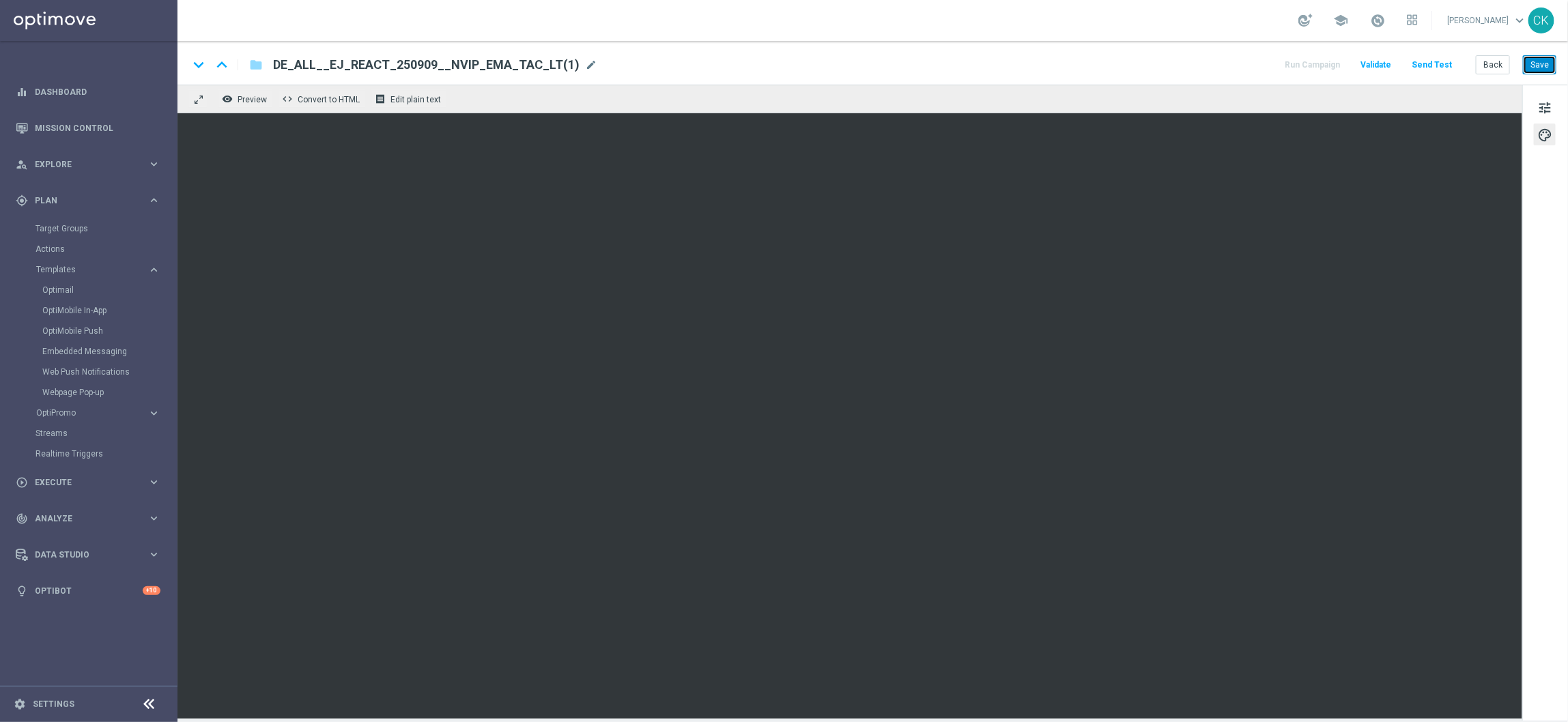
click at [1549, 67] on button "Save" at bounding box center [1540, 65] width 34 height 19
click at [585, 59] on span "mode_edit" at bounding box center [592, 65] width 12 height 12
click at [539, 59] on input "DE_ALL__EJ_REACT_250909__NVIP_EMA_TAC_LT(1)" at bounding box center [443, 65] width 339 height 18
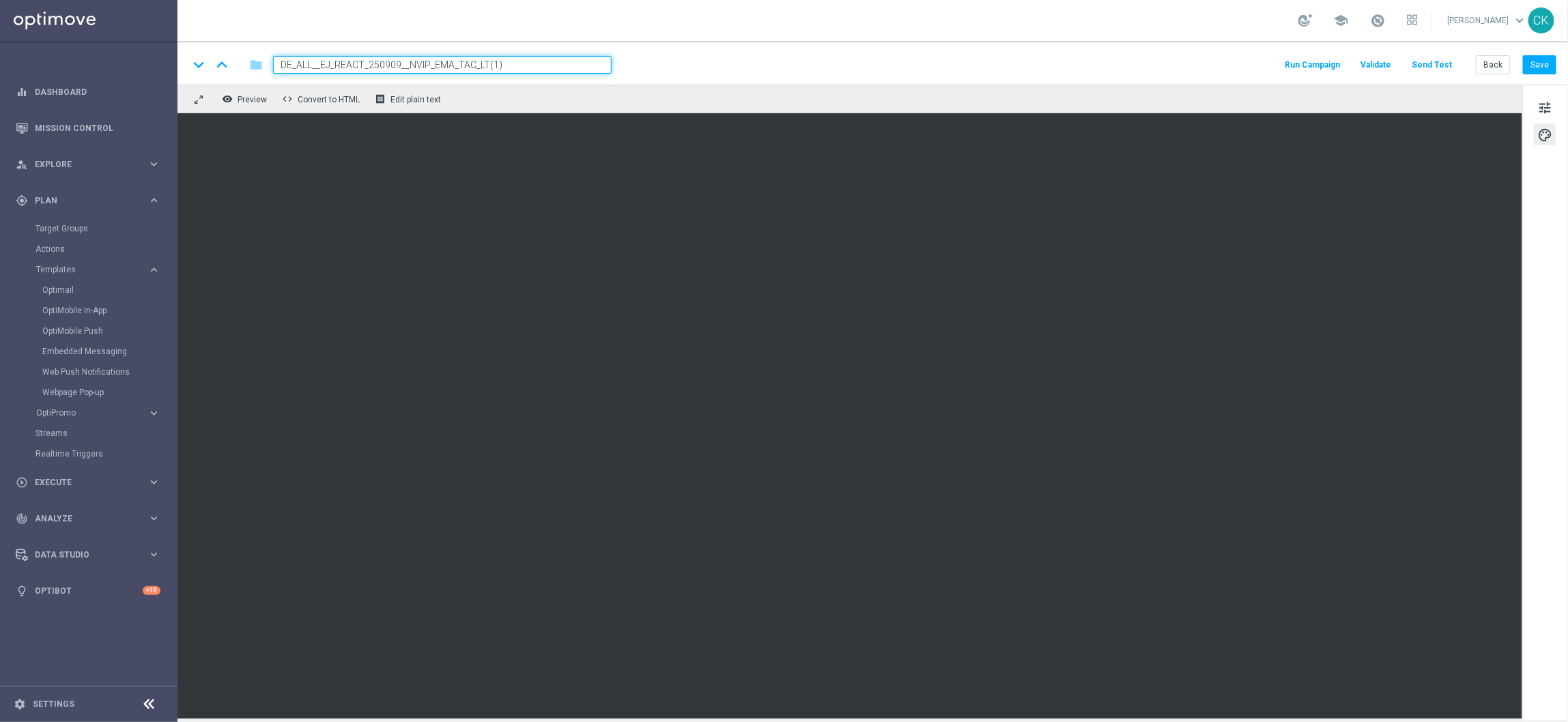
paste input "CHURNED_250909__NVIP_EMA_TAC_LT"
type input "DE_ALL__EJ_CHURNED_250909__NVIP_EMA_TAC_LT"
click at [762, 60] on div "keyboard_arrow_down keyboard_arrow_up folder DE_ALL__EJ_CHURNED_250909__NVIP_EM…" at bounding box center [872, 65] width 1368 height 18
click at [1543, 68] on button "Save" at bounding box center [1540, 65] width 34 height 19
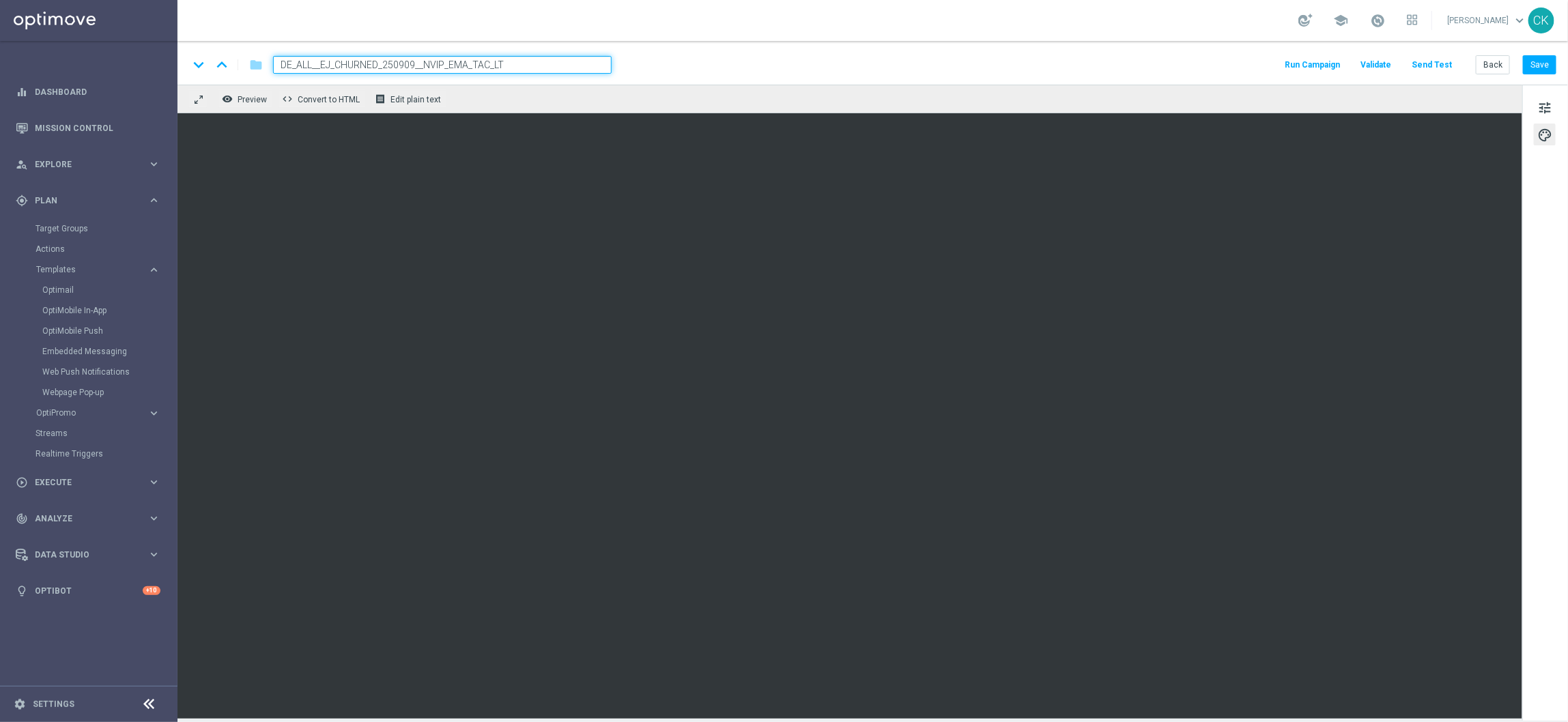
click at [1443, 63] on button "Send Test" at bounding box center [1432, 65] width 44 height 19
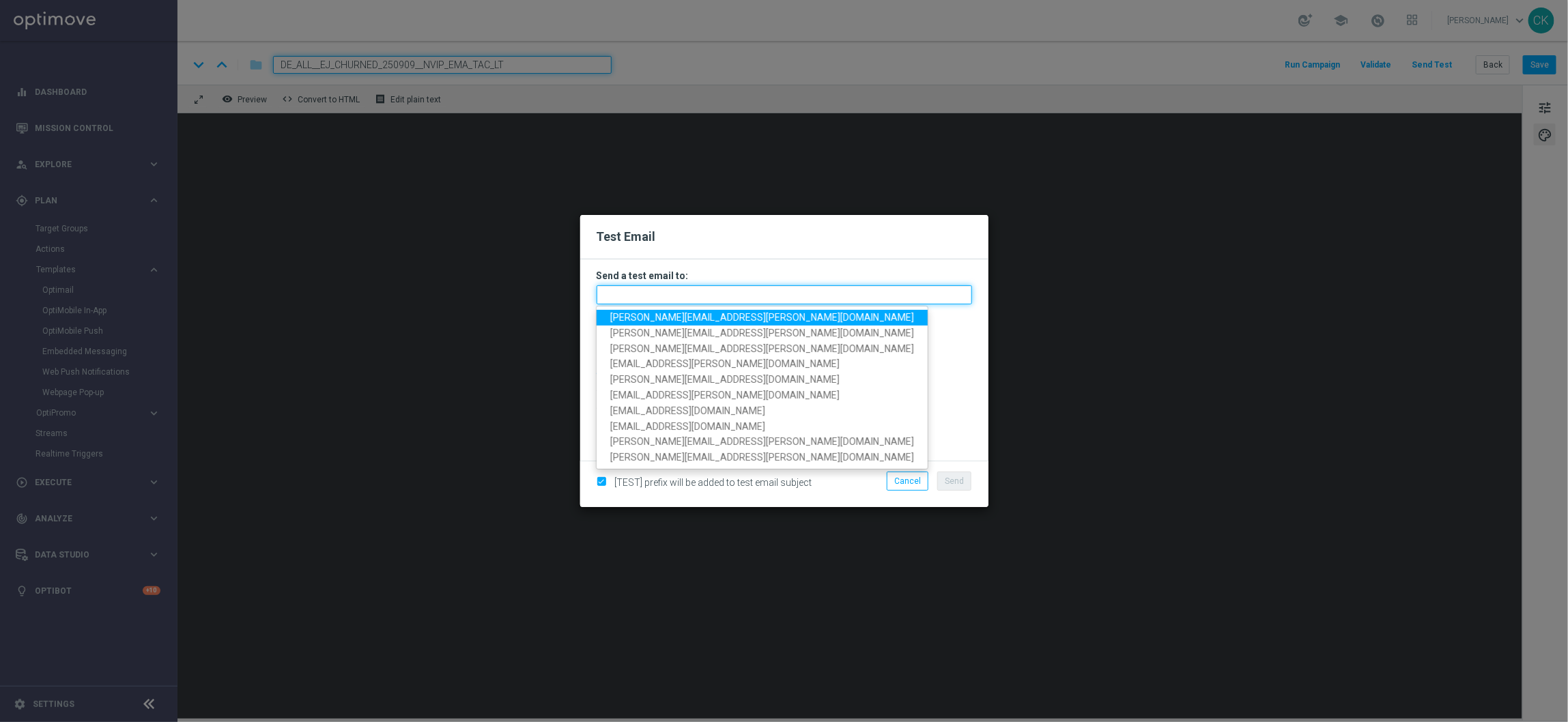
click at [714, 292] on input "text" at bounding box center [784, 295] width 375 height 19
click at [704, 314] on span "[PERSON_NAME][EMAIL_ADDRESS][PERSON_NAME][DOMAIN_NAME]" at bounding box center [762, 317] width 304 height 11
type input "[PERSON_NAME][EMAIL_ADDRESS][PERSON_NAME][DOMAIN_NAME]"
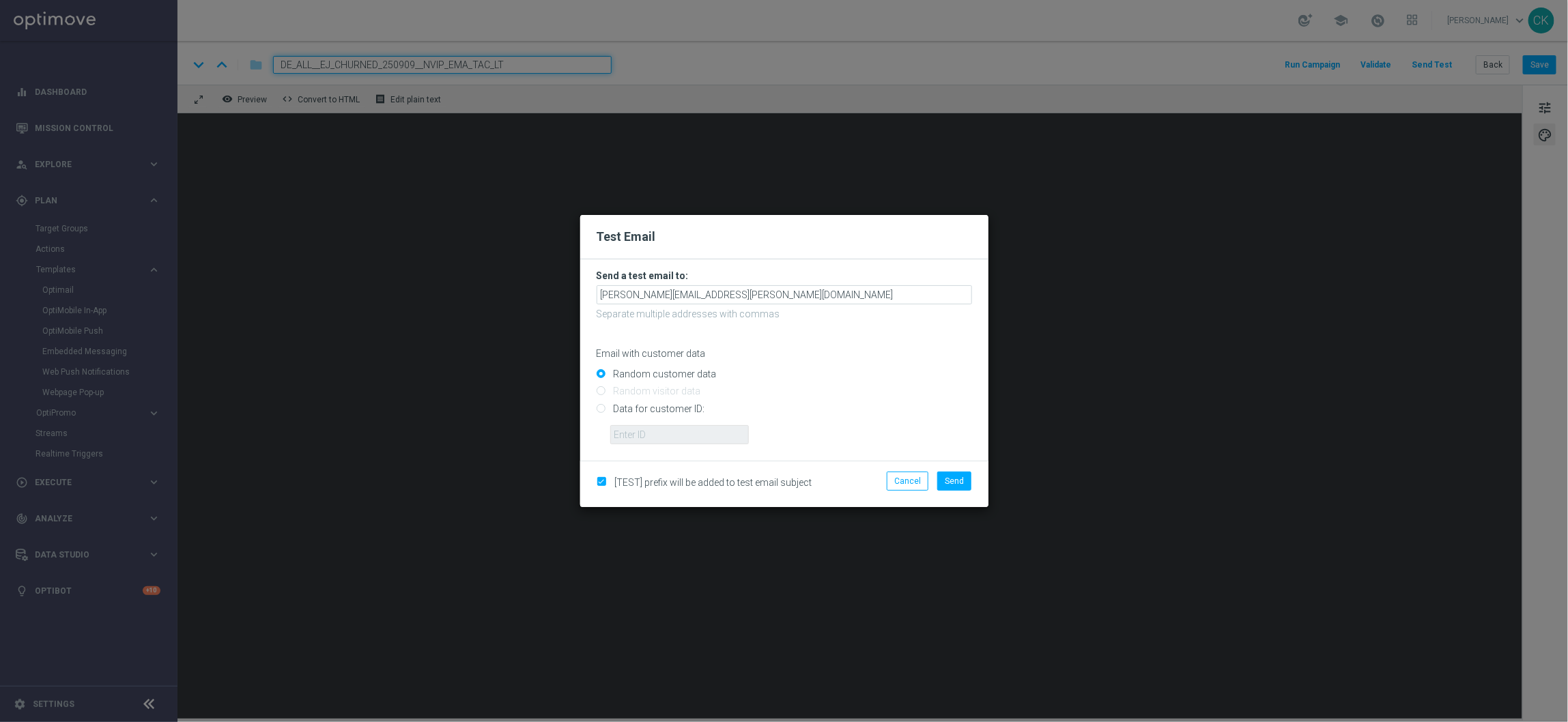
click at [640, 407] on input "Data for customer ID:" at bounding box center [784, 414] width 375 height 19
radio input "true"
click at [640, 432] on input "text" at bounding box center [679, 435] width 138 height 19
type input "14586067"
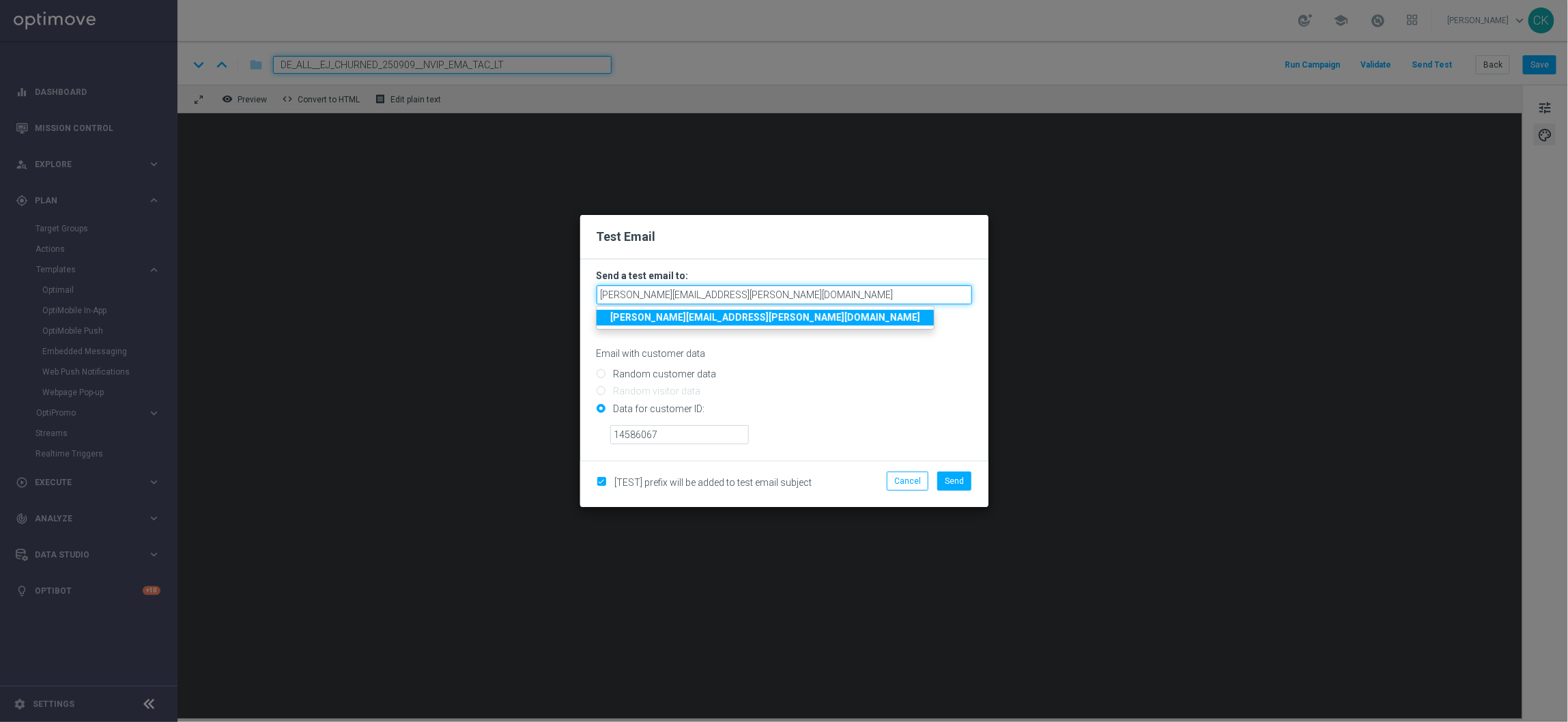
click at [786, 297] on input "[PERSON_NAME][EMAIL_ADDRESS][PERSON_NAME][DOMAIN_NAME]" at bounding box center [784, 295] width 375 height 19
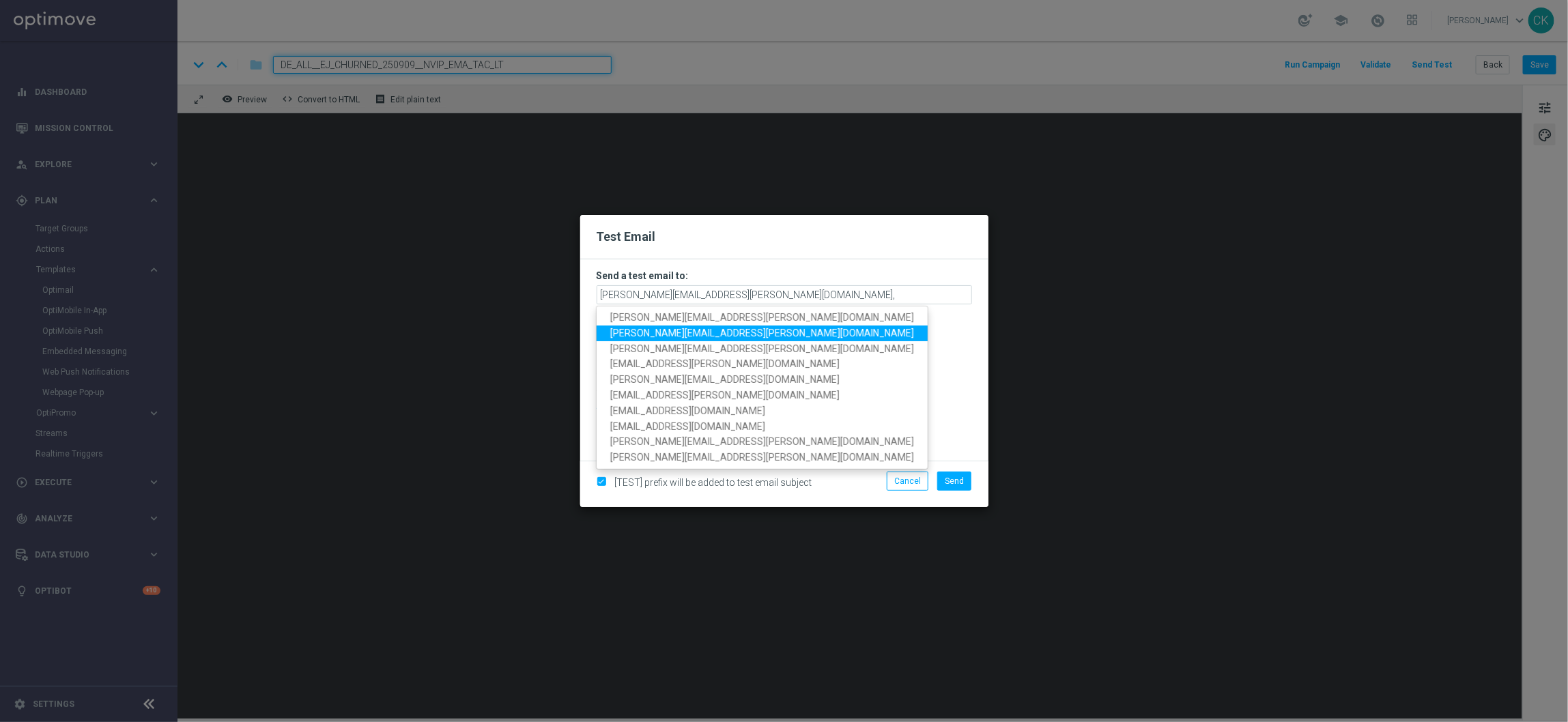
click at [721, 335] on span "[PERSON_NAME][EMAIL_ADDRESS][PERSON_NAME][DOMAIN_NAME]" at bounding box center [762, 333] width 304 height 11
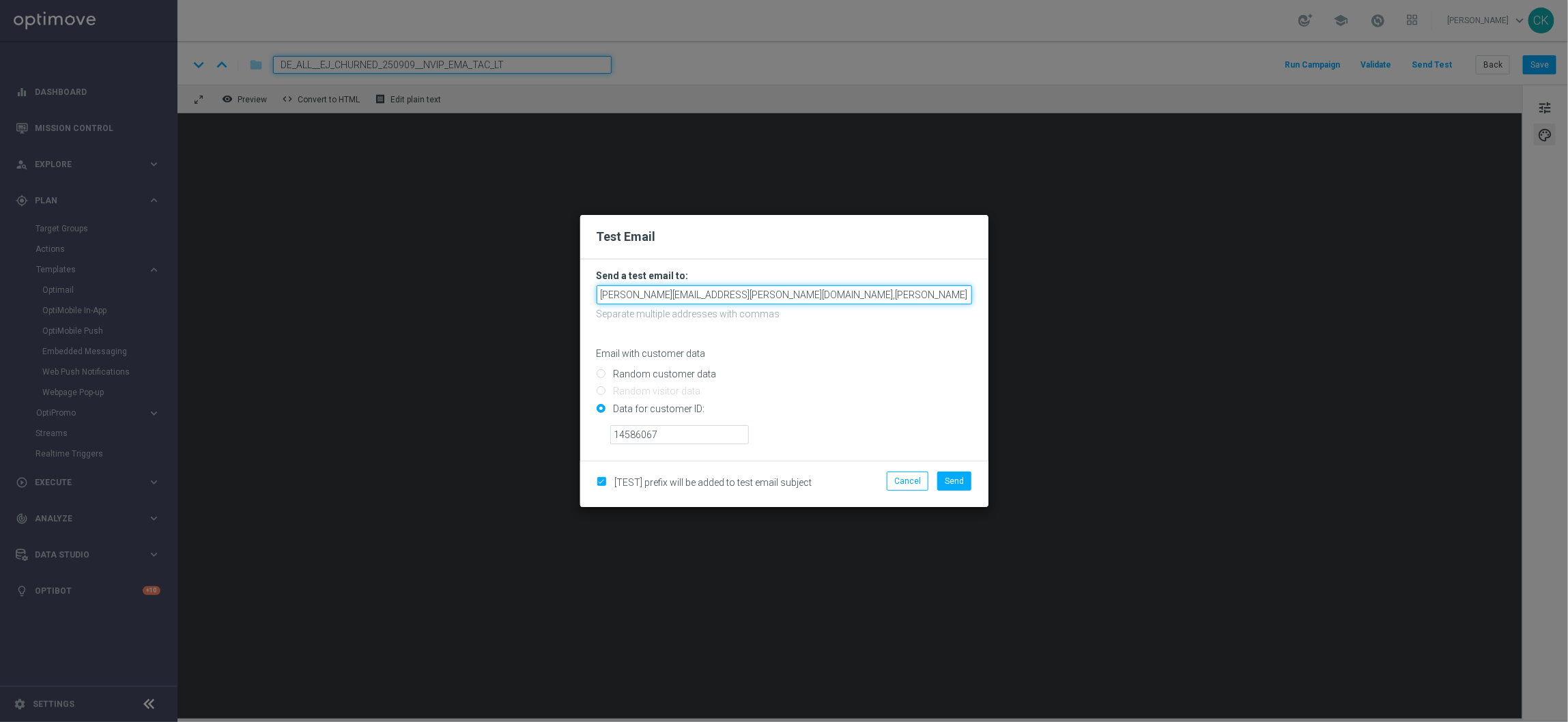
click at [930, 293] on input "[PERSON_NAME][EMAIL_ADDRESS][PERSON_NAME][DOMAIN_NAME],[PERSON_NAME][DOMAIN_NAM…" at bounding box center [784, 295] width 375 height 19
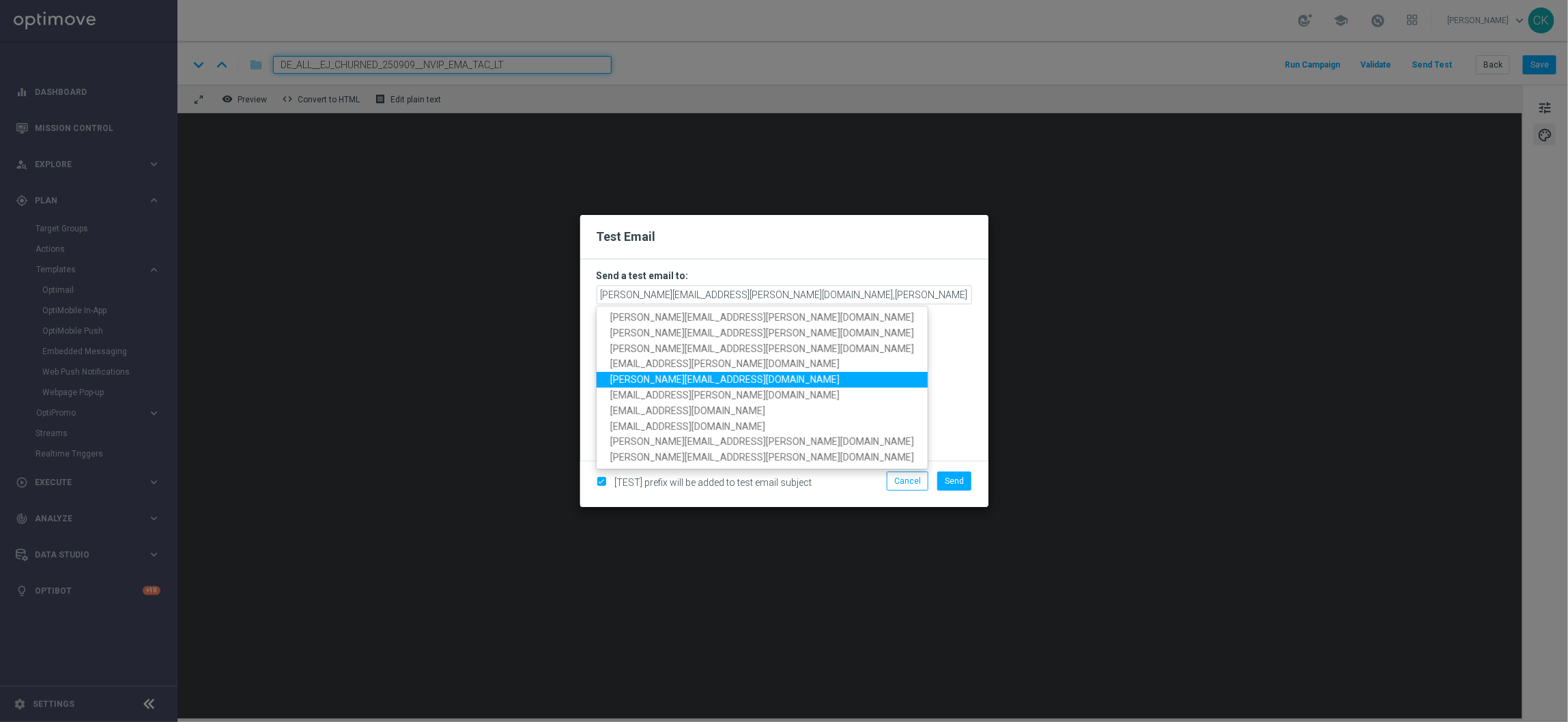
click at [717, 376] on span "[PERSON_NAME][EMAIL_ADDRESS][DOMAIN_NAME]" at bounding box center [724, 379] width 229 height 11
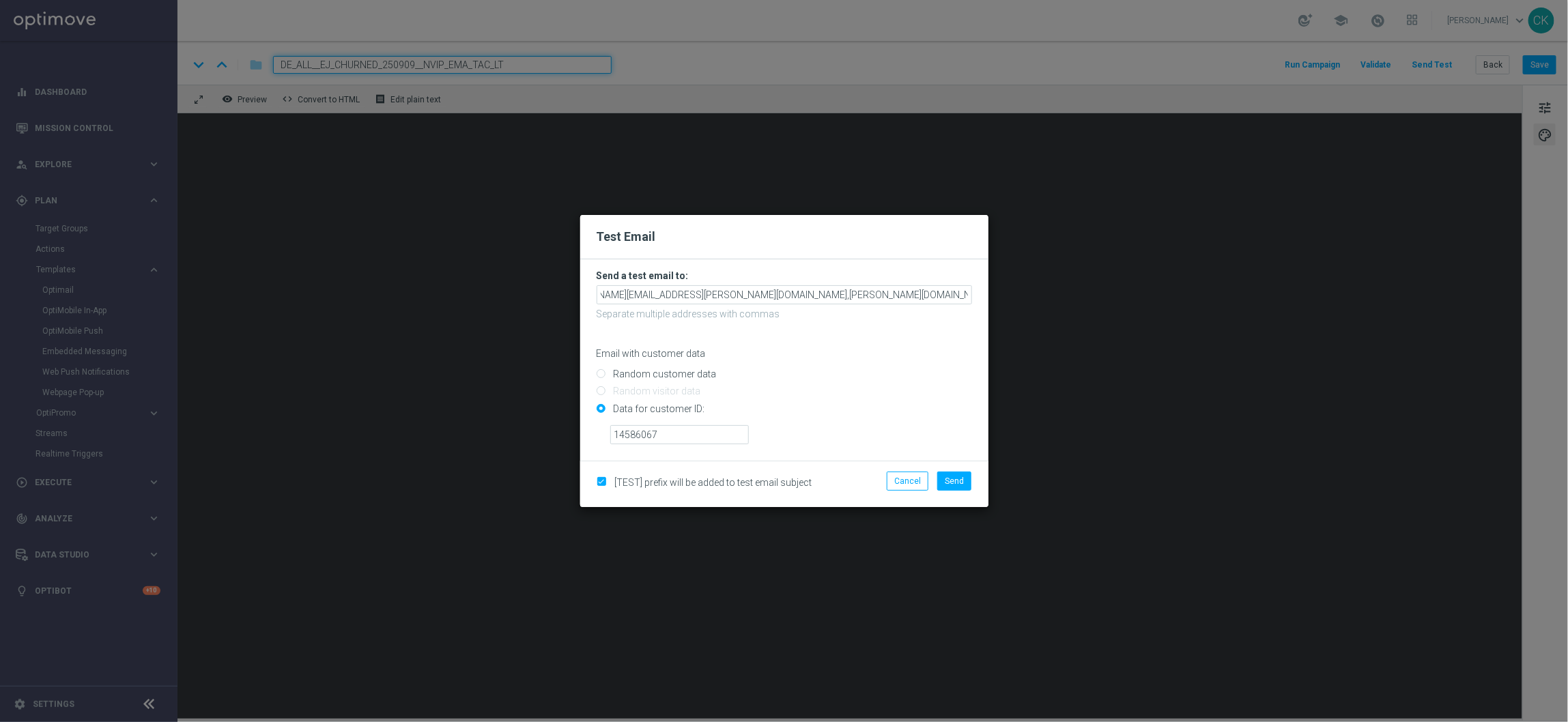
scroll to position [0, 70]
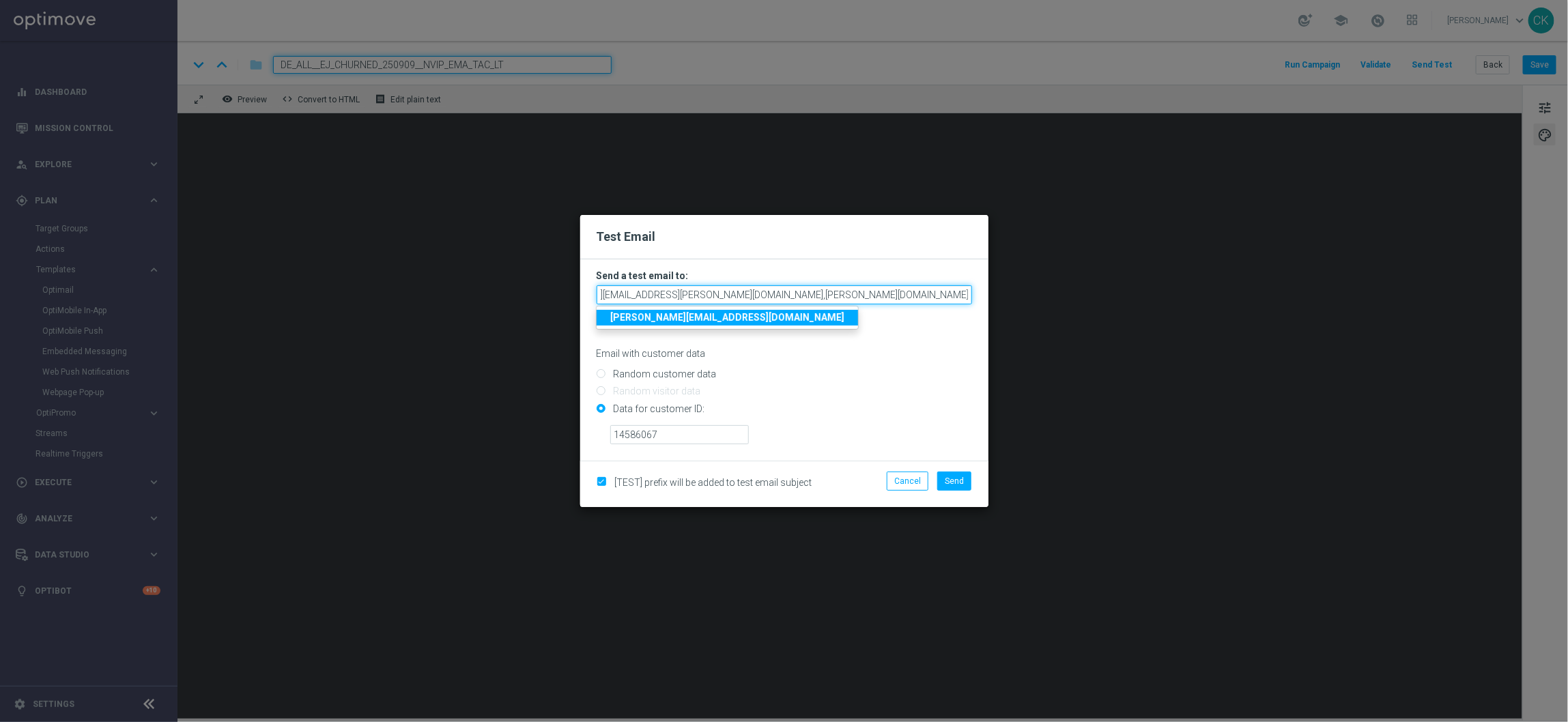
click at [967, 294] on input "[PERSON_NAME][EMAIL_ADDRESS][PERSON_NAME][DOMAIN_NAME],[PERSON_NAME][DOMAIN_NAM…" at bounding box center [784, 295] width 375 height 19
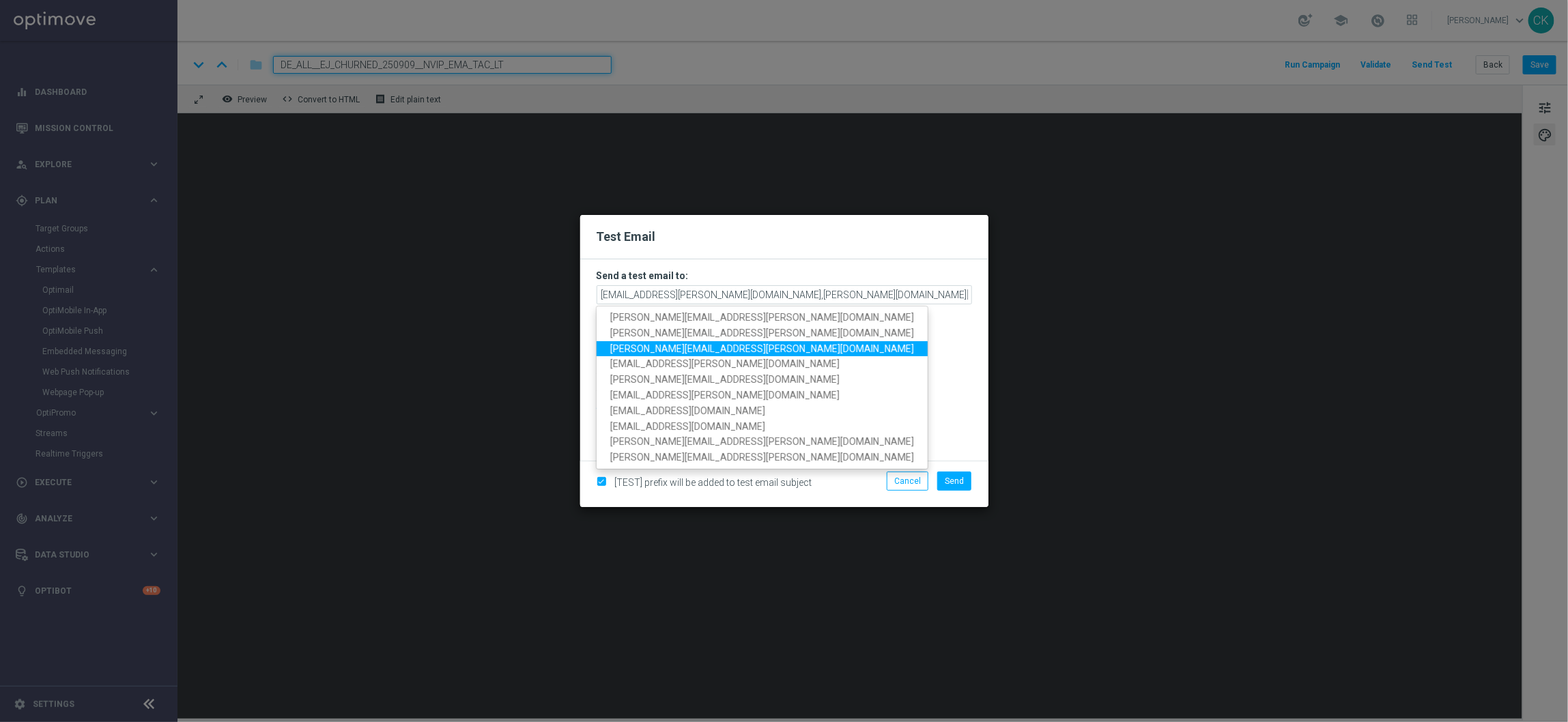
click at [756, 350] on link "[PERSON_NAME][EMAIL_ADDRESS][PERSON_NAME][DOMAIN_NAME]" at bounding box center [762, 348] width 331 height 16
type input "[PERSON_NAME][EMAIL_ADDRESS][PERSON_NAME][DOMAIN_NAME],[PERSON_NAME][DOMAIN_NAM…"
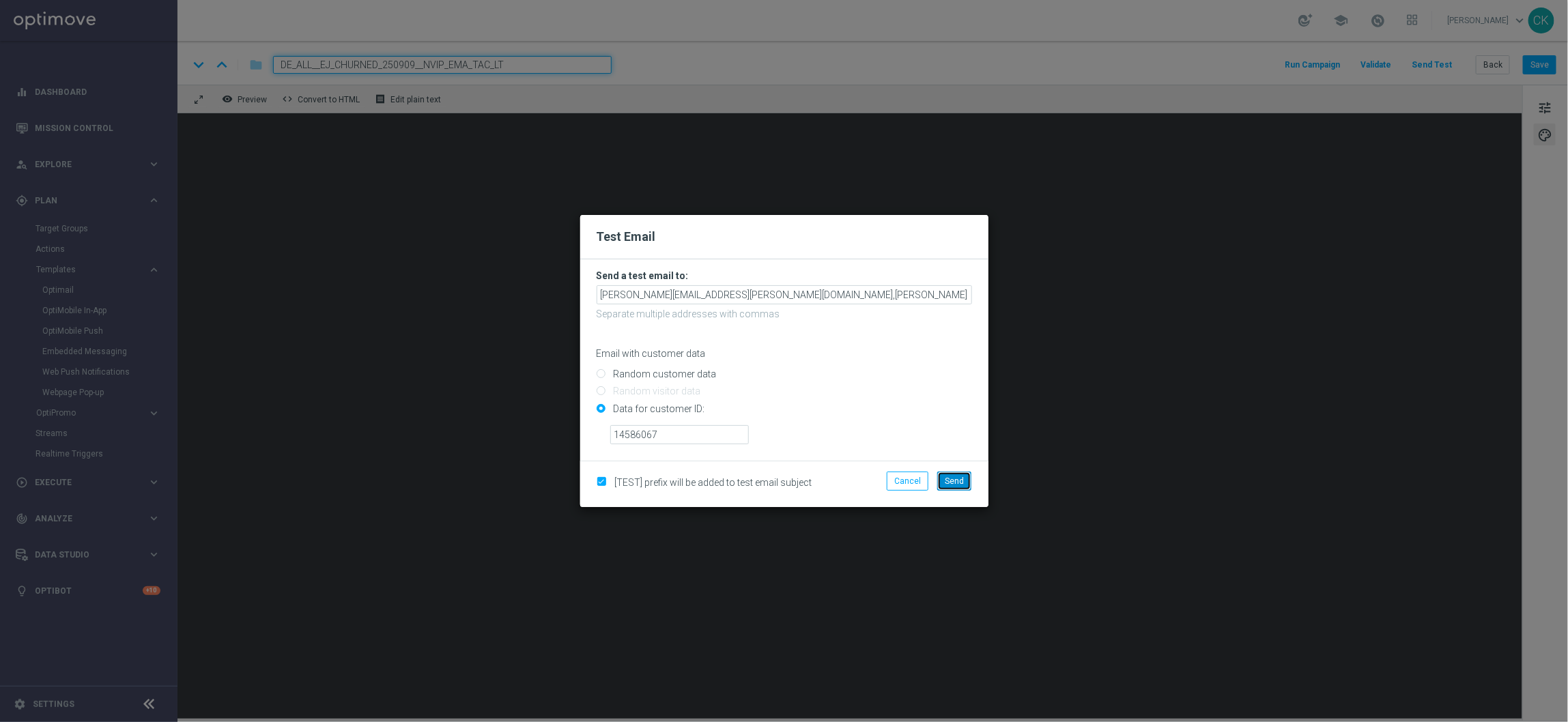
click at [959, 478] on span "Send" at bounding box center [954, 481] width 19 height 10
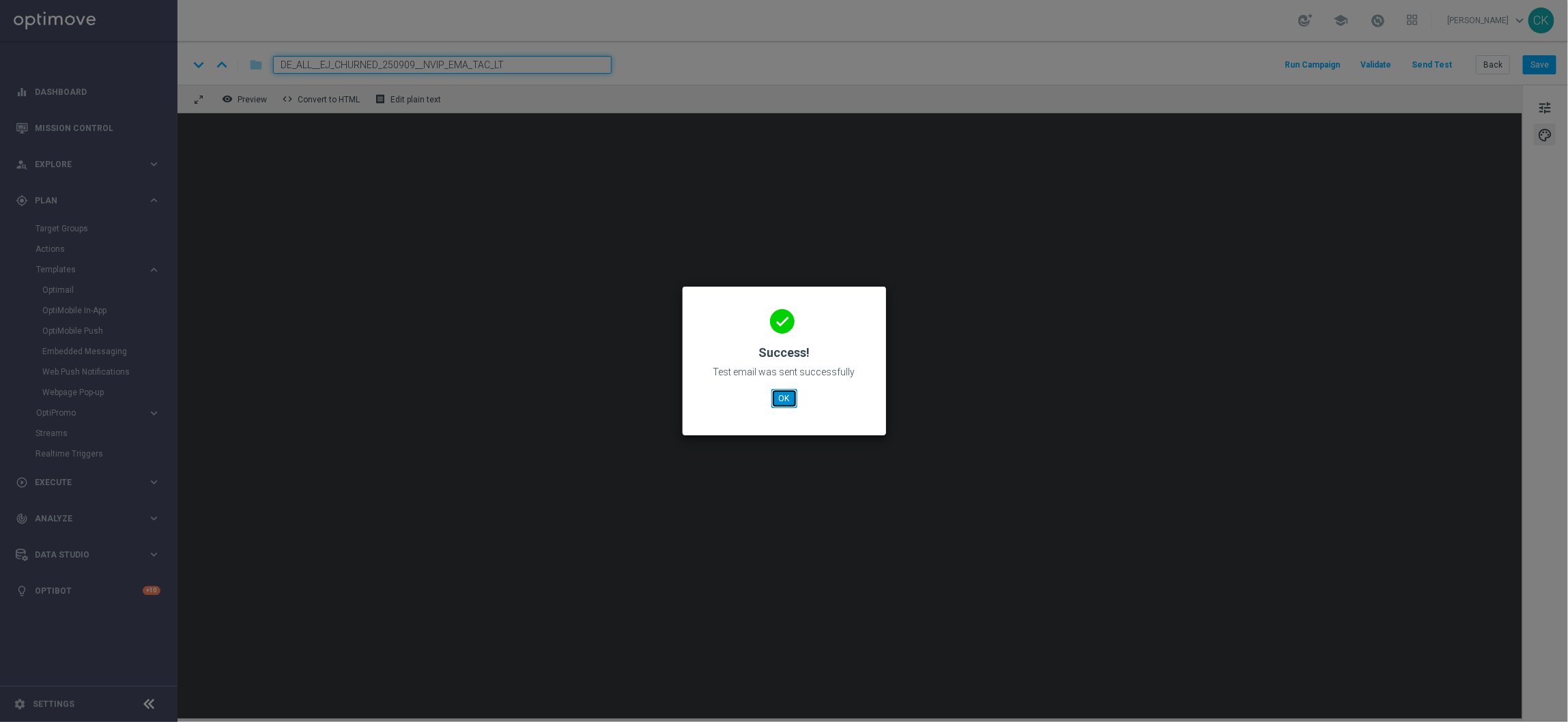
click at [778, 397] on button "OK" at bounding box center [784, 399] width 26 height 19
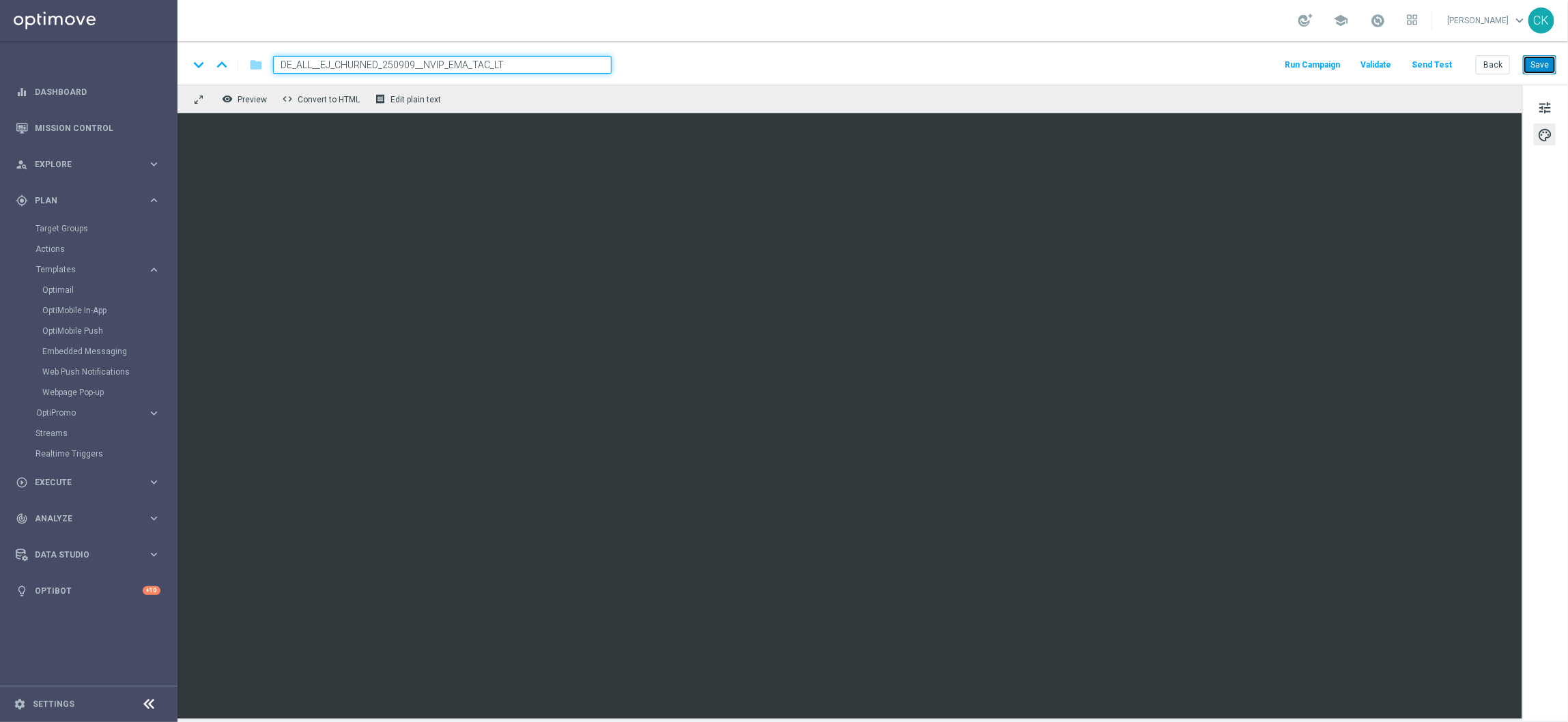
click at [1536, 64] on button "Save" at bounding box center [1540, 65] width 34 height 19
click at [1556, 68] on button "Save" at bounding box center [1540, 65] width 34 height 19
click at [1489, 65] on button "Back" at bounding box center [1493, 65] width 34 height 19
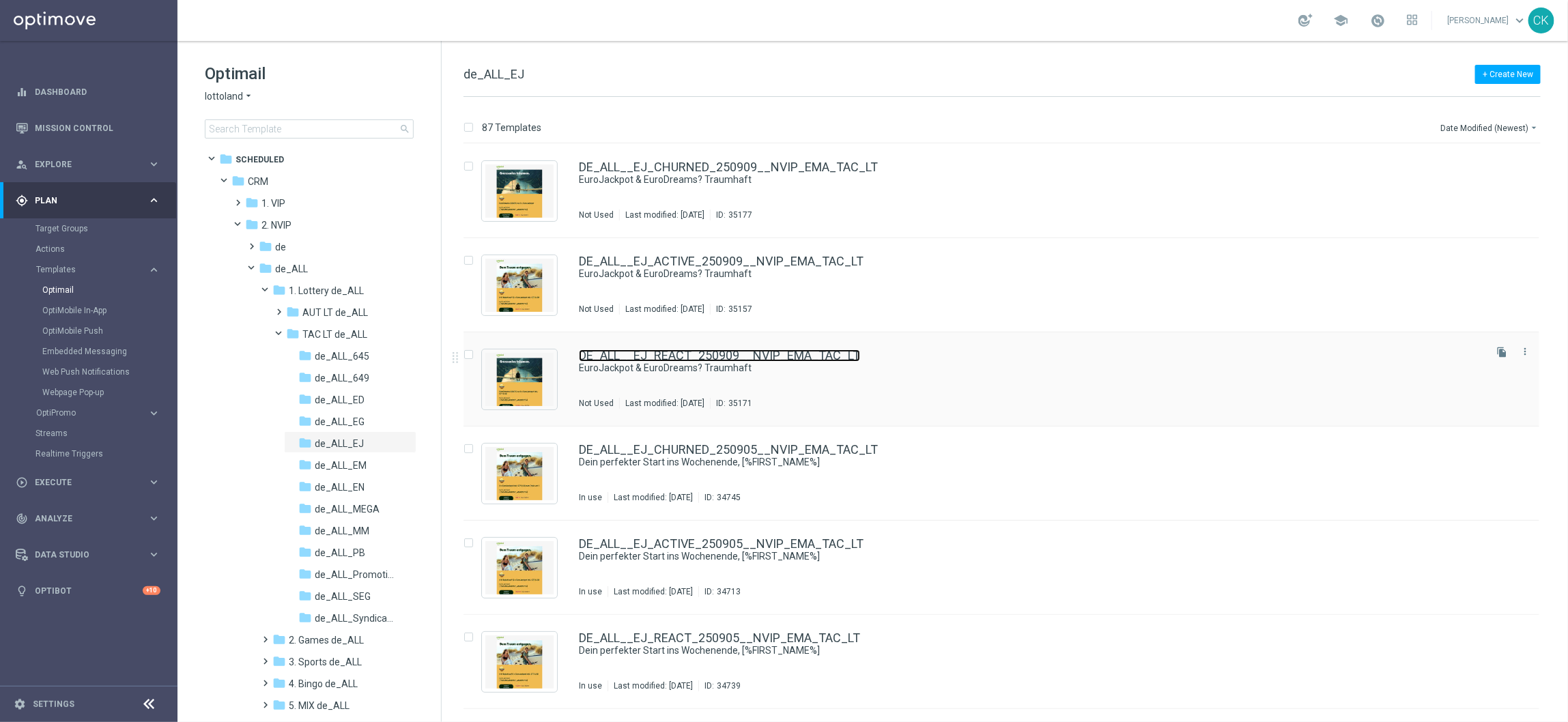
click at [653, 355] on link "DE_ALL__EJ_REACT_250909__NVIP_EMA_TAC_LT" at bounding box center [720, 356] width 281 height 12
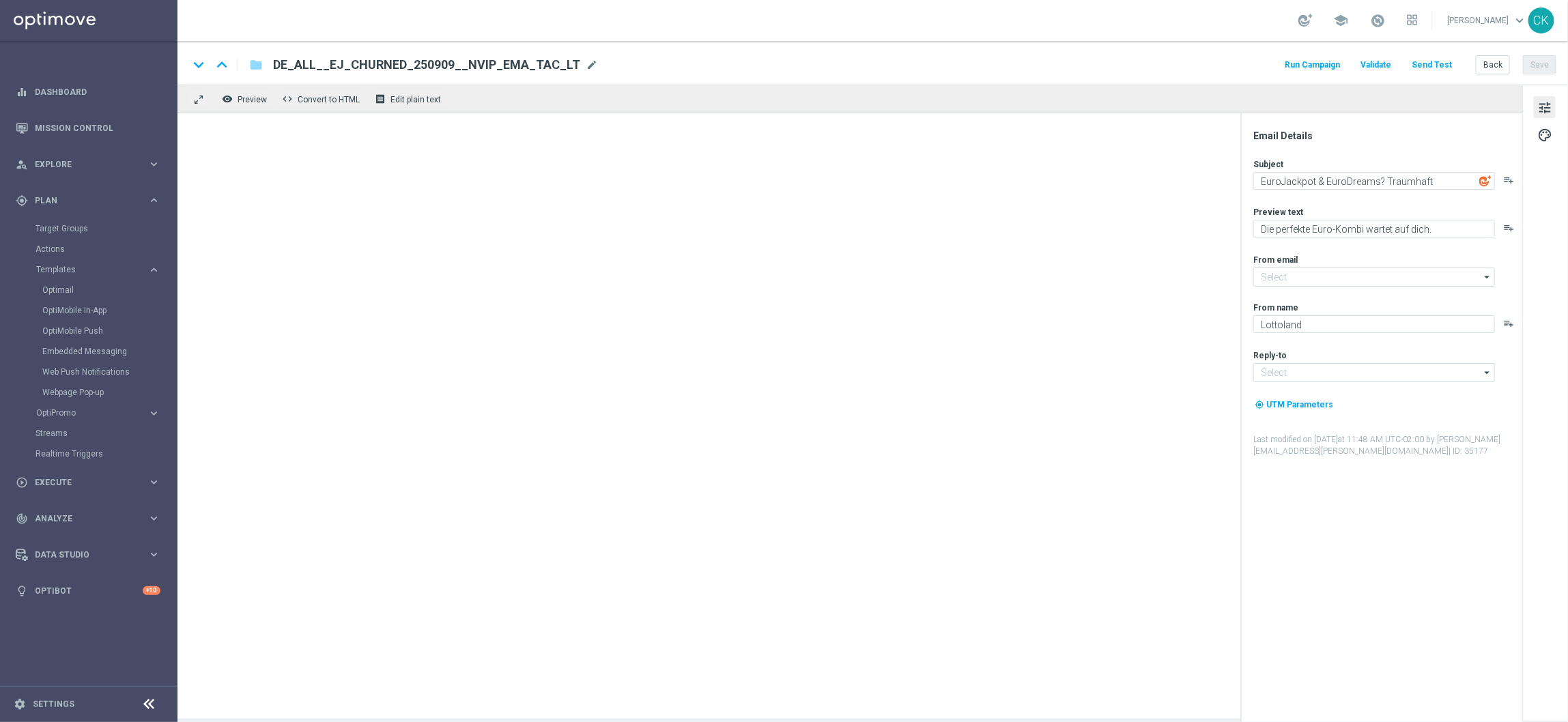
type input "[EMAIL_ADDRESS][DOMAIN_NAME]"
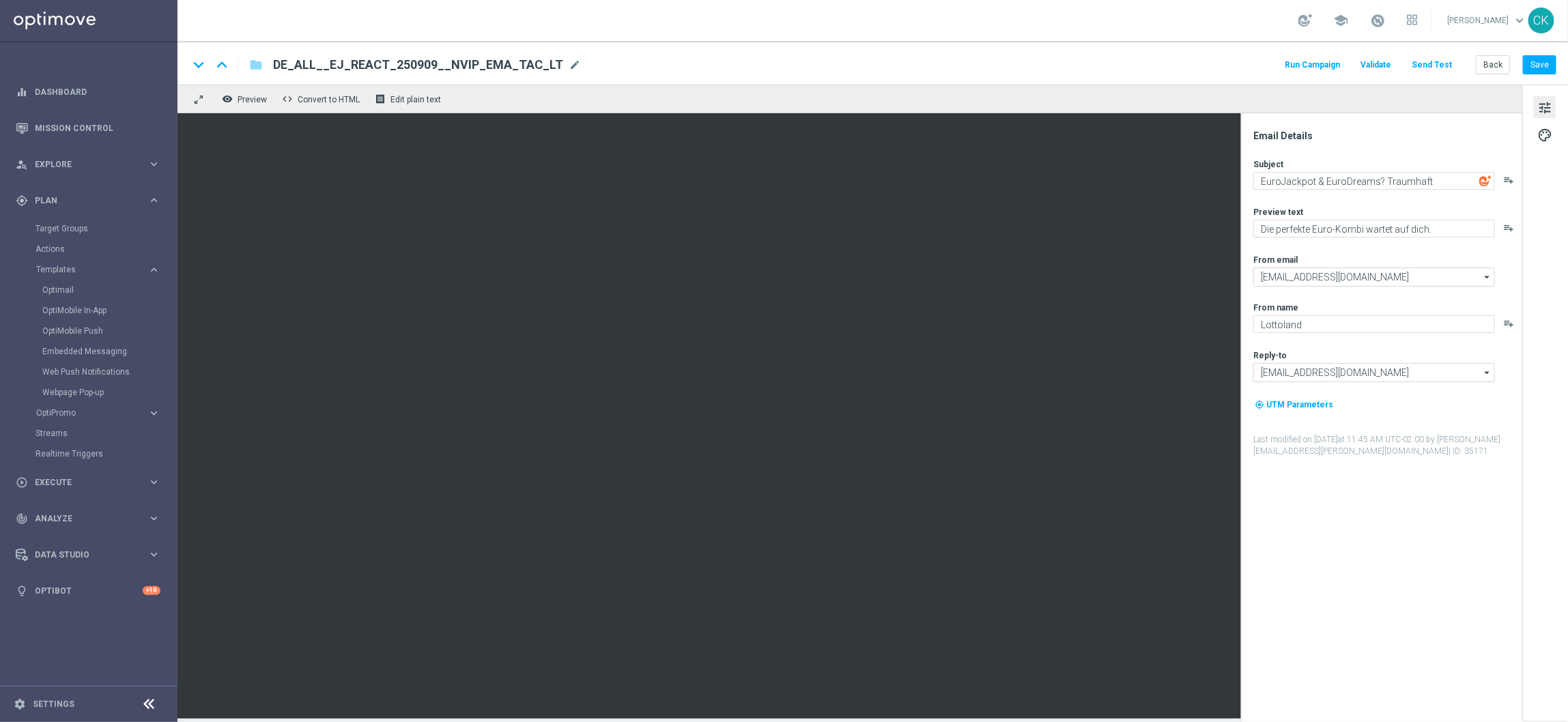
click at [1496, 54] on div "keyboard_arrow_down keyboard_arrow_up folder DE_ALL__EJ_REACT_250909__NVIP_EMA_…" at bounding box center [872, 62] width 1390 height 43
click at [1492, 67] on button "Back" at bounding box center [1493, 65] width 34 height 19
